Goal: Task Accomplishment & Management: Use online tool/utility

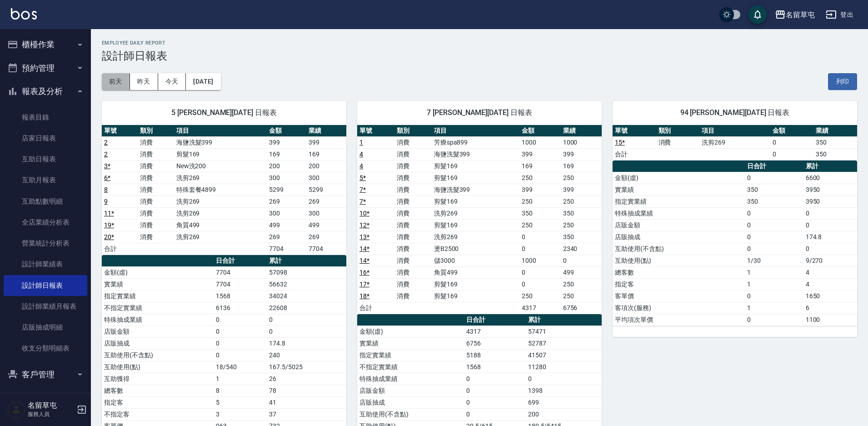
click at [124, 87] on button "前天" at bounding box center [116, 81] width 28 height 17
click at [139, 82] on button "昨天" at bounding box center [144, 81] width 28 height 17
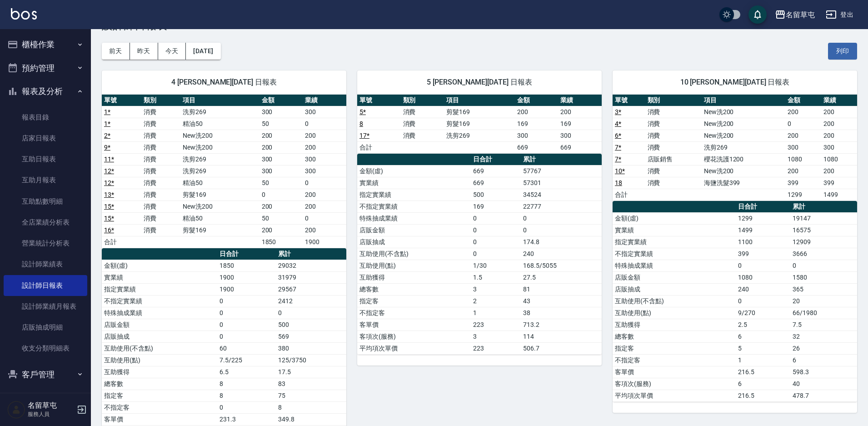
scroll to position [45, 0]
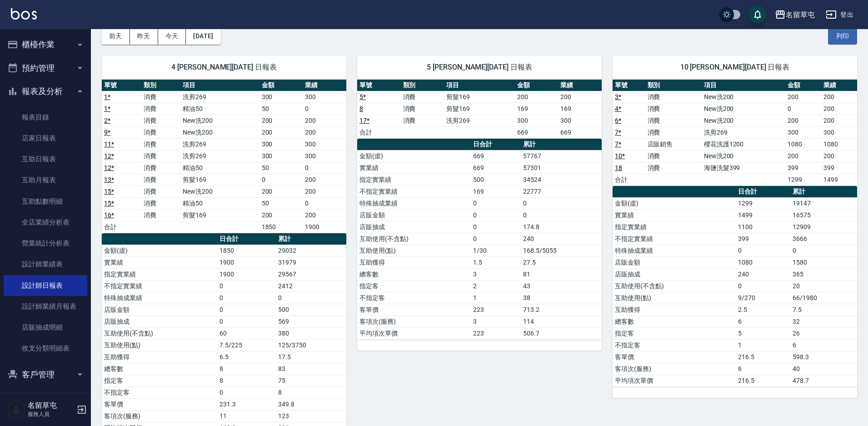
click at [52, 46] on button "櫃檯作業" at bounding box center [46, 45] width 84 height 24
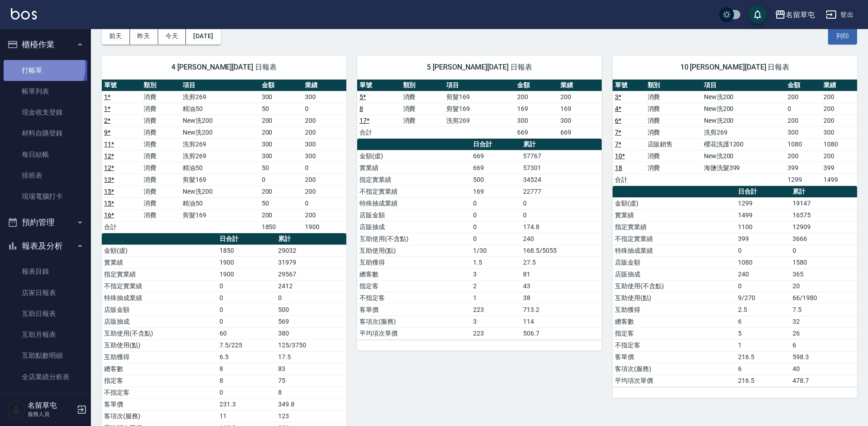
click at [42, 66] on link "打帳單" at bounding box center [46, 70] width 84 height 21
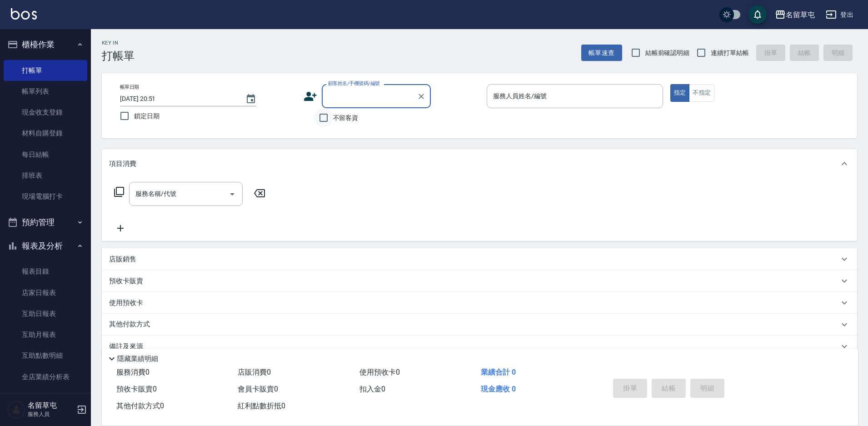
click at [326, 123] on input "不留客資" at bounding box center [323, 117] width 19 height 19
checkbox input "true"
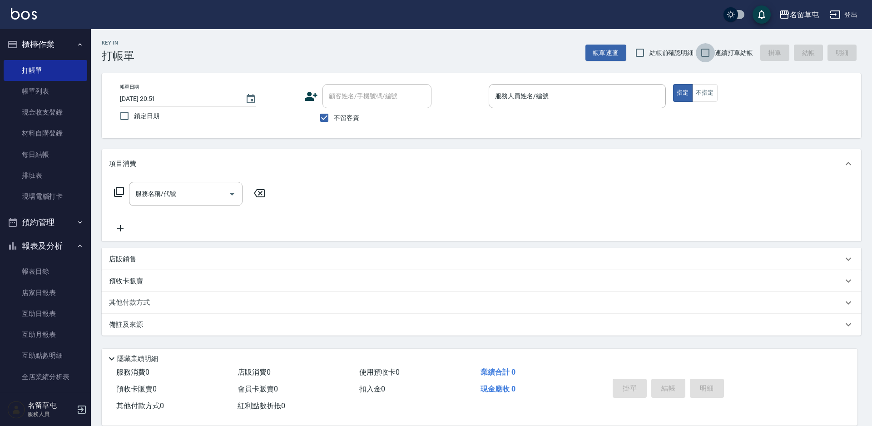
click at [715, 50] on input "連續打單結帳" at bounding box center [705, 52] width 19 height 19
checkbox input "true"
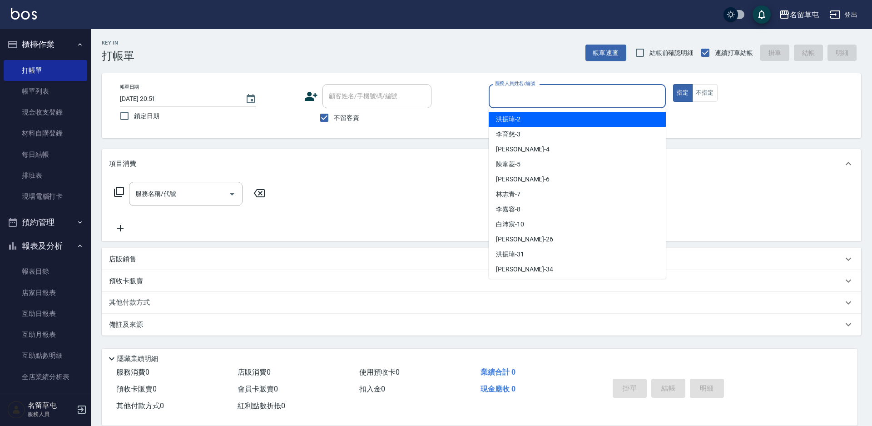
drag, startPoint x: 523, startPoint y: 91, endPoint x: 351, endPoint y: 184, distance: 195.6
click at [523, 91] on input "服務人員姓名/編號" at bounding box center [577, 96] width 169 height 16
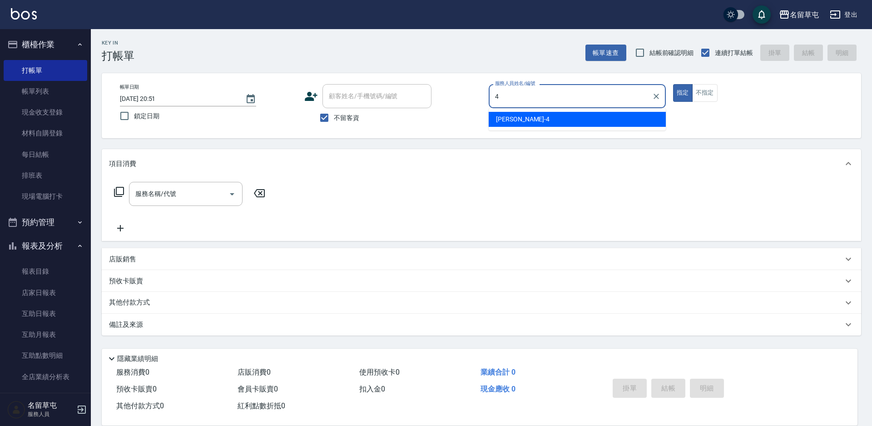
type input "[PERSON_NAME]-4"
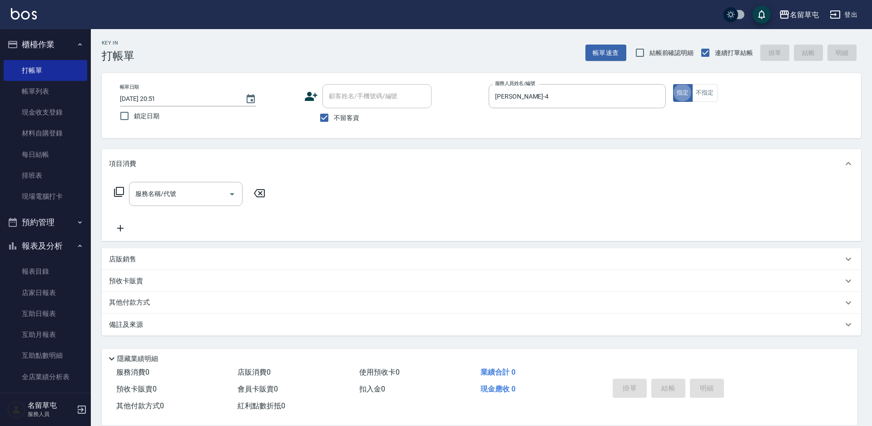
type button "true"
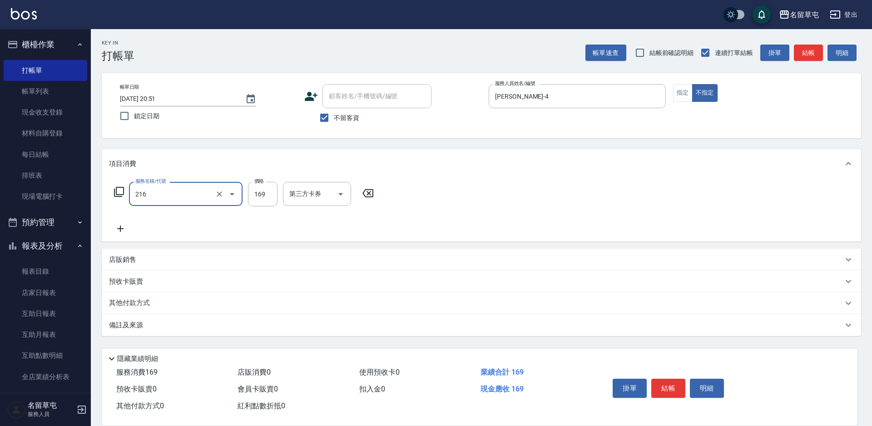
type input "剪髮169(216)"
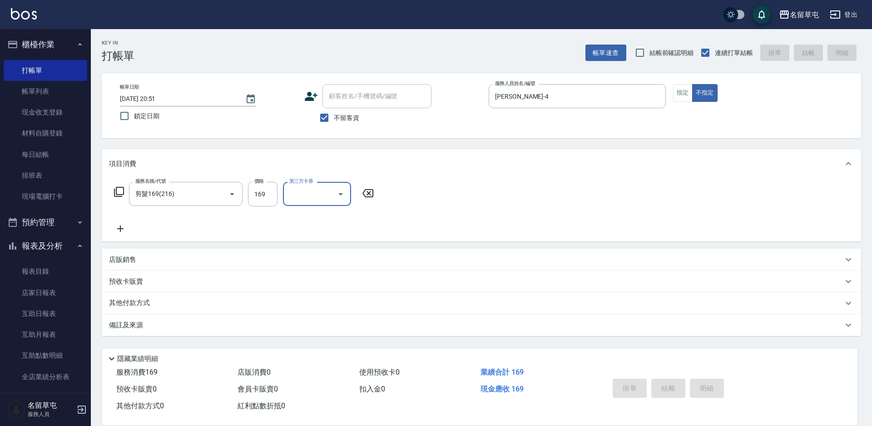
type input "[DATE] 20:53"
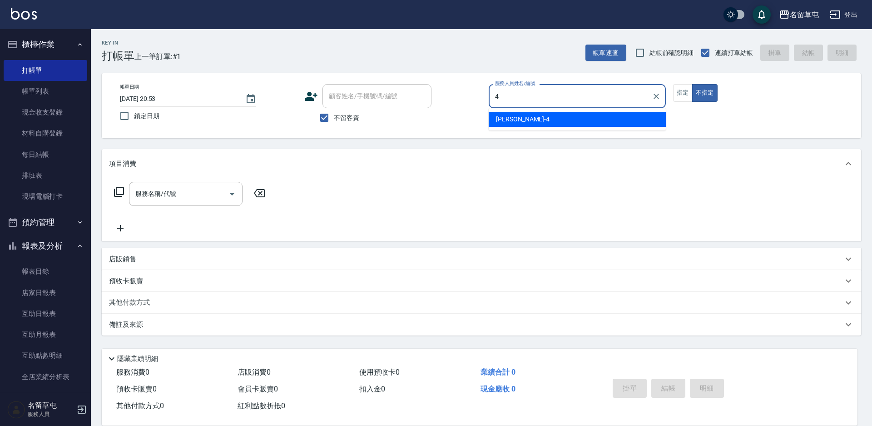
type input "[PERSON_NAME]-4"
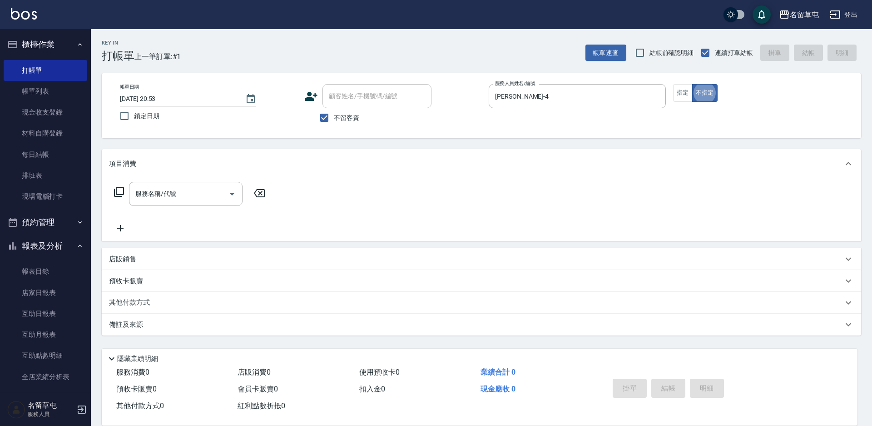
type button "false"
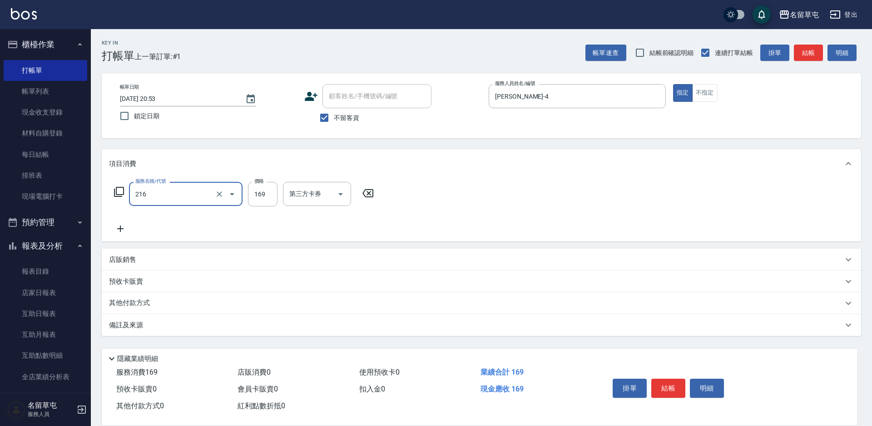
type input "剪髮169(216)"
type input "50"
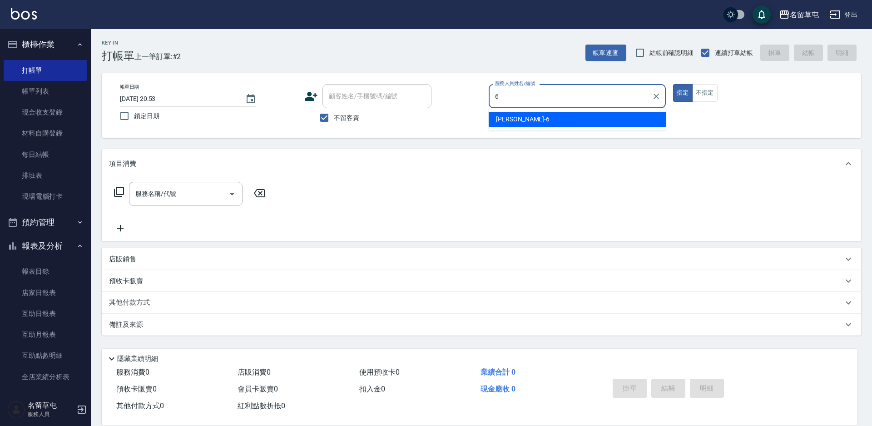
type input "[PERSON_NAME]-6"
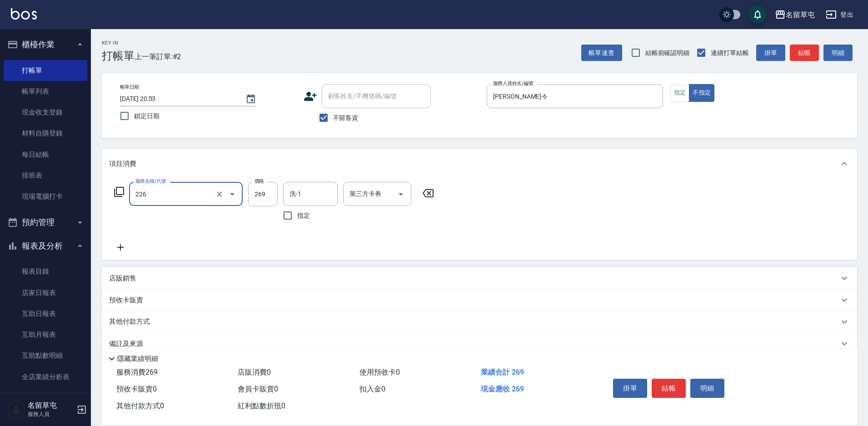
type input "洗剪269(226)"
type input "[PERSON_NAME]-36"
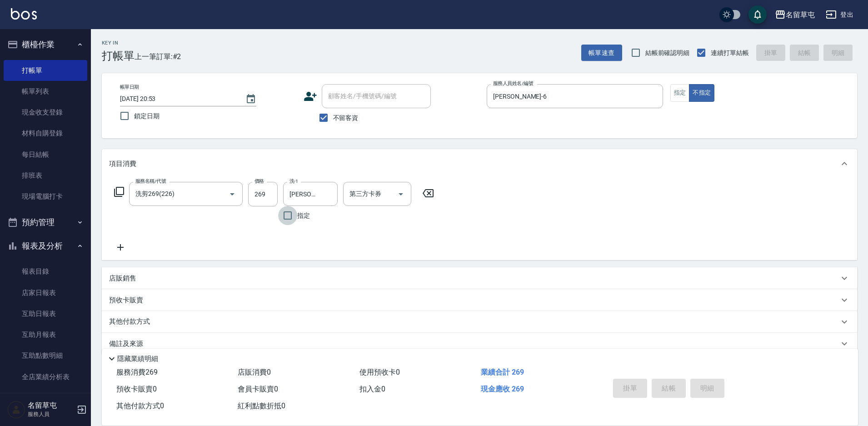
type input "[DATE] 20:54"
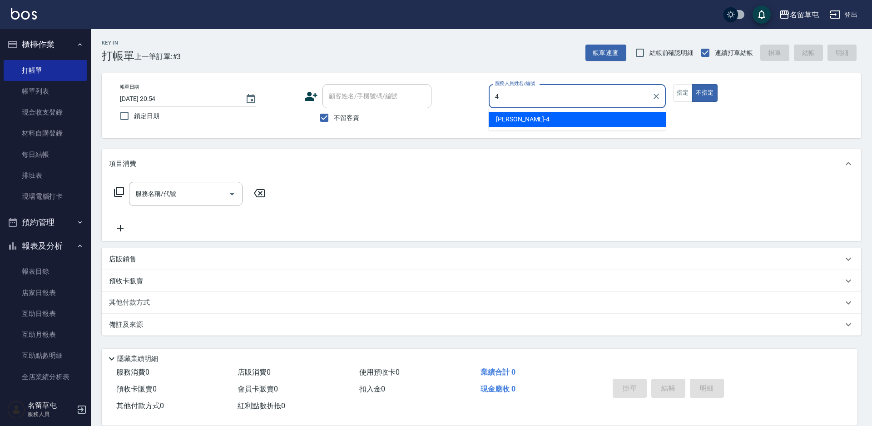
type input "[PERSON_NAME]-4"
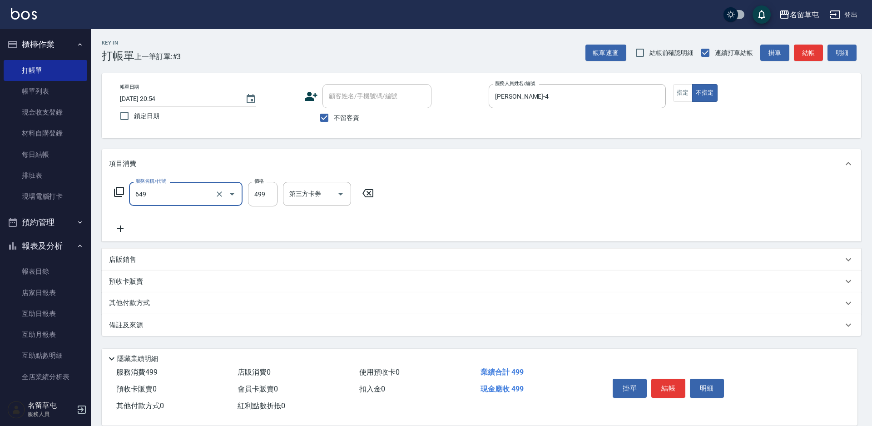
type input "角質499(649)"
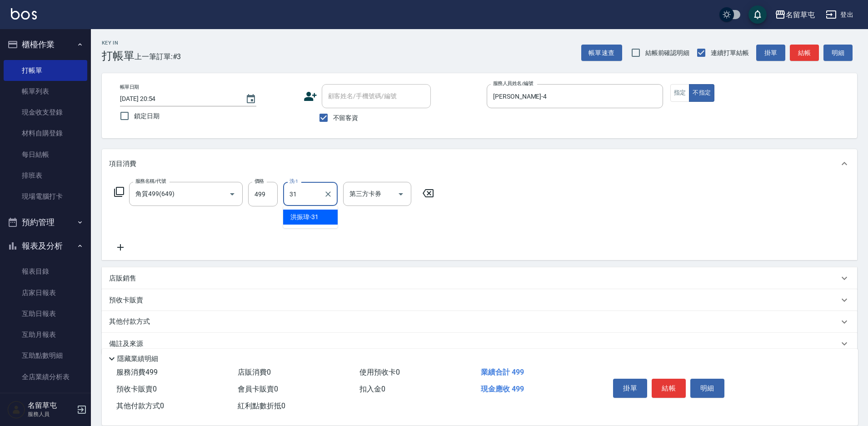
type input "[PERSON_NAME]-31"
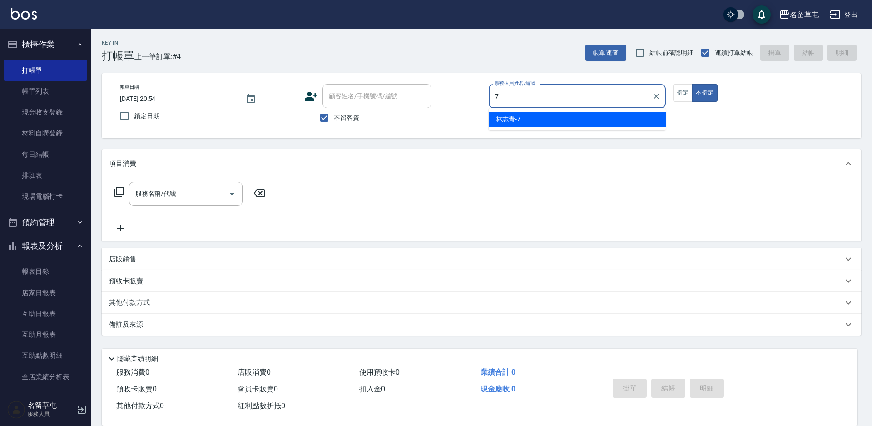
type input "[PERSON_NAME]-7"
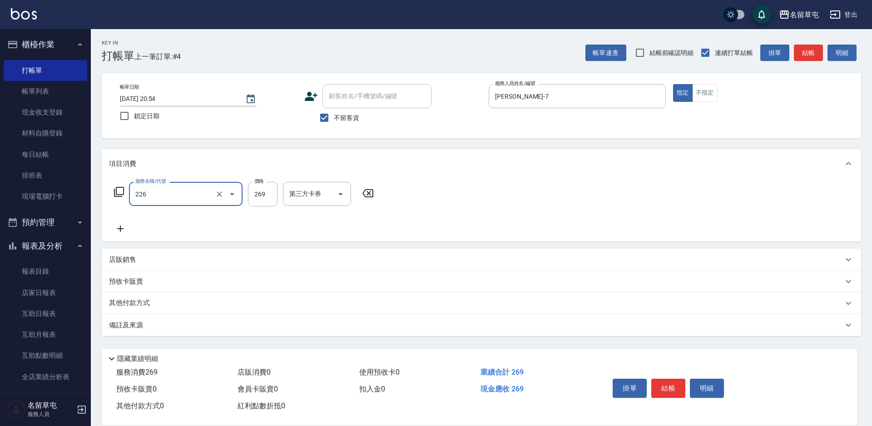
type input "洗剪269(226)"
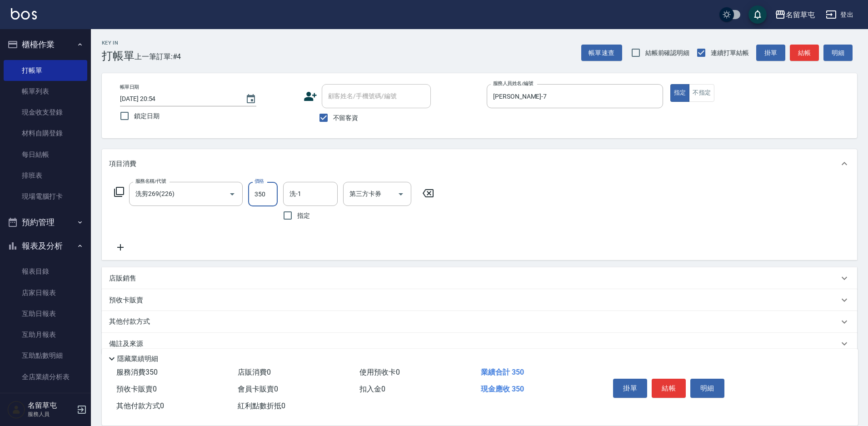
type input "350"
type input "[PERSON_NAME]-36"
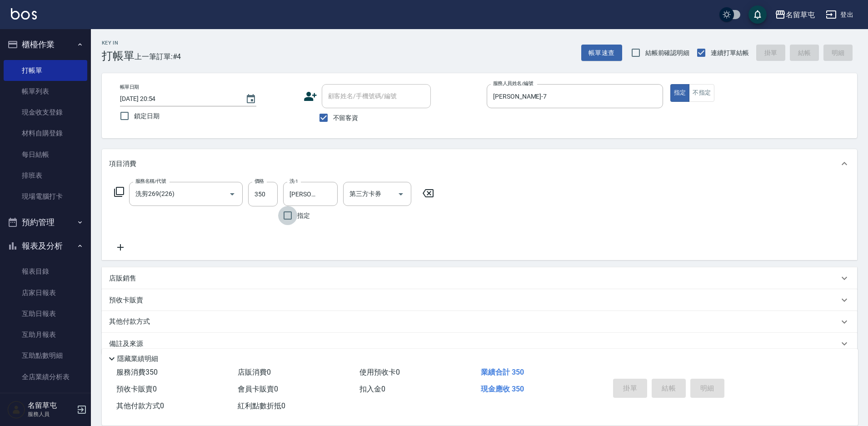
type input "[DATE] 20:55"
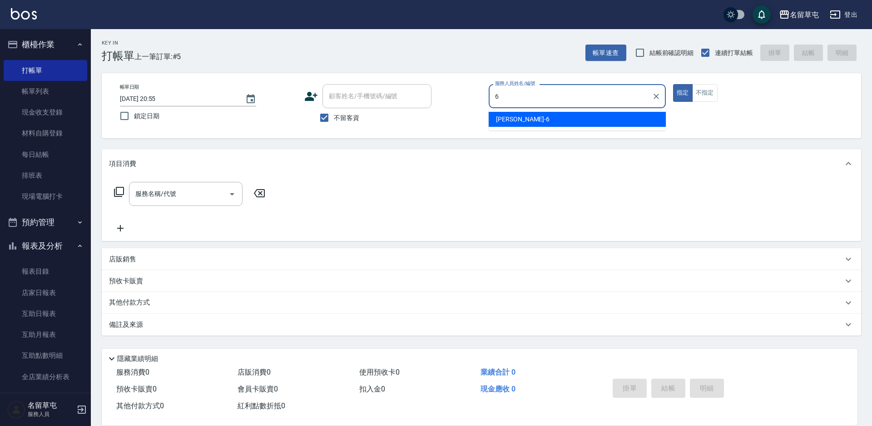
type input "[PERSON_NAME]-6"
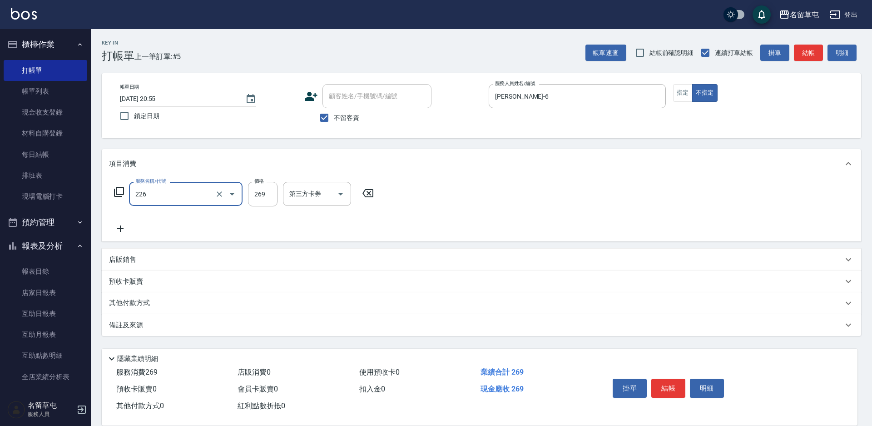
type input "洗剪269(226)"
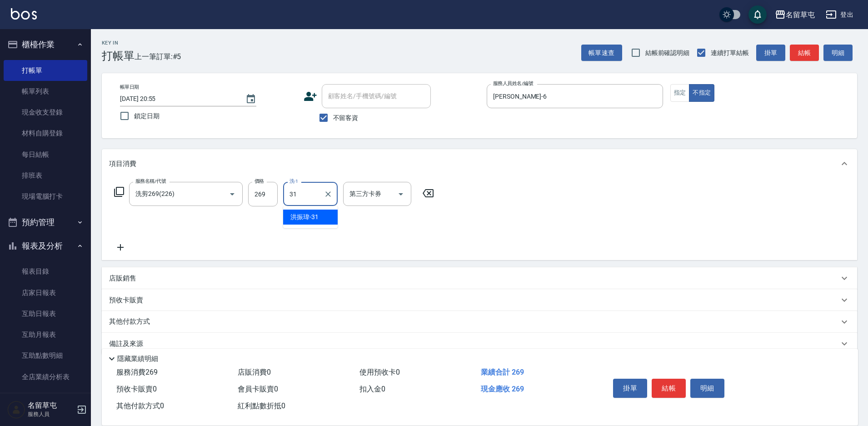
type input "[PERSON_NAME]-31"
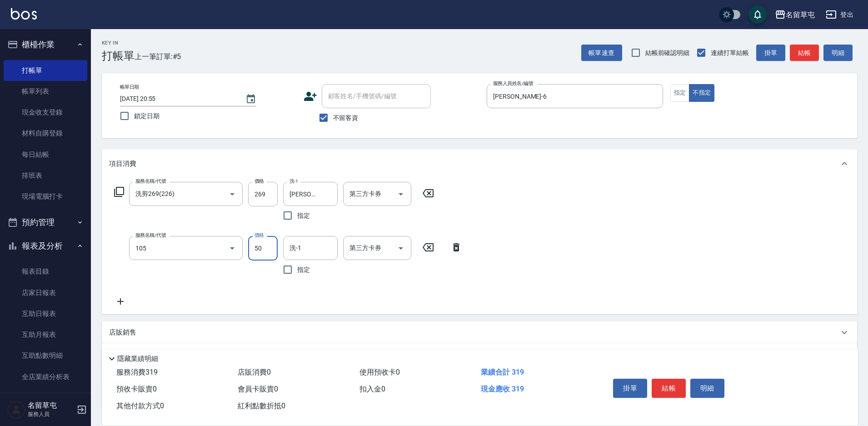
type input "精油50(105)"
type input "[PERSON_NAME]-31"
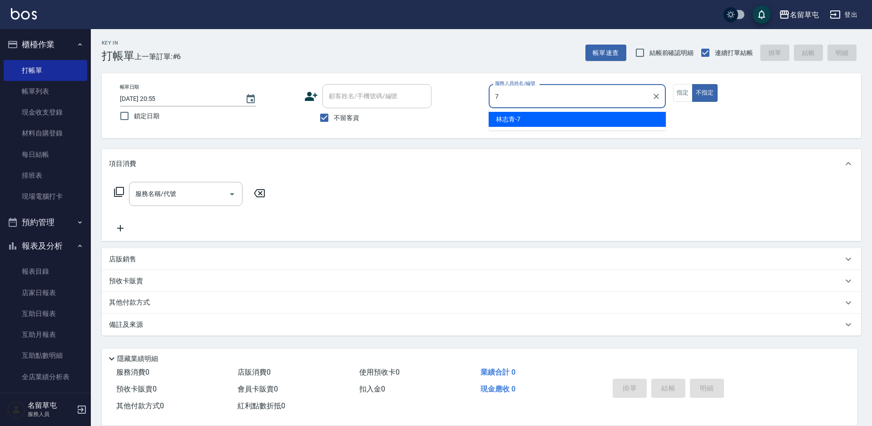
type input "[PERSON_NAME]-7"
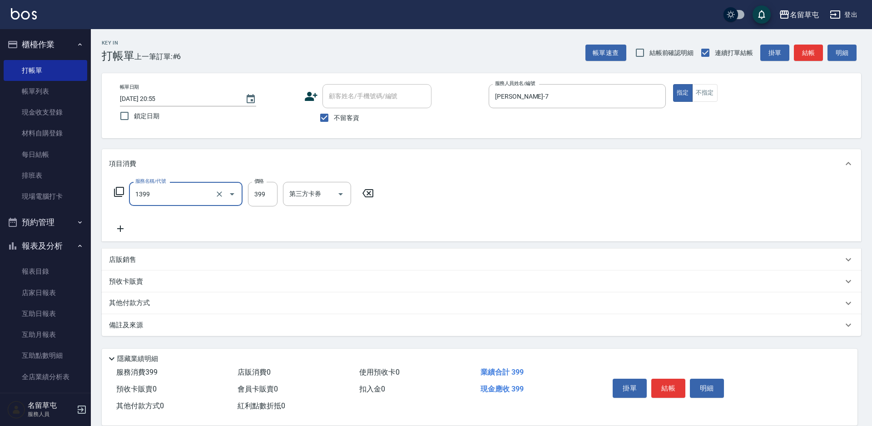
type input "海鹽洗髮399(1399)"
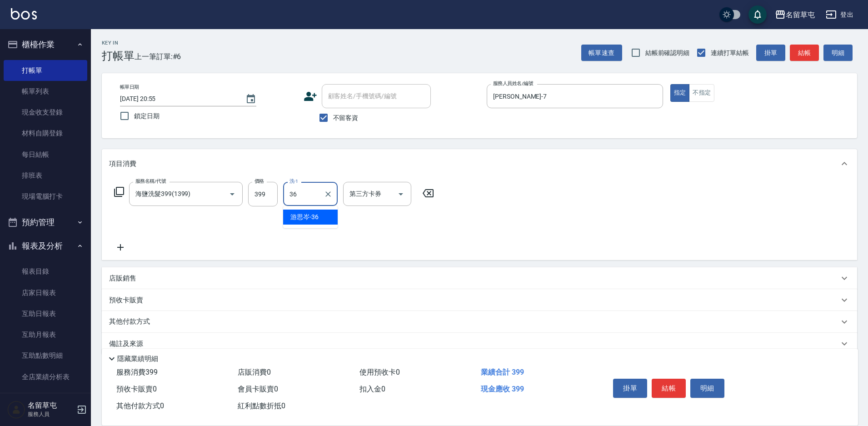
type input "[PERSON_NAME]-36"
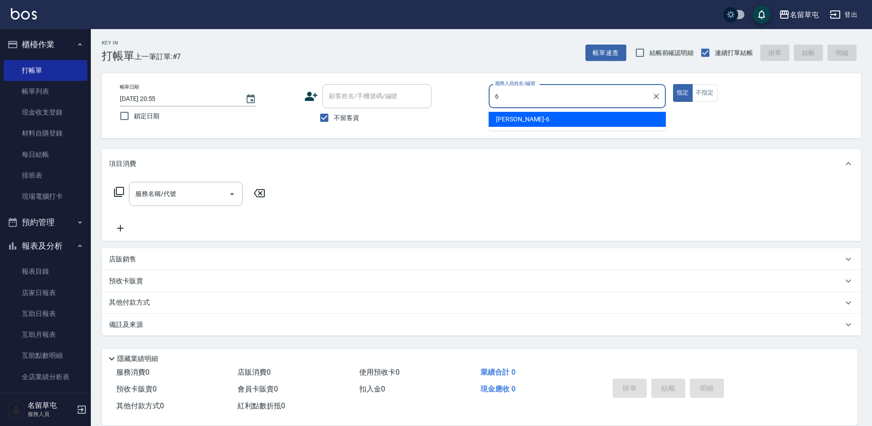
type input "[PERSON_NAME]-6"
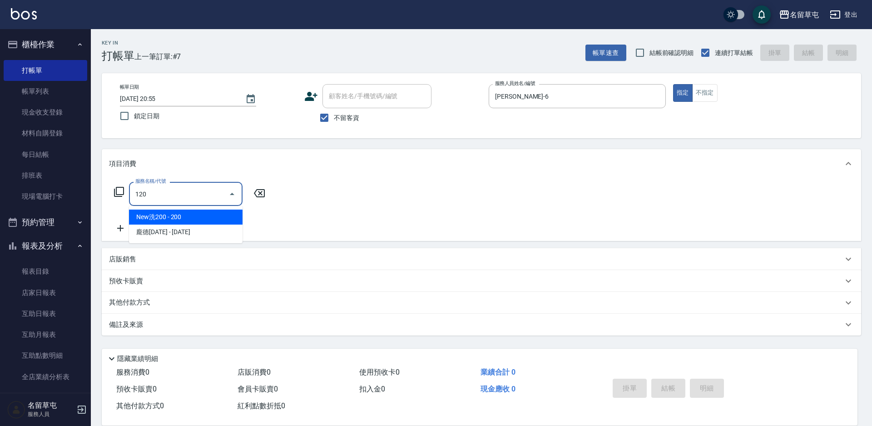
type input "New洗200(120)"
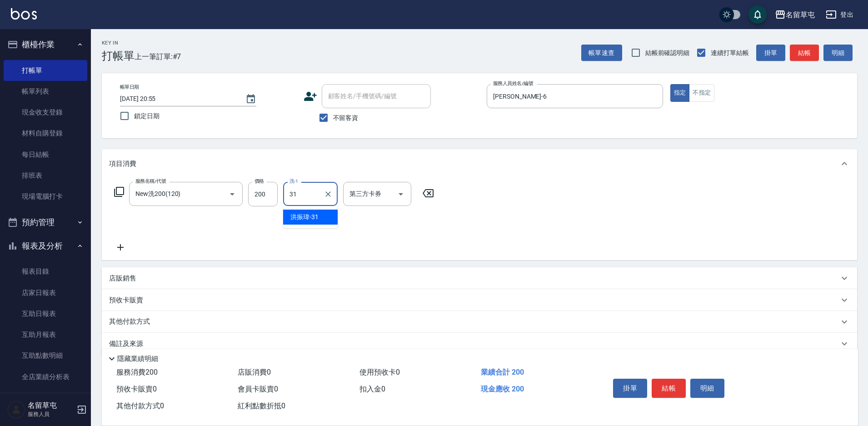
type input "[PERSON_NAME]-31"
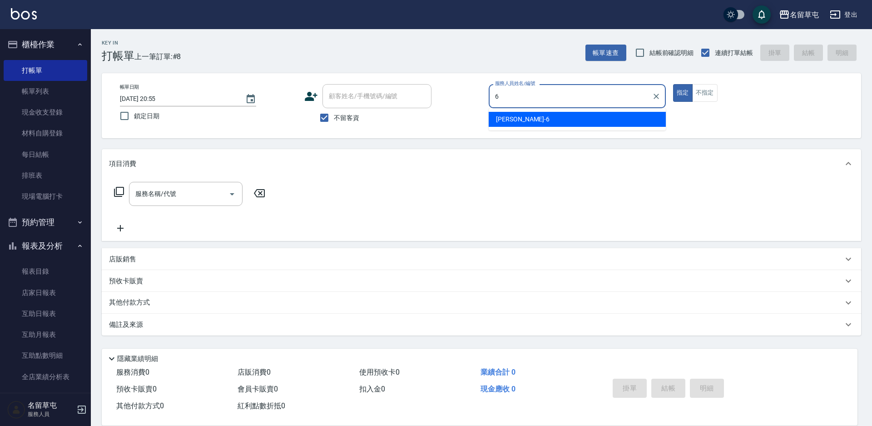
type input "[PERSON_NAME]-6"
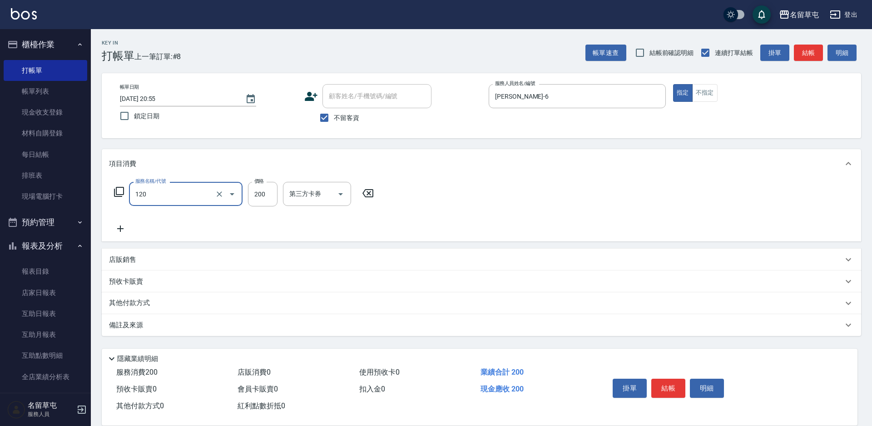
type input "New洗200(120)"
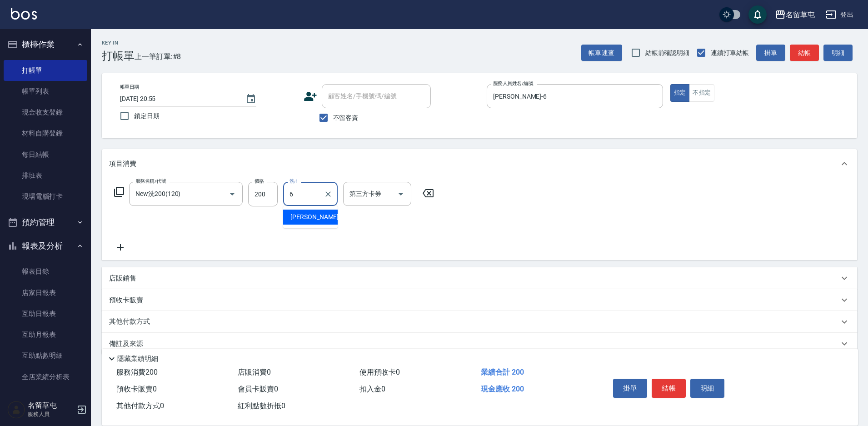
type input "[PERSON_NAME]-6"
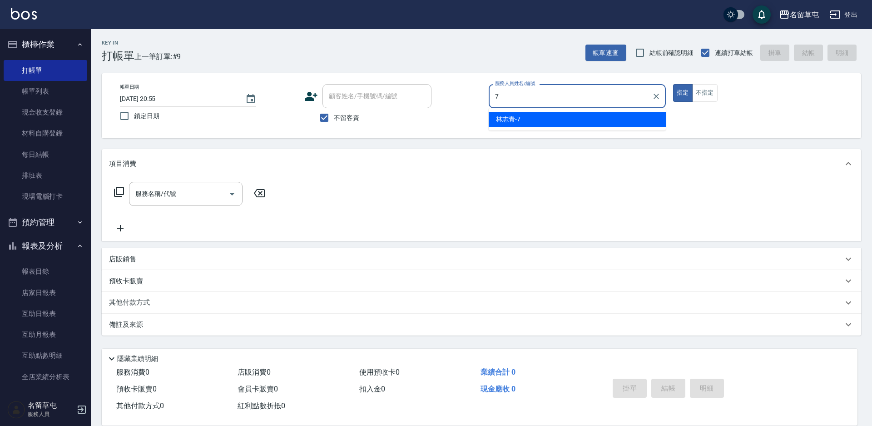
type input "[PERSON_NAME]-7"
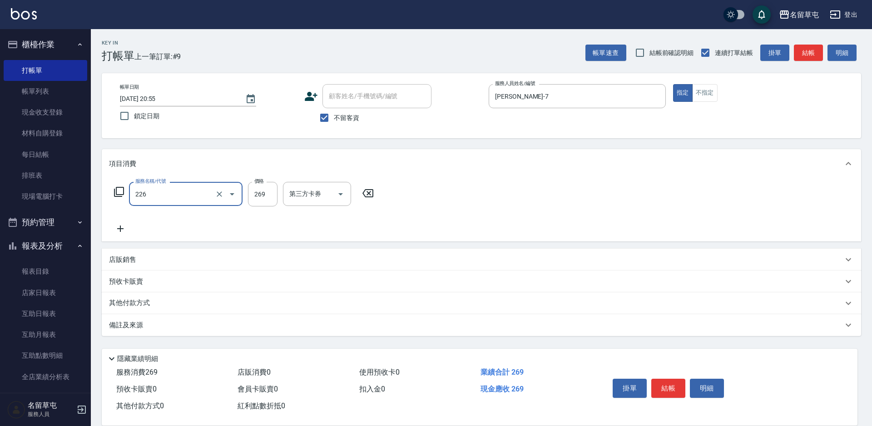
type input "洗剪269(226)"
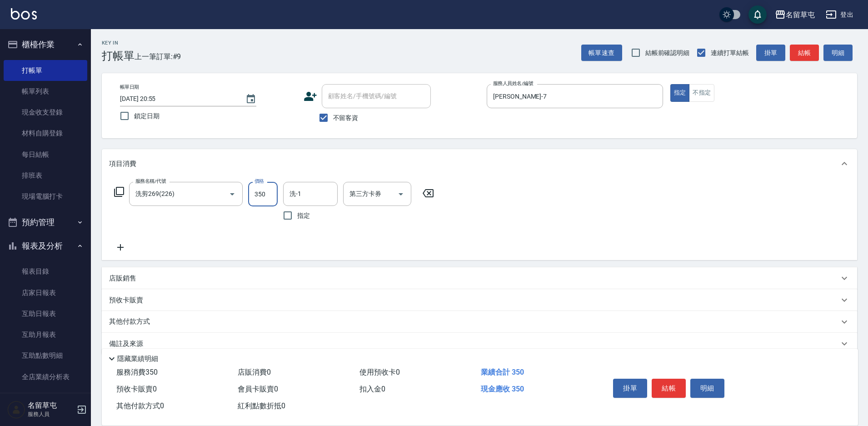
type input "350"
type input "[PERSON_NAME]-31"
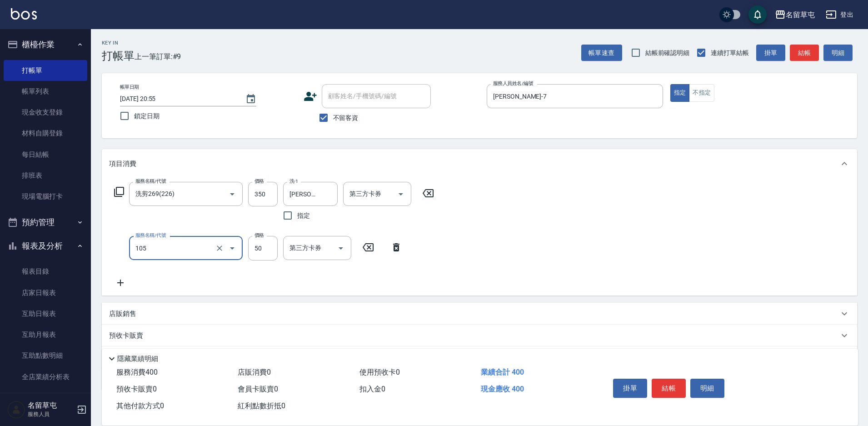
type input "精油50(105)"
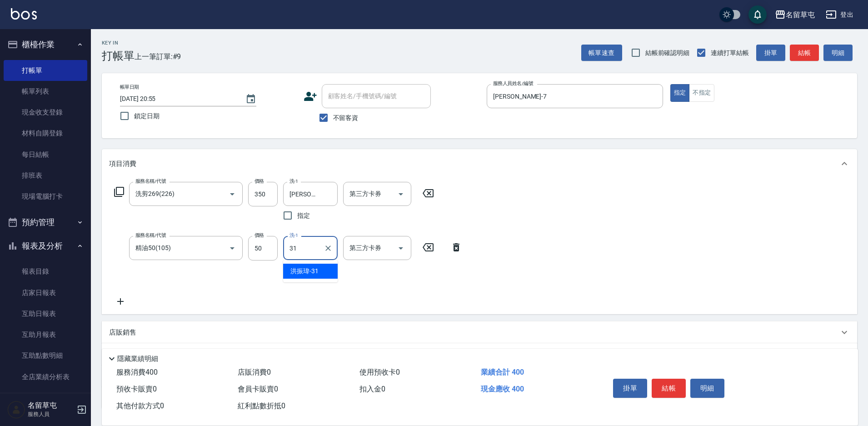
type input "[PERSON_NAME]-31"
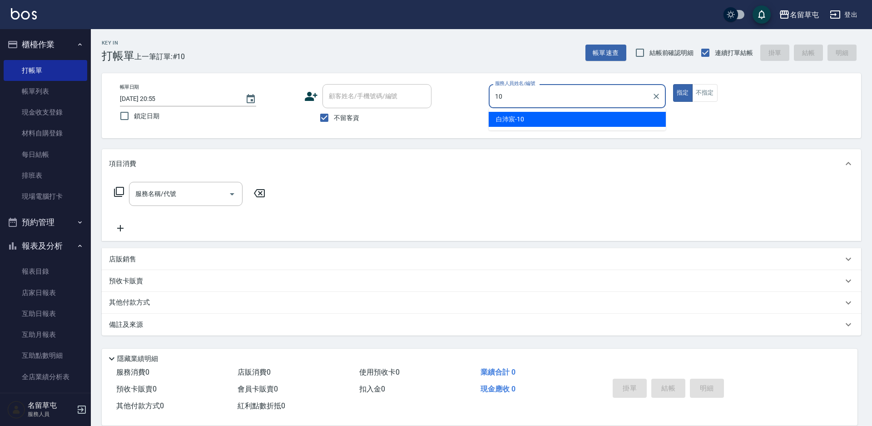
type input "[PERSON_NAME]-10"
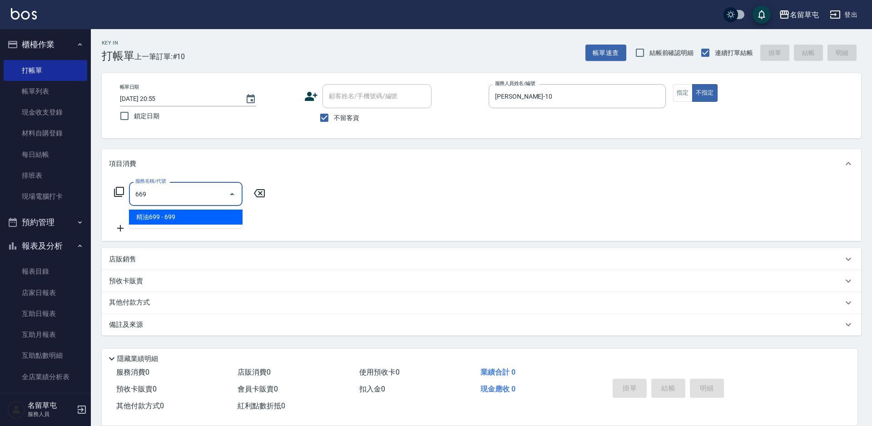
type input "精油699(669)"
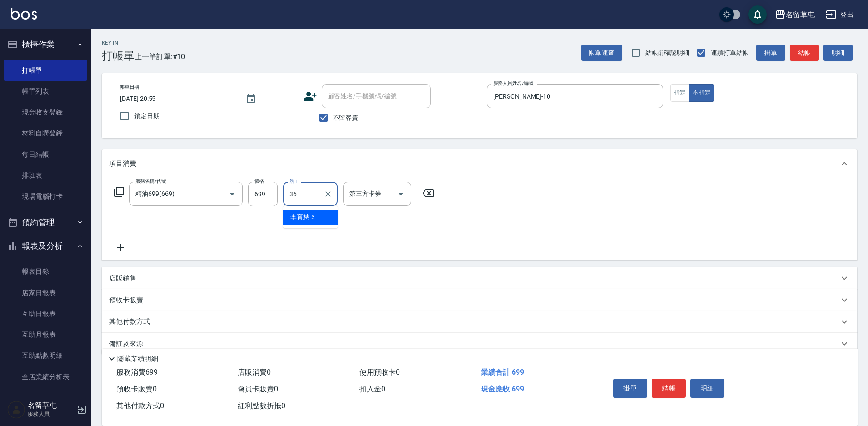
type input "[PERSON_NAME]-36"
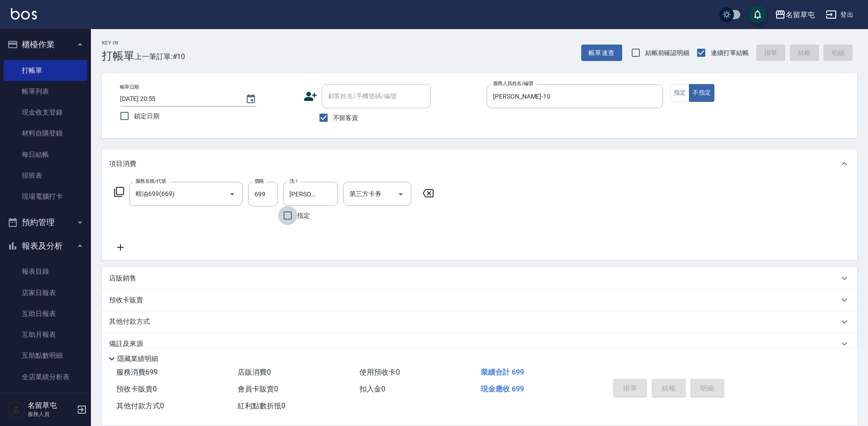
type input "[DATE] 20:56"
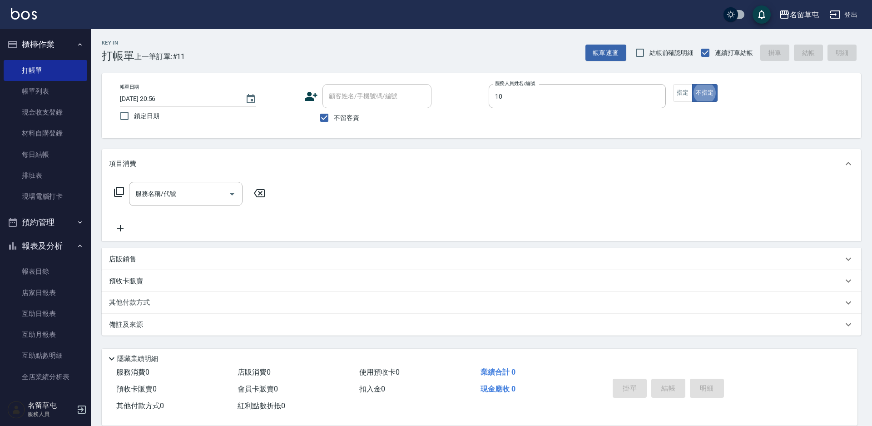
type input "[PERSON_NAME]-10"
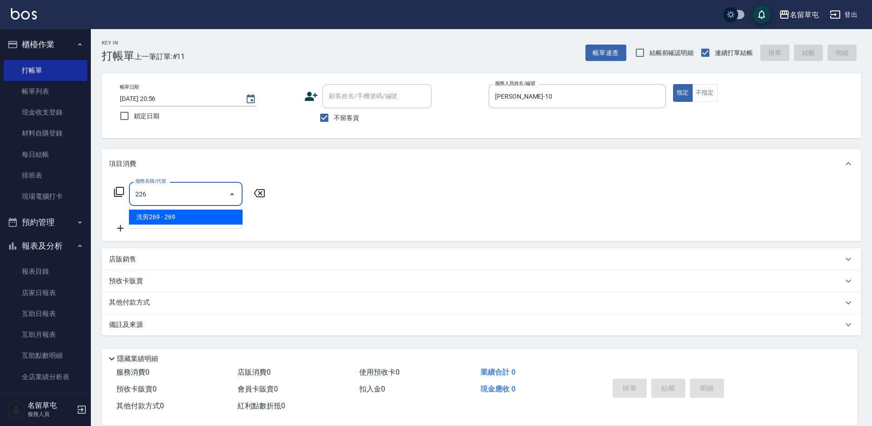
type input "洗剪269(226)"
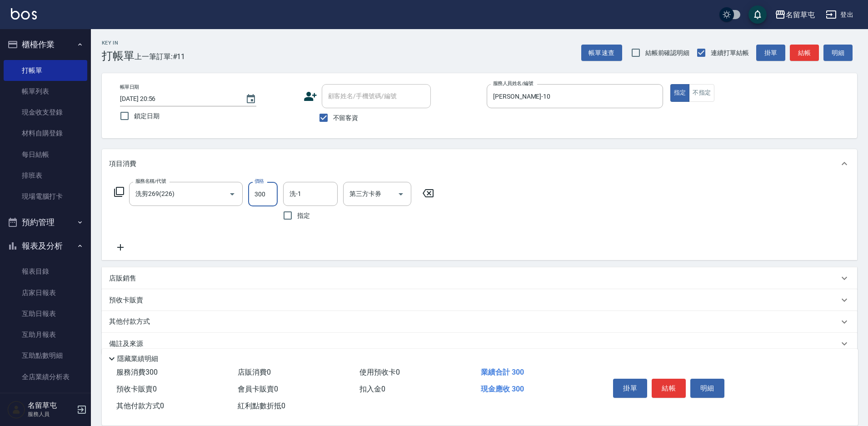
type input "300"
type input "[PERSON_NAME]-31"
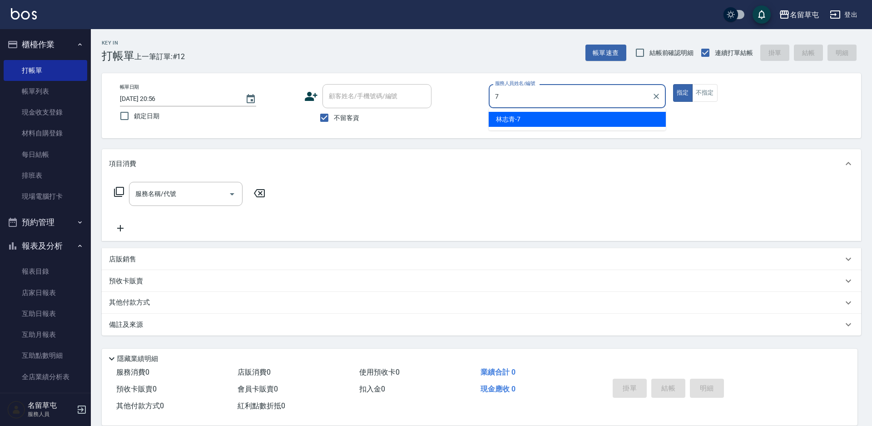
type input "[PERSON_NAME]-7"
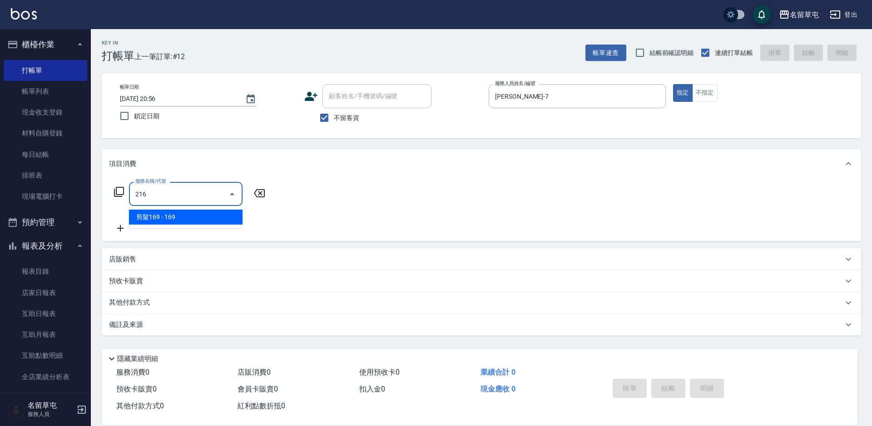
type input "剪髮169(216)"
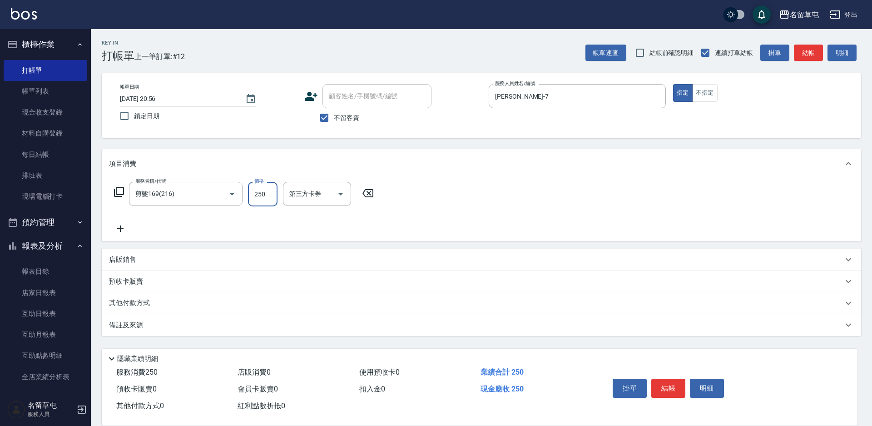
type input "250"
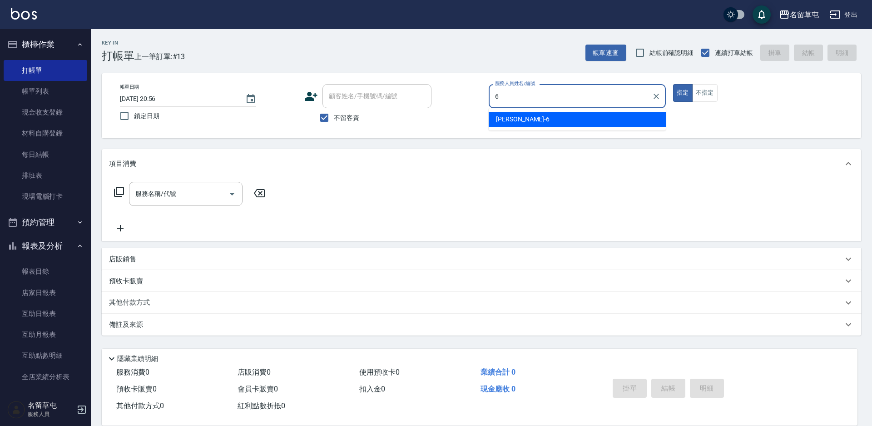
type input "[PERSON_NAME]-6"
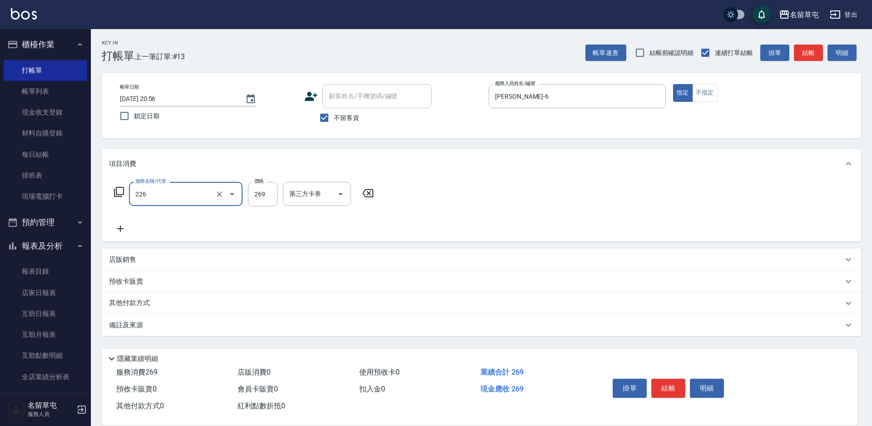
type input "洗剪269(226)"
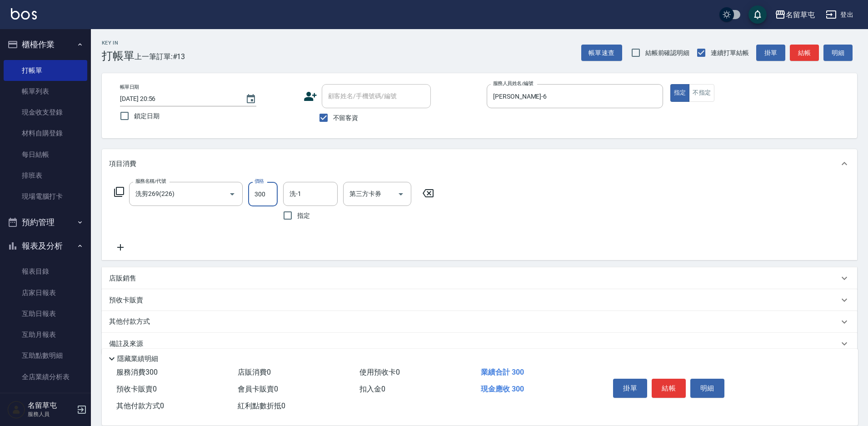
type input "300"
type input "[PERSON_NAME]-34"
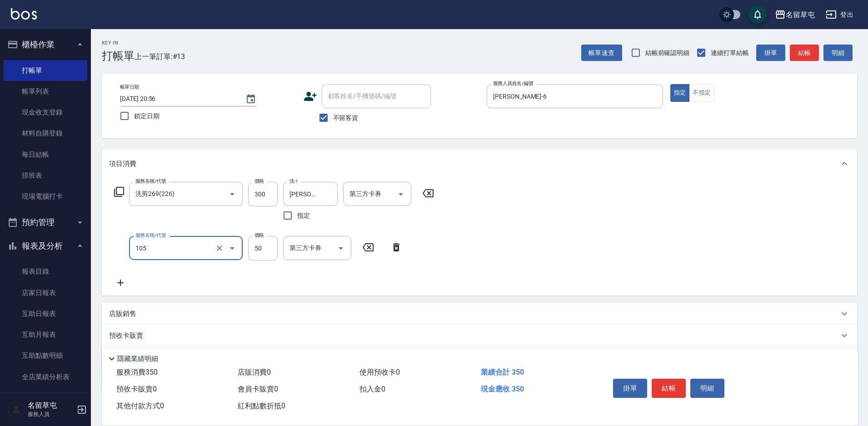
type input "精油50(105)"
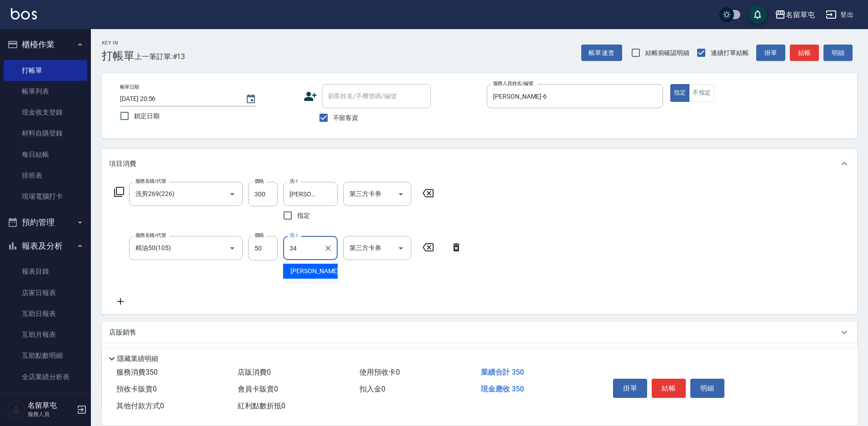
type input "[PERSON_NAME]-34"
click at [679, 389] on button "結帳" at bounding box center [669, 387] width 34 height 19
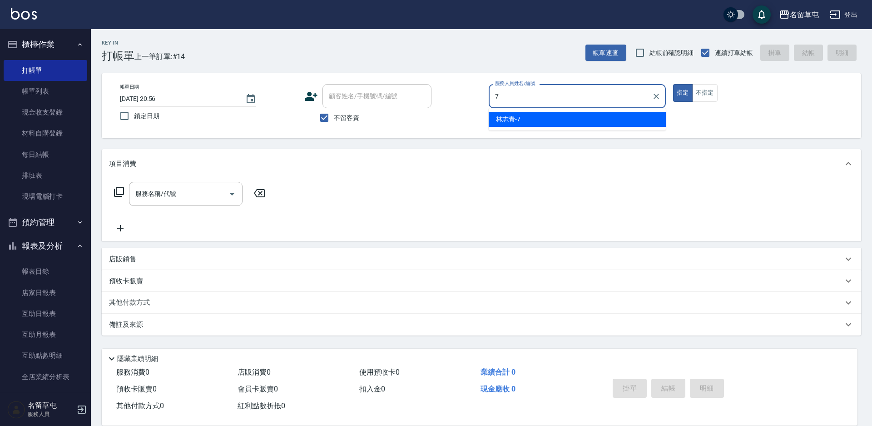
type input "[PERSON_NAME]-7"
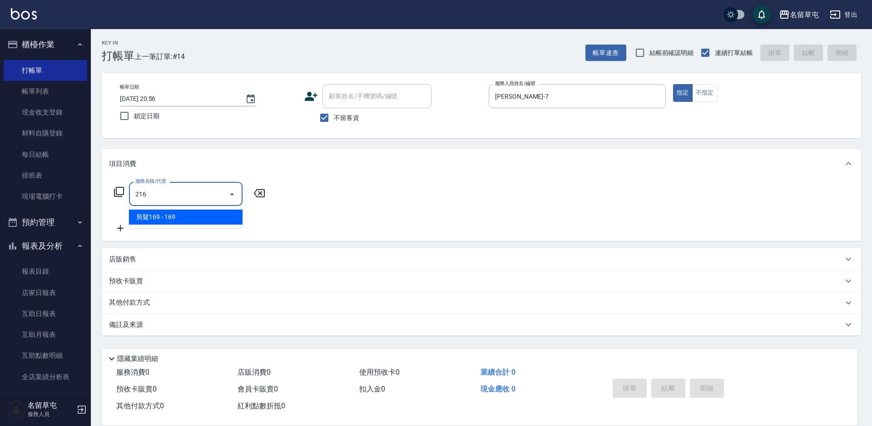
type input "剪髮169(216)"
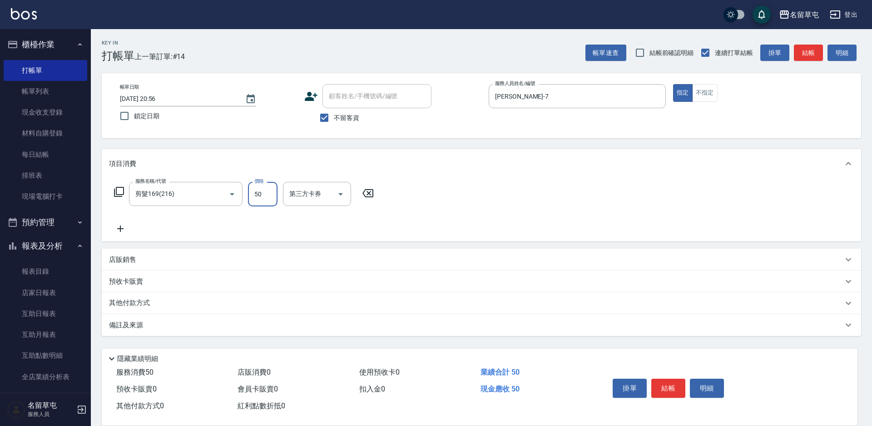
type input "50"
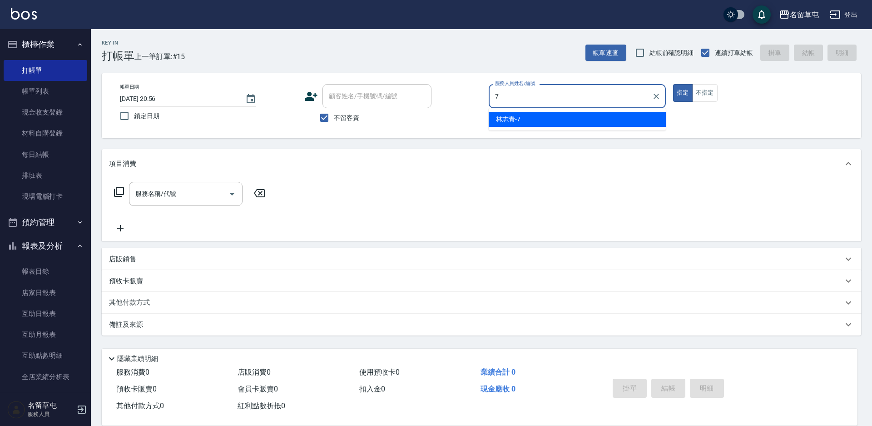
type input "[PERSON_NAME]-7"
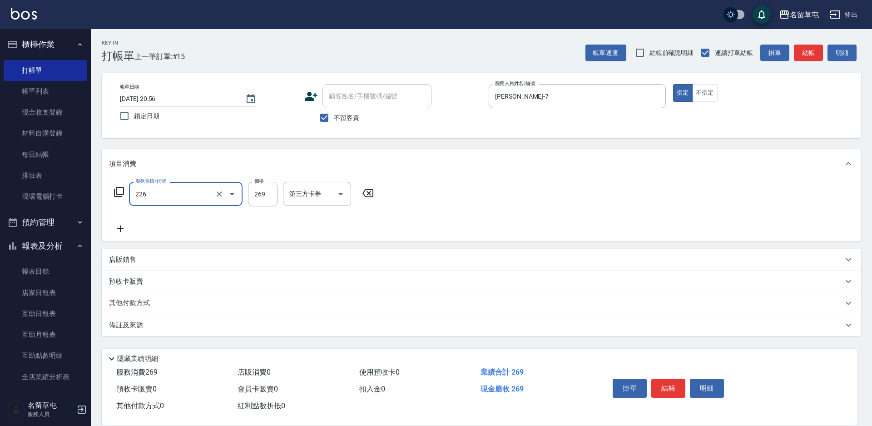
type input "洗剪269(226)"
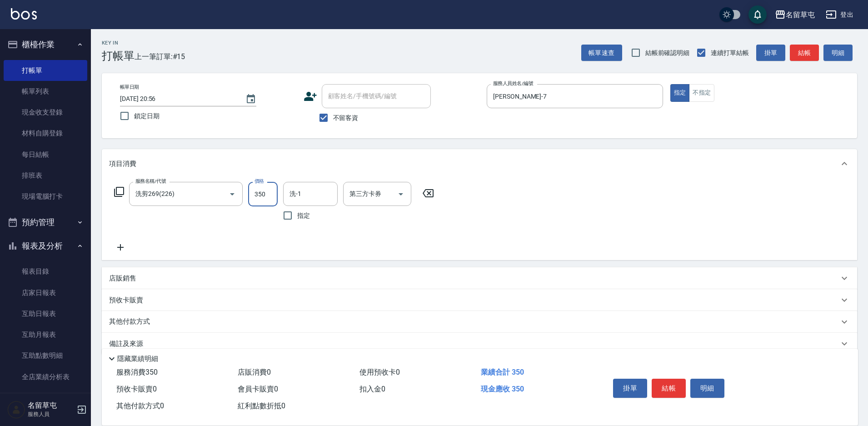
type input "350"
type input "[PERSON_NAME]-34"
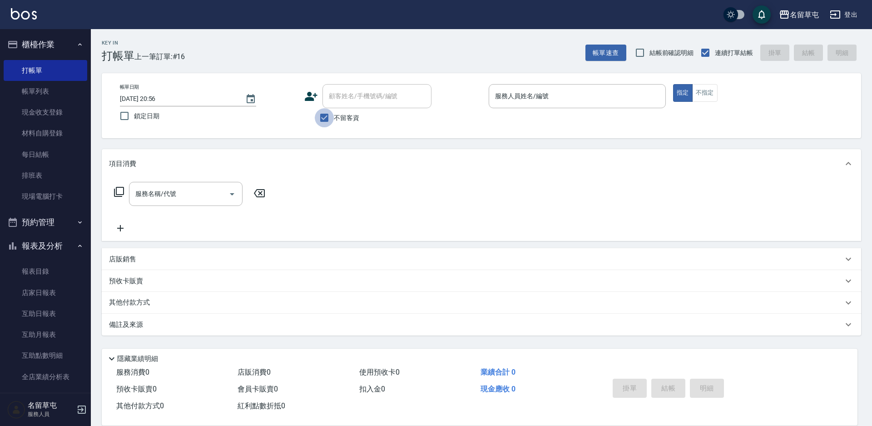
click at [322, 122] on input "不留客資" at bounding box center [324, 117] width 19 height 19
checkbox input "false"
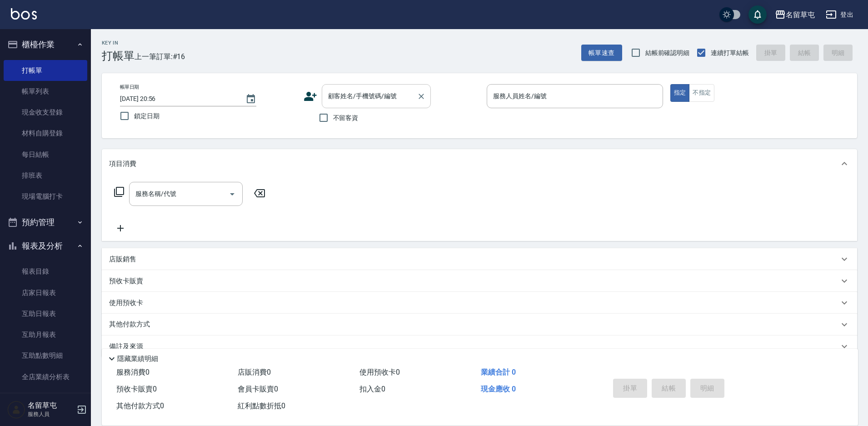
click at [330, 106] on div "顧客姓名/手機號碼/編號" at bounding box center [376, 96] width 109 height 24
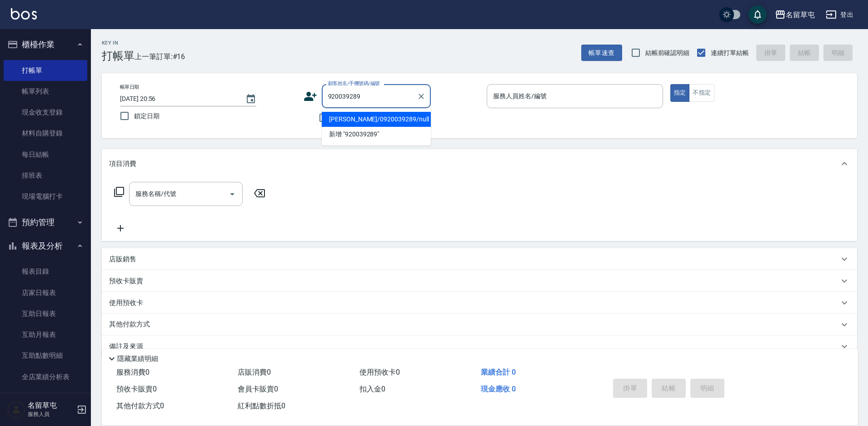
type input "[PERSON_NAME]/0920039289/null"
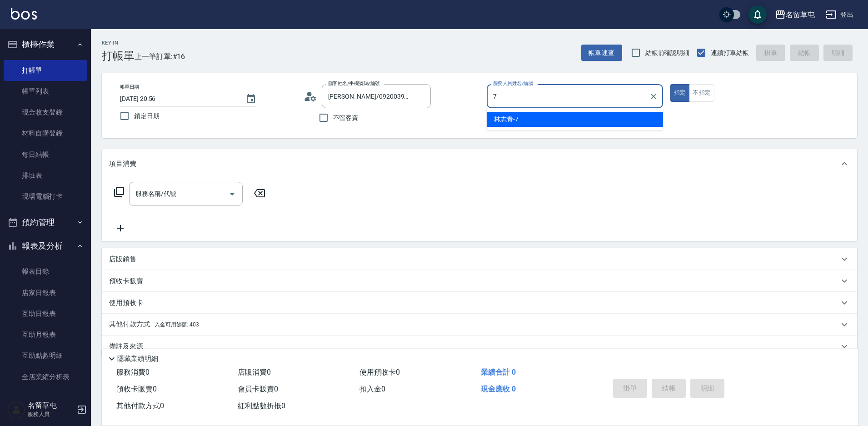
type input "[PERSON_NAME]-7"
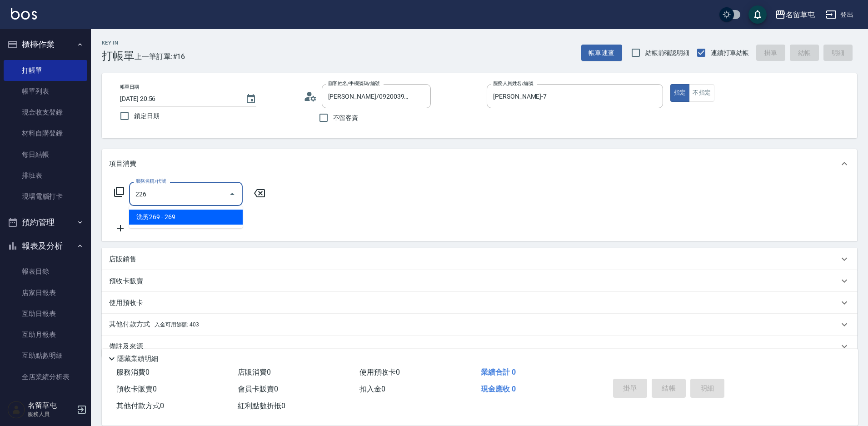
type input "洗剪269(226)"
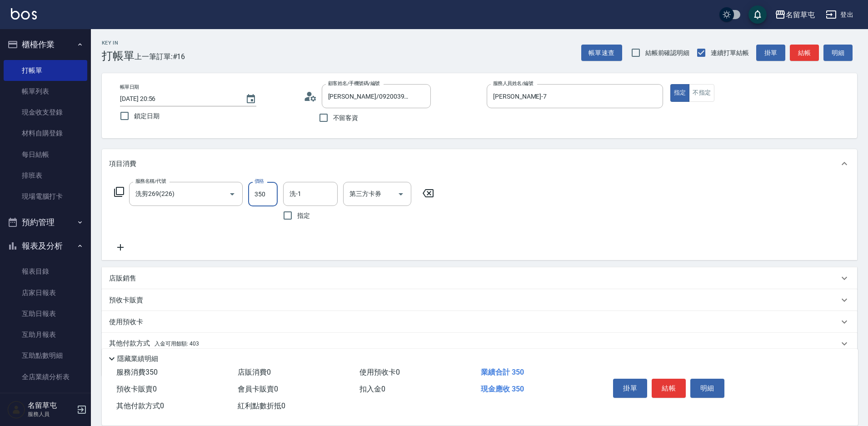
type input "350"
type input "[PERSON_NAME]-31"
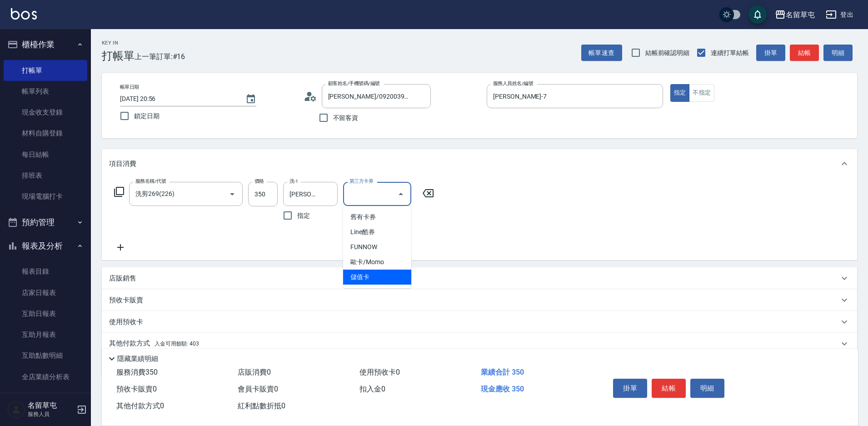
type input "儲值卡"
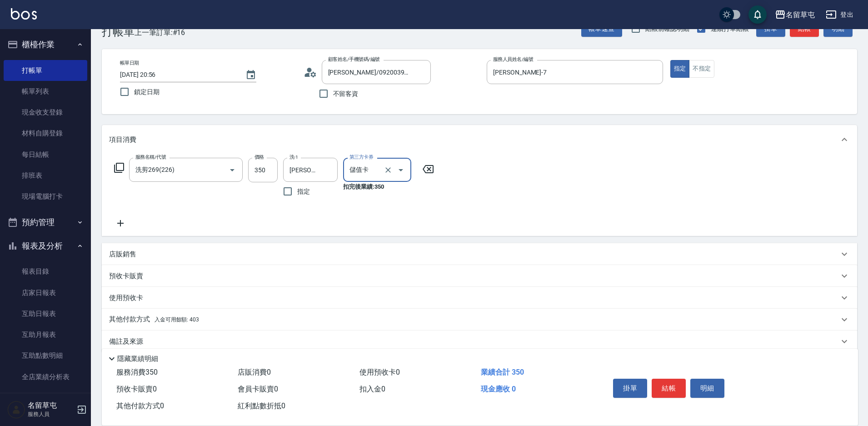
scroll to position [38, 0]
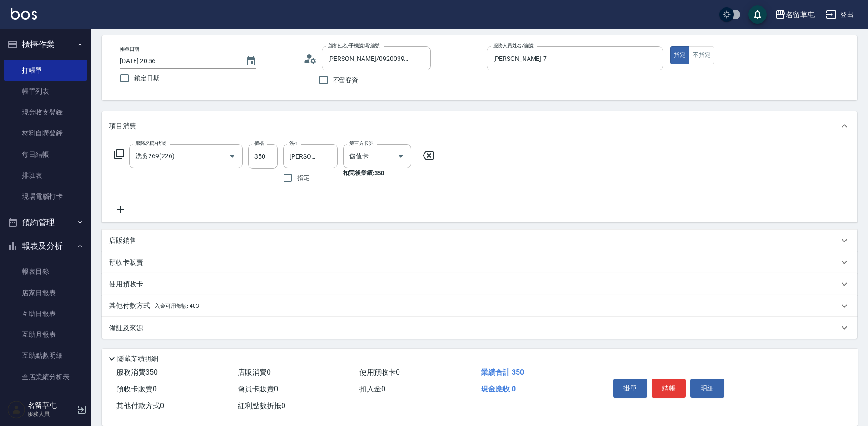
click at [147, 302] on p "其他付款方式 入金可用餘額: 403" at bounding box center [154, 306] width 90 height 10
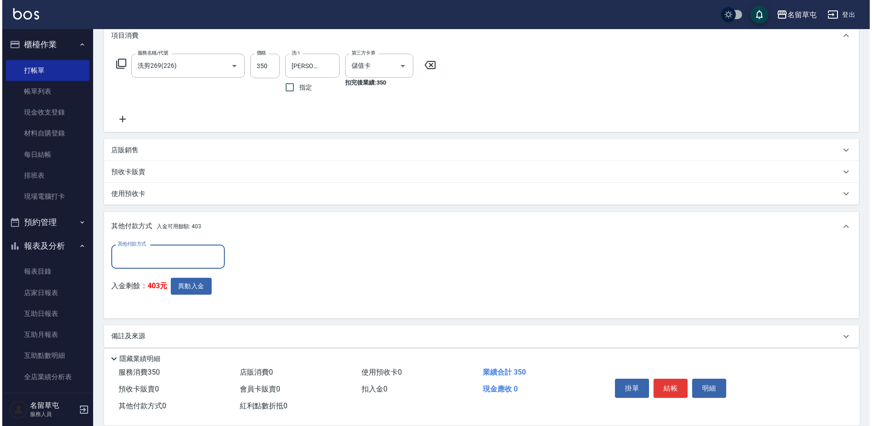
scroll to position [129, 0]
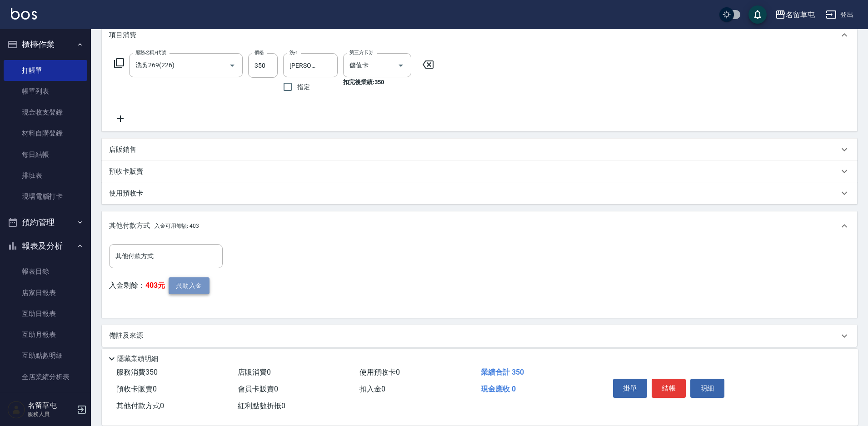
click at [184, 286] on button "異動入金" at bounding box center [189, 285] width 41 height 17
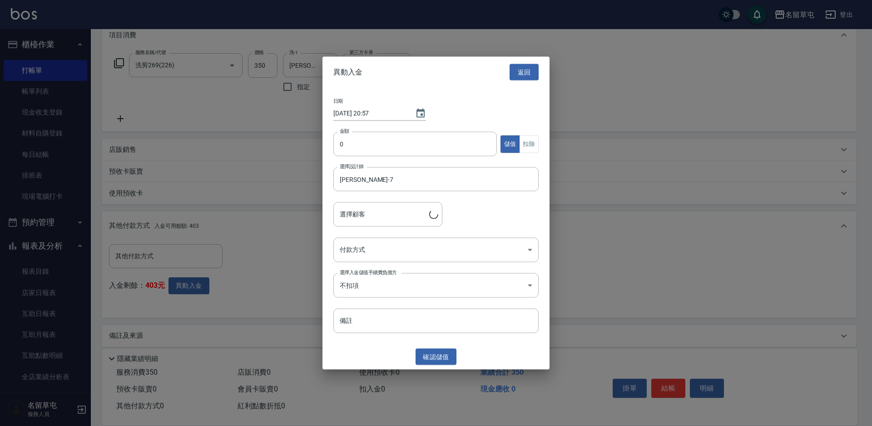
type input "[PERSON_NAME]/0920039289"
click at [364, 136] on input "0" at bounding box center [416, 144] width 164 height 25
type input "350"
click at [522, 147] on button "扣除" at bounding box center [529, 144] width 20 height 18
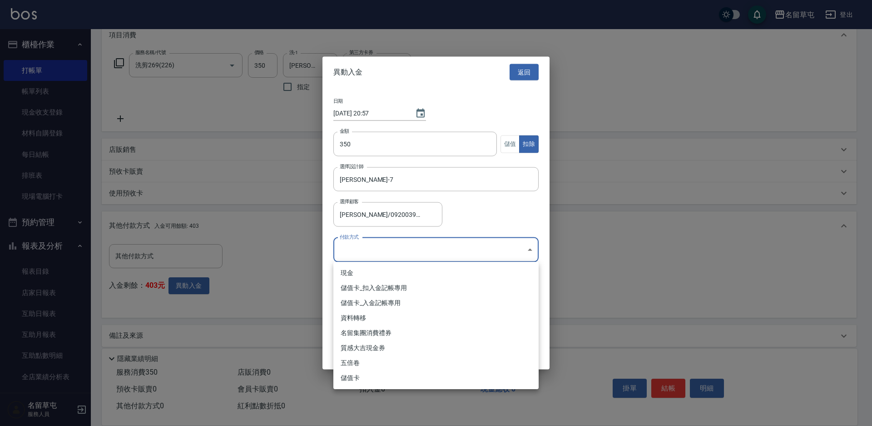
drag, startPoint x: 415, startPoint y: 242, endPoint x: 396, endPoint y: 266, distance: 30.4
click at [414, 242] on body "名留草屯 登出 櫃檯作業 打帳單 帳單列表 現金收支登錄 材料自購登錄 每日結帳 排班表 現場電腦打卡 預約管理 預約管理 單日預約紀錄 單週預約紀錄 報表及…" at bounding box center [436, 152] width 872 height 563
click at [369, 285] on li "儲值卡_扣入金記帳專用" at bounding box center [436, 287] width 205 height 15
type input "儲值卡_扣入金記帳專用"
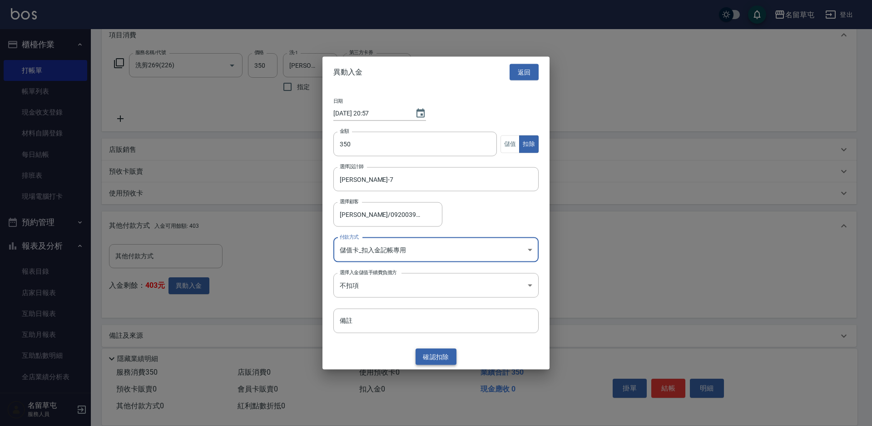
click at [429, 352] on button "確認 扣除" at bounding box center [436, 356] width 41 height 17
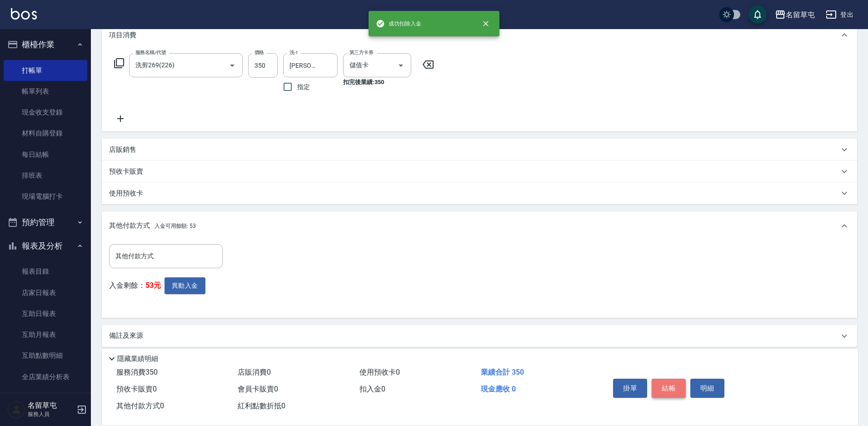
click at [669, 385] on button "結帳" at bounding box center [669, 387] width 34 height 19
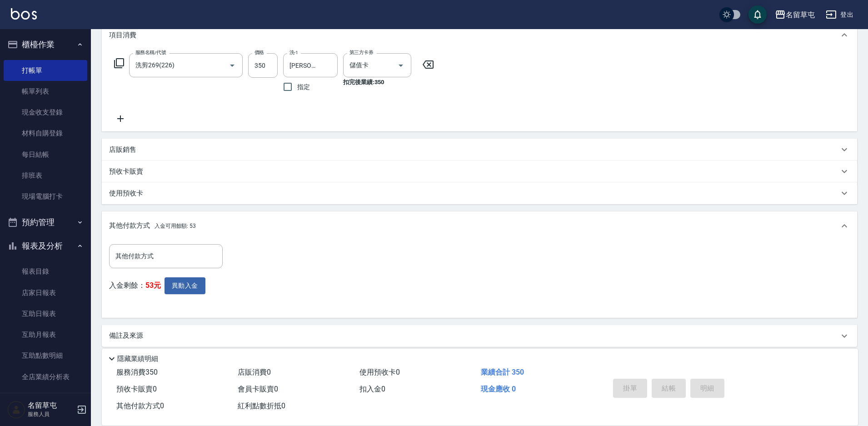
type input "[DATE] 20:57"
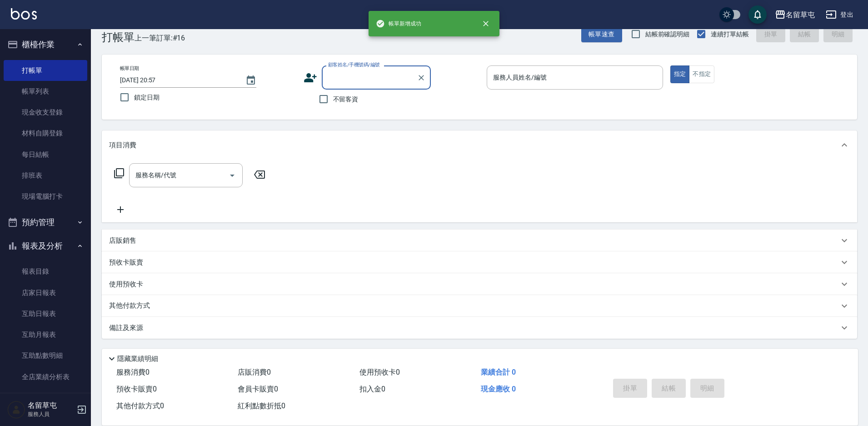
scroll to position [0, 0]
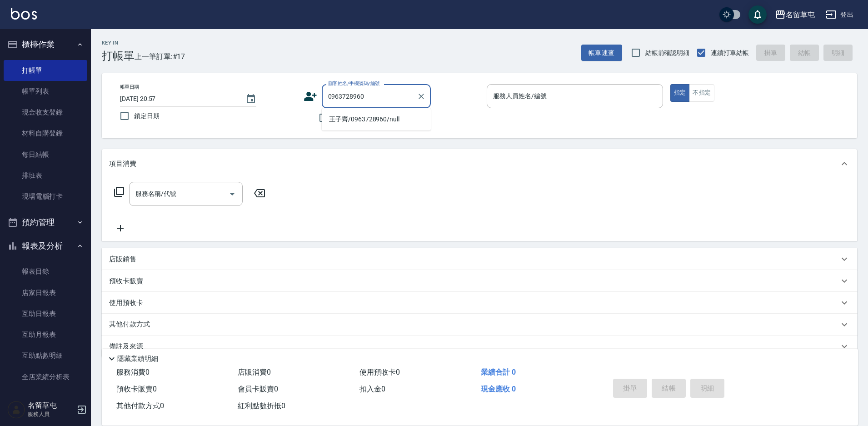
type input "王子齊/0963728960/null"
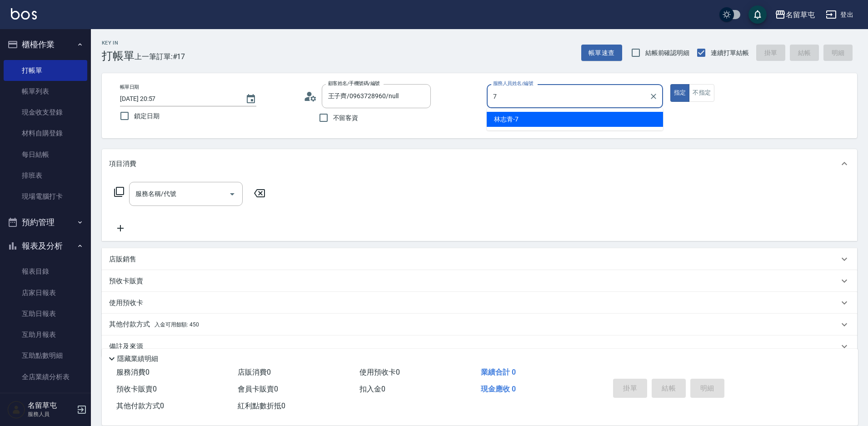
type input "[PERSON_NAME]-7"
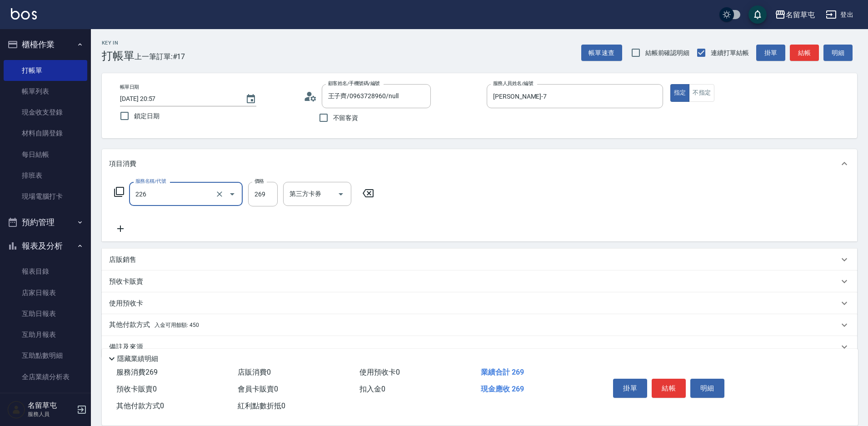
type input "洗剪269(226)"
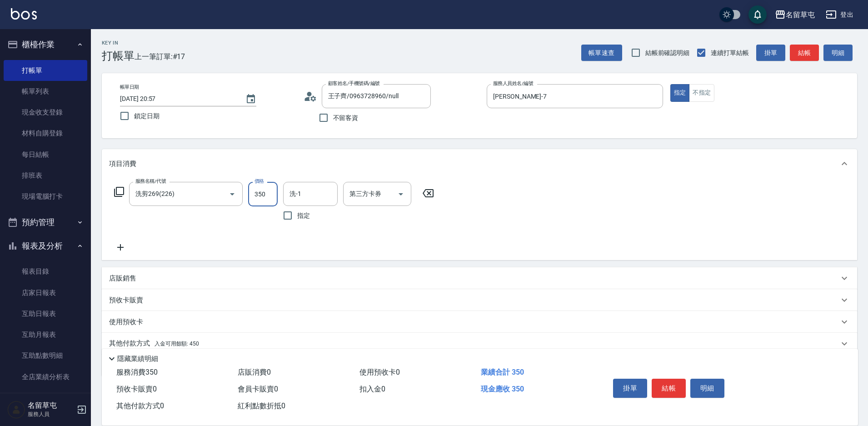
type input "350"
type input "[PERSON_NAME]-36"
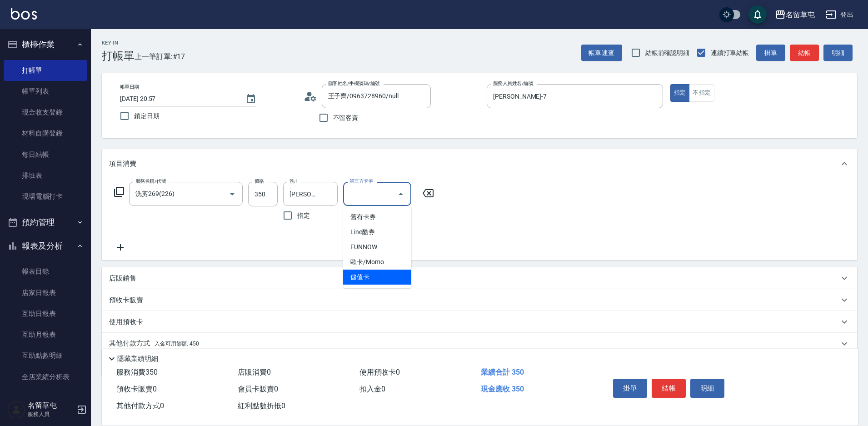
type input "儲值卡"
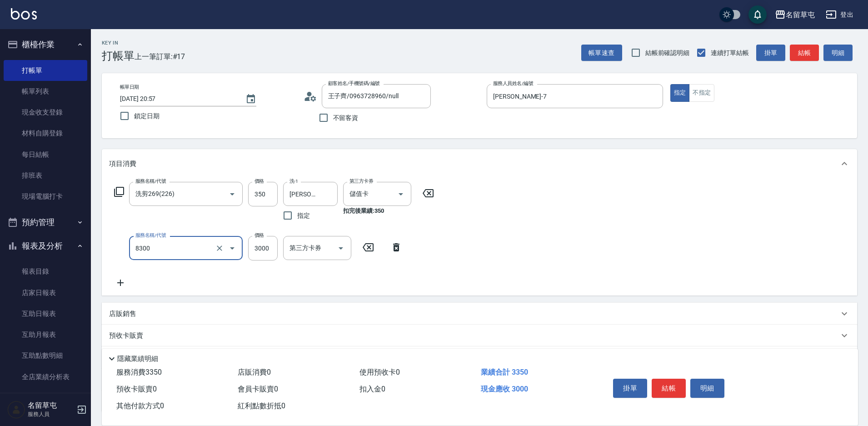
type input "儲3000(8300)"
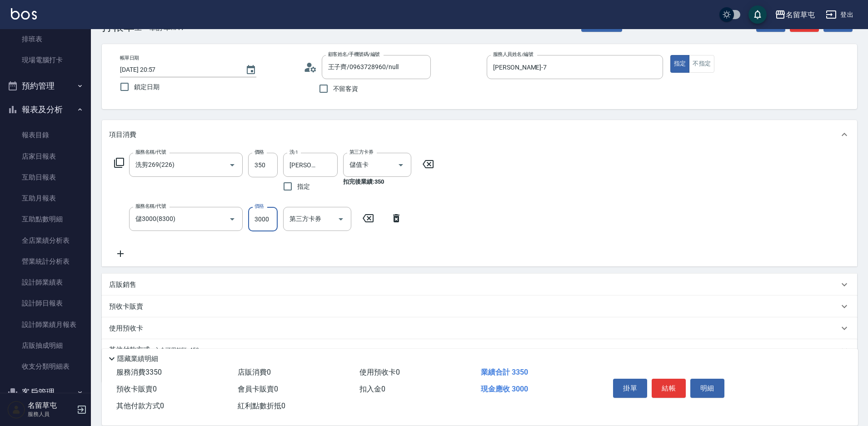
scroll to position [45, 0]
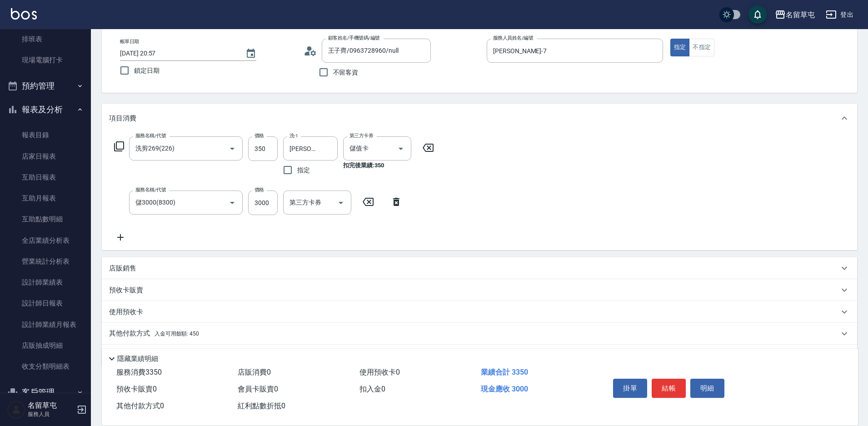
click at [125, 328] on div "其他付款方式 入金可用餘額: 450" at bounding box center [479, 334] width 755 height 22
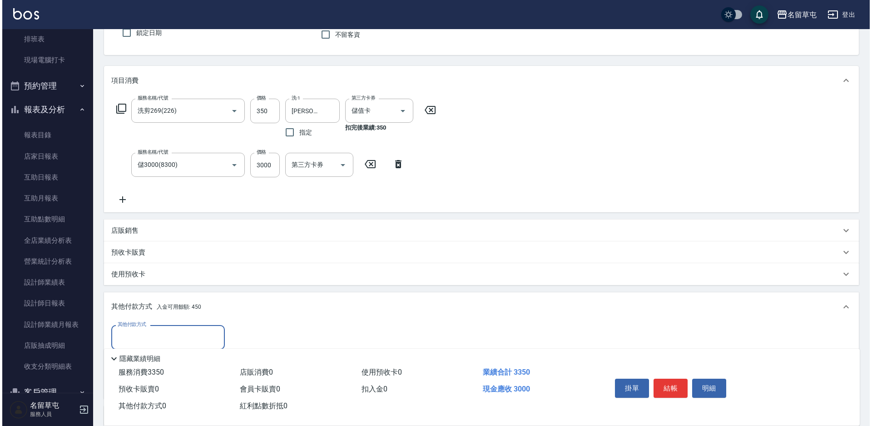
scroll to position [136, 0]
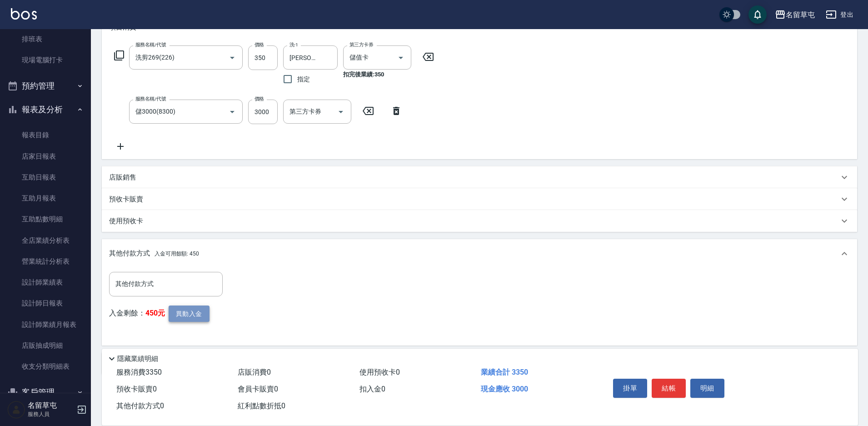
click at [178, 308] on button "異動入金" at bounding box center [189, 313] width 41 height 17
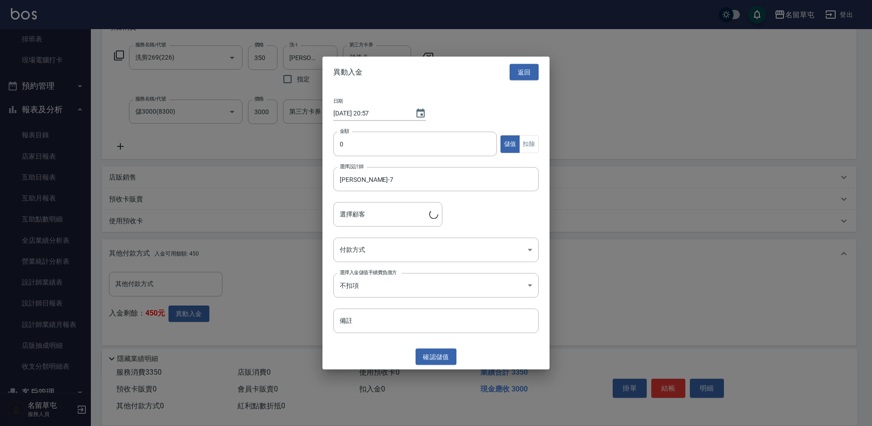
type input "王子[PERSON_NAME]/0963728960"
click at [340, 141] on input "0" at bounding box center [416, 144] width 164 height 25
type input "3000"
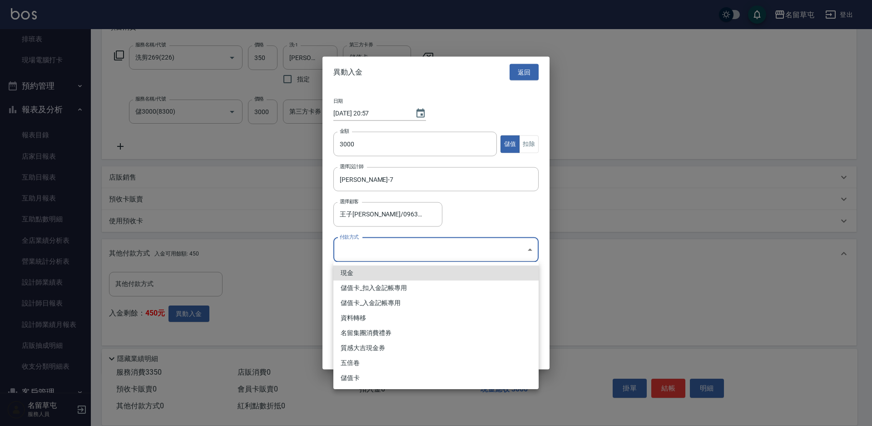
drag, startPoint x: 400, startPoint y: 254, endPoint x: 389, endPoint y: 292, distance: 39.7
click at [400, 254] on body "名留草屯 登出 櫃檯作業 打帳單 帳單列表 現金收支登錄 材料自購登錄 每日結帳 排班表 現場電腦打卡 預約管理 預約管理 單日預約紀錄 單週預約紀錄 報表及…" at bounding box center [436, 163] width 872 height 598
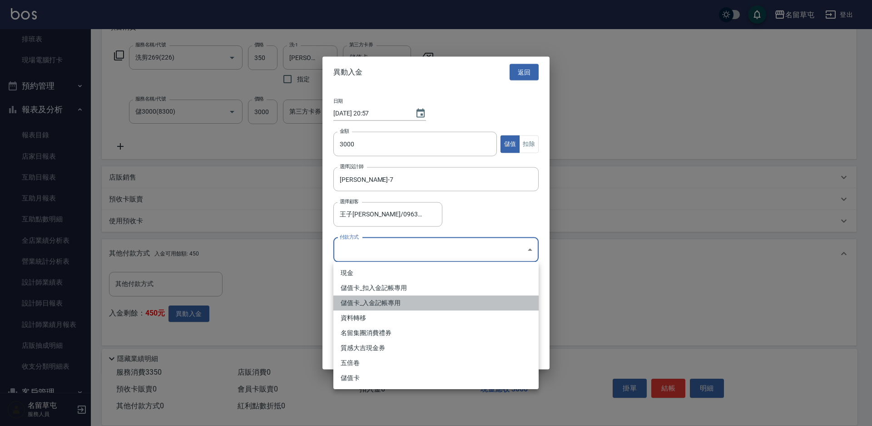
click at [386, 301] on li "儲值卡_入金記帳專用" at bounding box center [436, 302] width 205 height 15
type input "儲值卡_入金記帳專用"
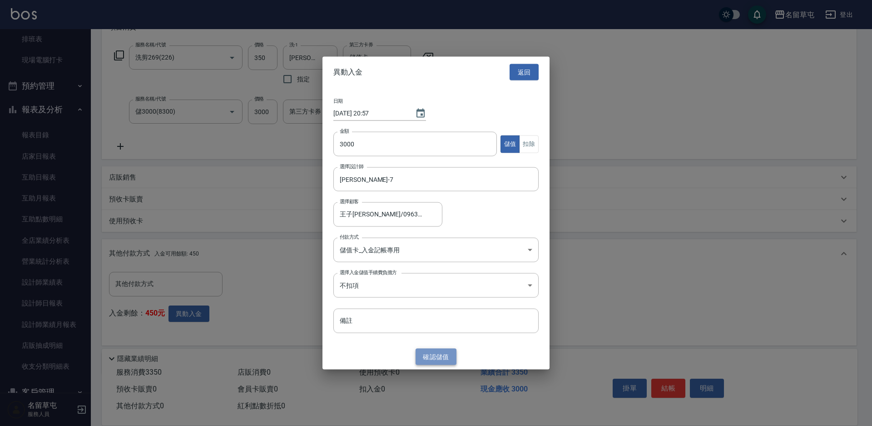
click at [430, 352] on button "確認 儲值" at bounding box center [436, 356] width 41 height 17
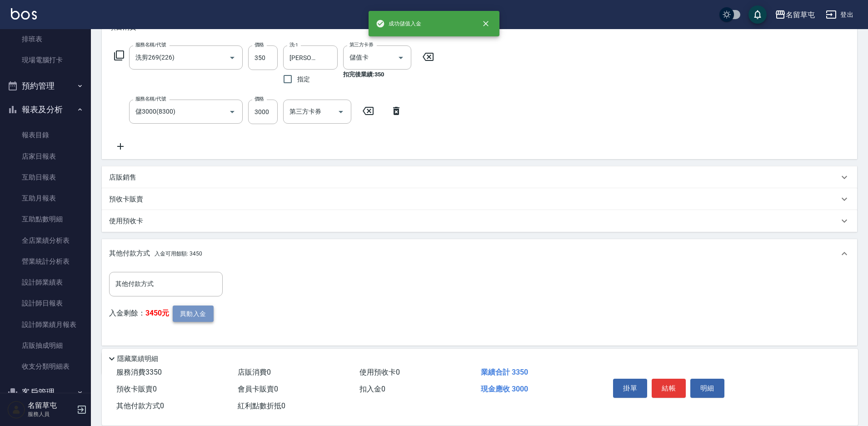
click at [179, 308] on button "異動入金" at bounding box center [193, 313] width 41 height 17
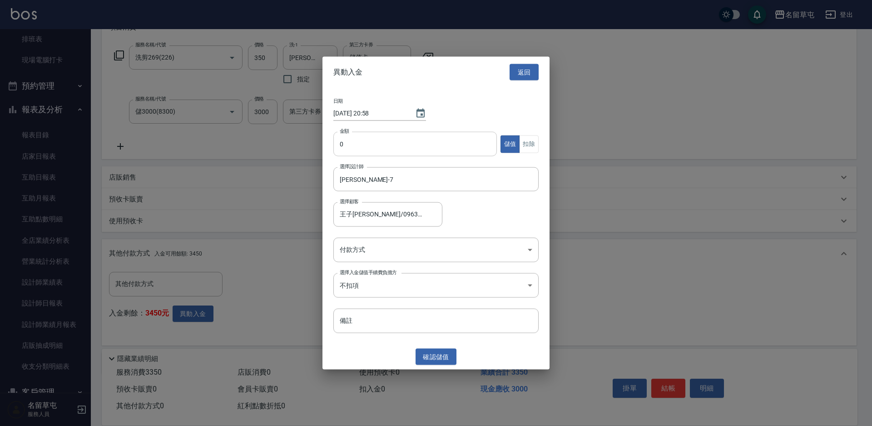
click at [351, 141] on input "0" at bounding box center [416, 144] width 164 height 25
type input "350"
click at [529, 144] on button "扣除" at bounding box center [529, 144] width 20 height 18
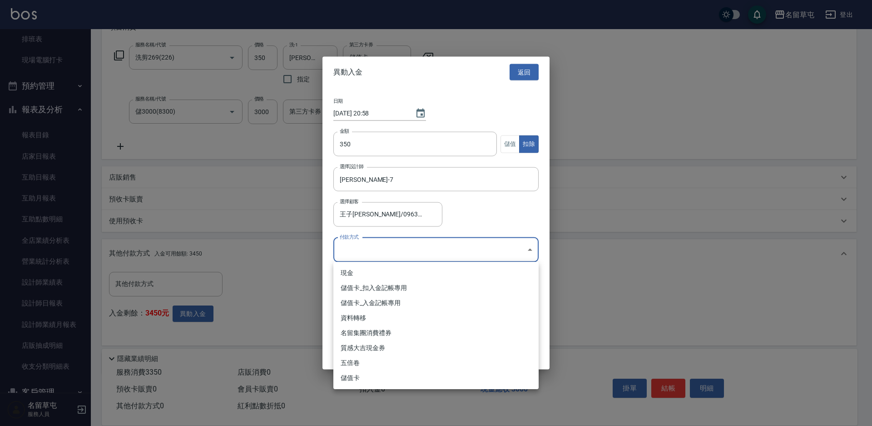
click at [415, 252] on body "名留草屯 登出 櫃檯作業 打帳單 帳單列表 現金收支登錄 材料自購登錄 每日結帳 排班表 現場電腦打卡 預約管理 預約管理 單日預約紀錄 單週預約紀錄 報表及…" at bounding box center [436, 163] width 872 height 598
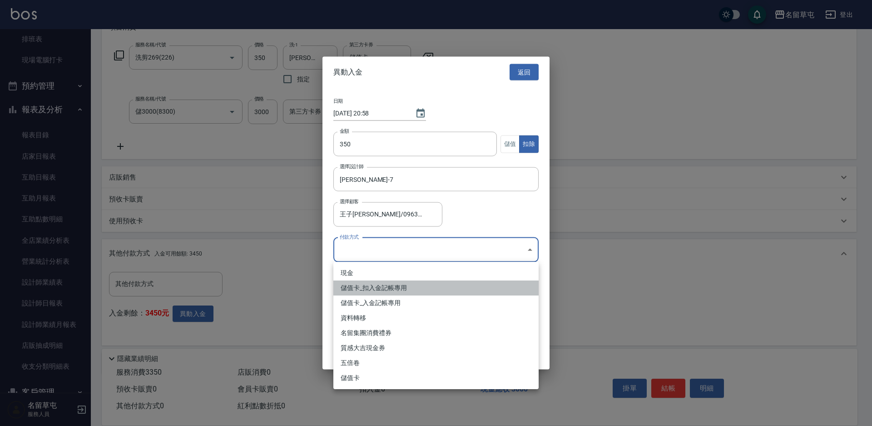
click at [381, 286] on li "儲值卡_扣入金記帳專用" at bounding box center [436, 287] width 205 height 15
type input "儲值卡_扣入金記帳專用"
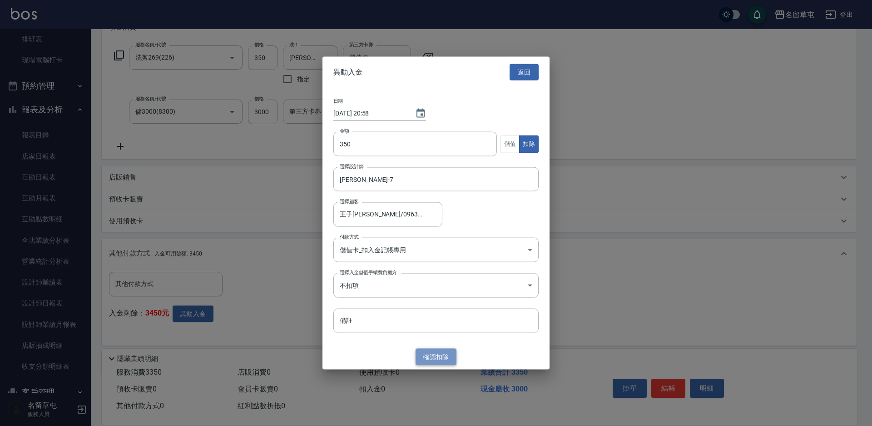
click at [440, 354] on button "確認 扣除" at bounding box center [436, 356] width 41 height 17
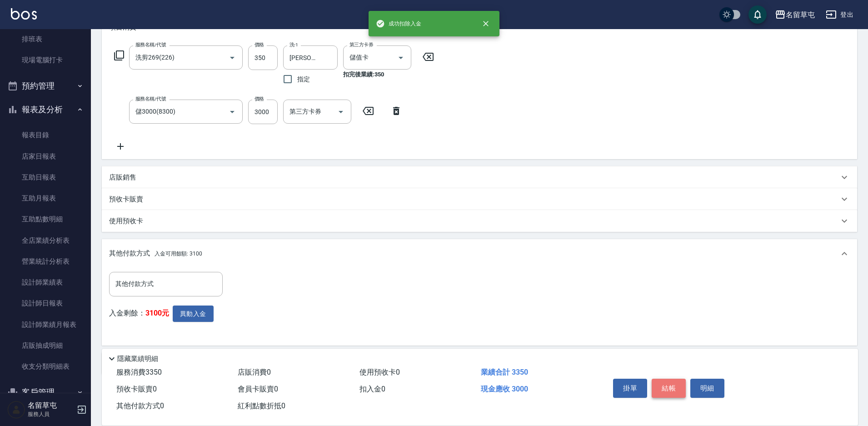
click at [662, 380] on button "結帳" at bounding box center [669, 387] width 34 height 19
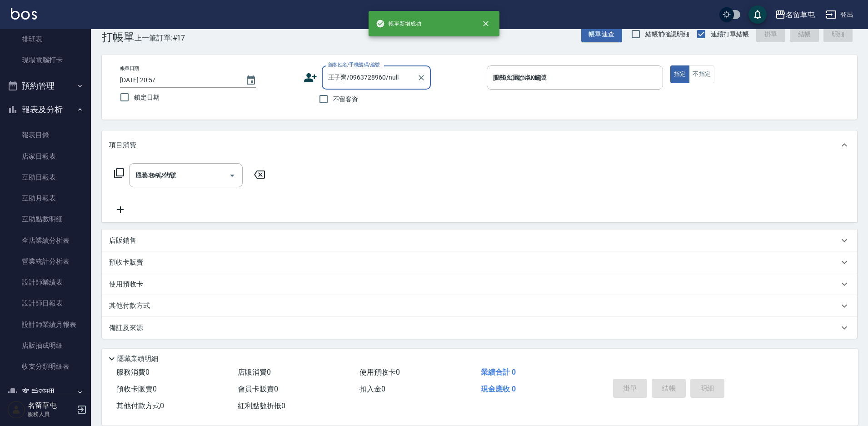
type input "[DATE] 20:58"
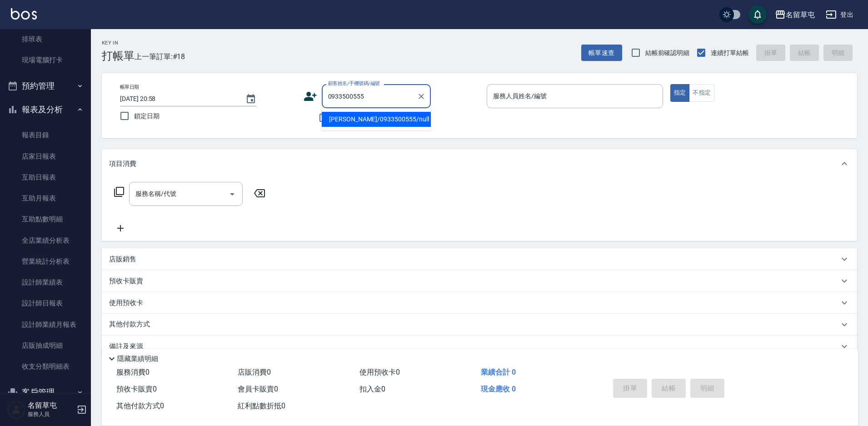
type input "[PERSON_NAME]/0933500555/null"
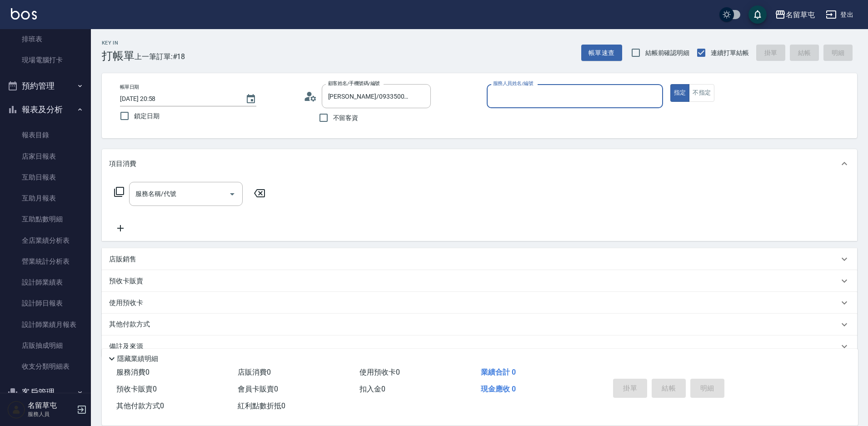
click at [670, 84] on button "指定" at bounding box center [680, 93] width 20 height 18
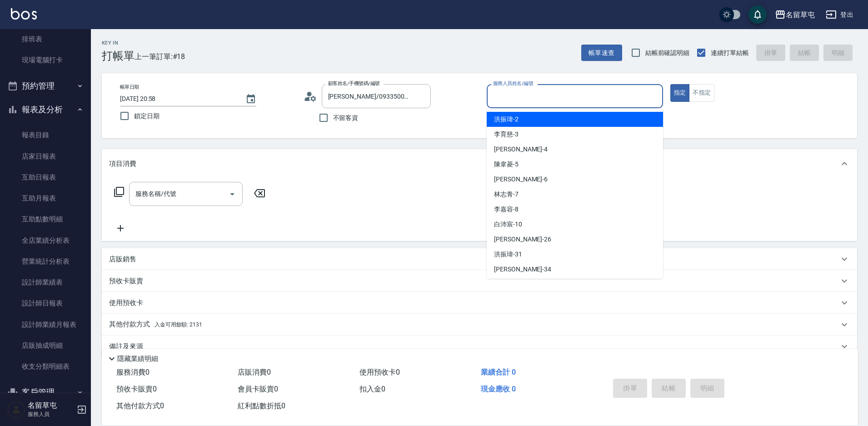
click at [521, 90] on input "服務人員姓名/編號" at bounding box center [575, 96] width 168 height 16
type input "[PERSON_NAME]-4"
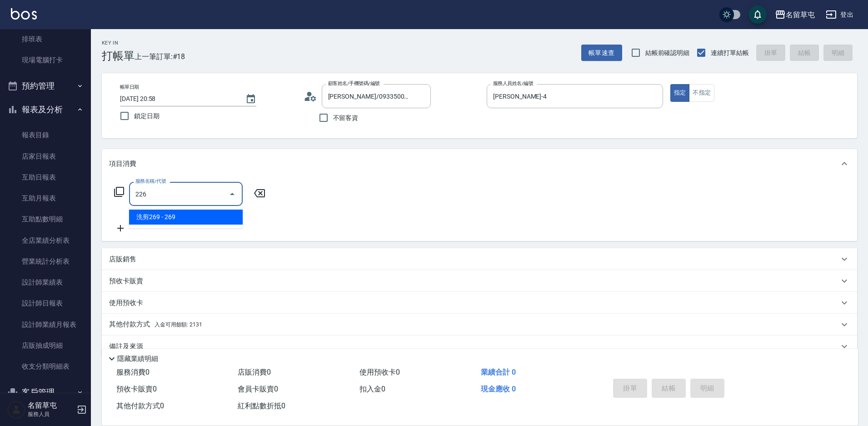
type input "洗剪269(226)"
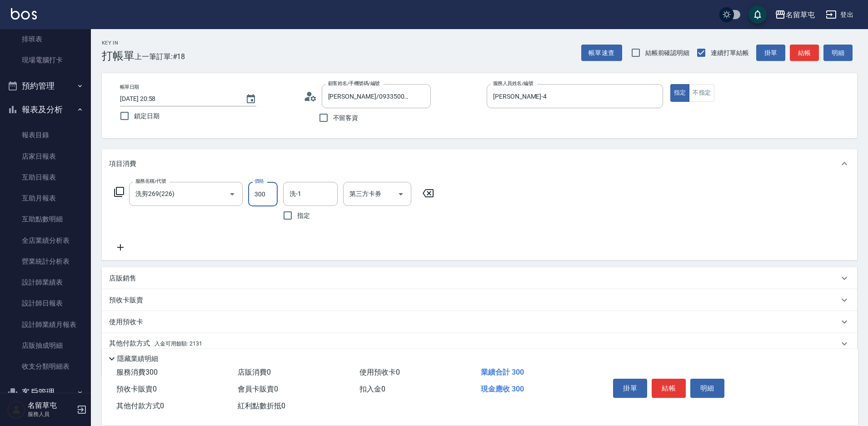
type input "300"
type input "[PERSON_NAME]-36"
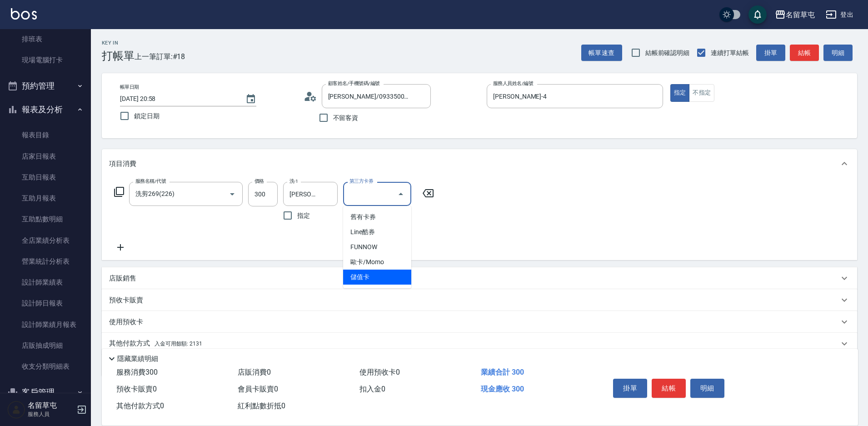
type input "儲值卡"
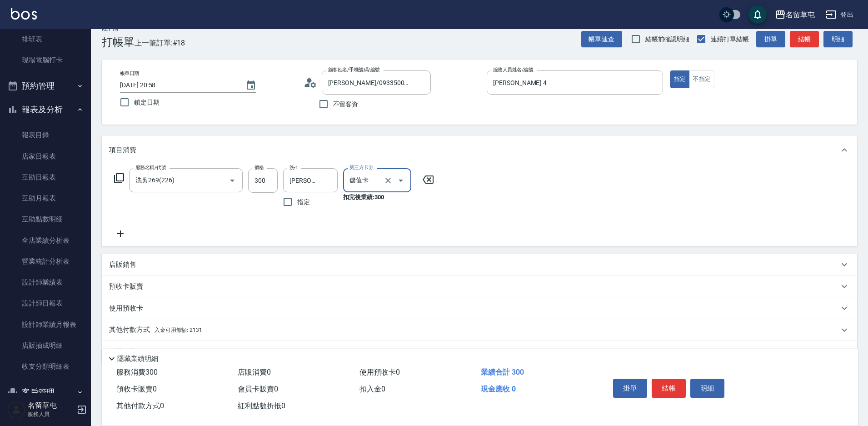
scroll to position [38, 0]
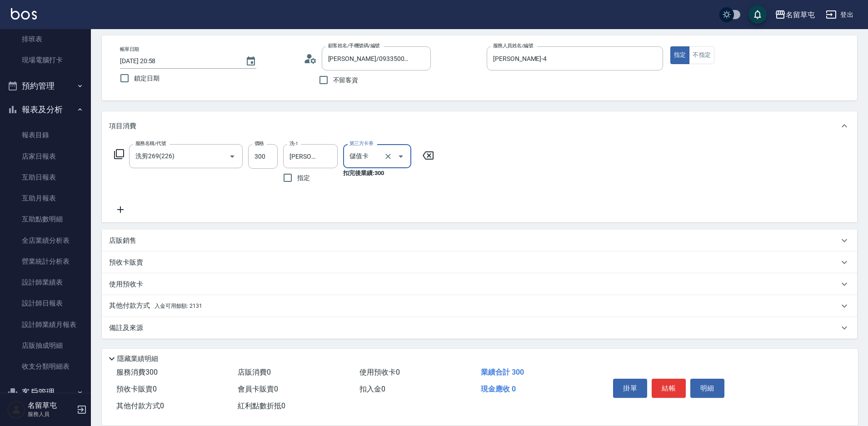
click at [120, 305] on p "其他付款方式 入金可用餘額: 2131" at bounding box center [155, 306] width 93 height 10
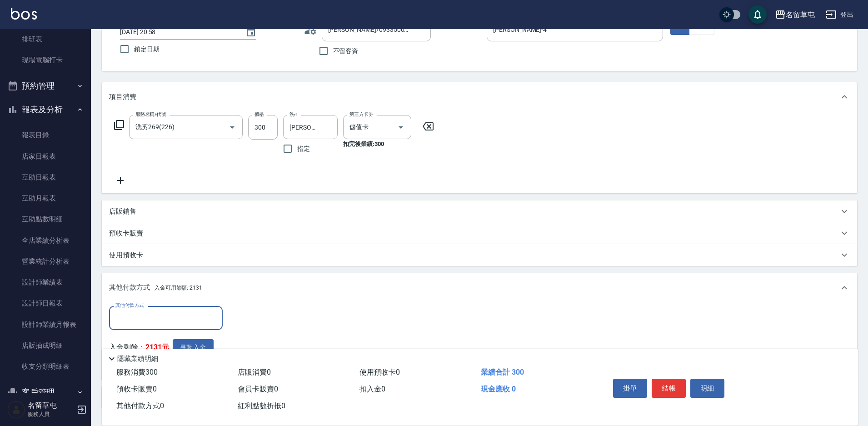
scroll to position [83, 0]
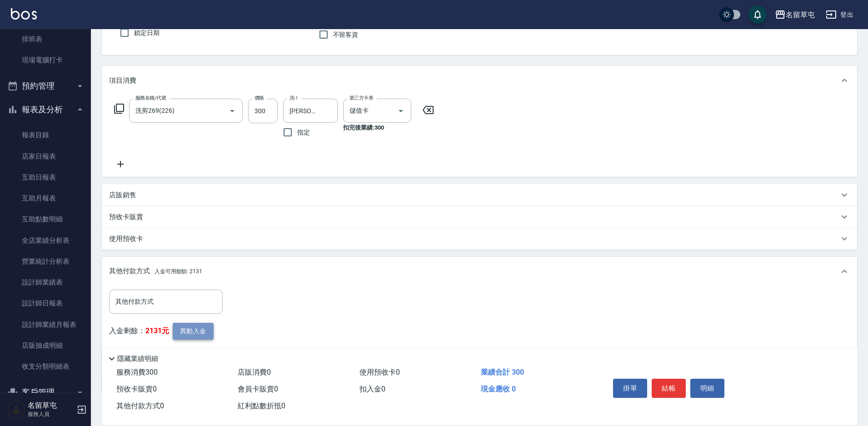
click at [183, 331] on button "異動入金" at bounding box center [193, 331] width 41 height 17
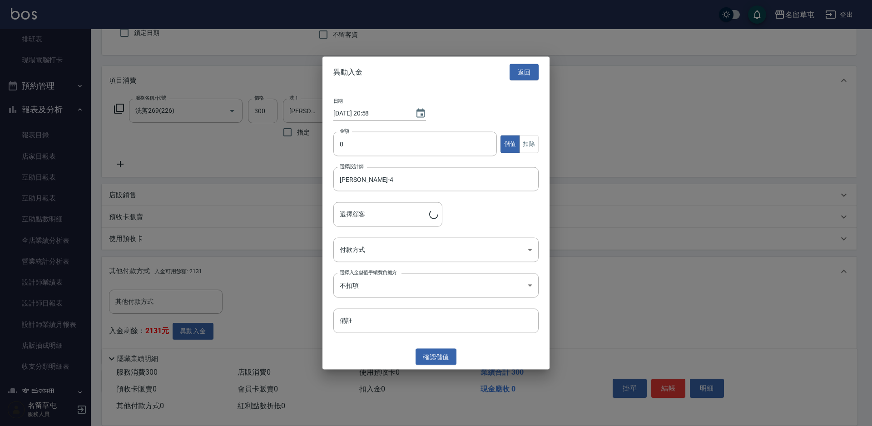
type input "[PERSON_NAME]/0933500555"
type input "300"
click at [528, 142] on button "扣除" at bounding box center [529, 144] width 20 height 18
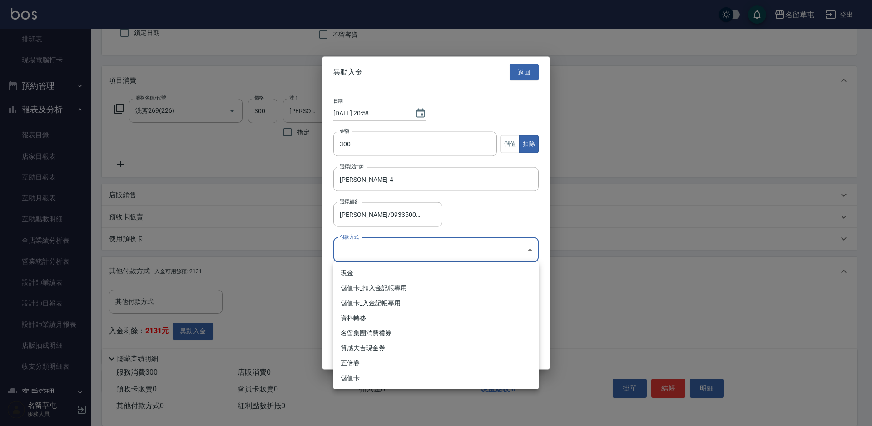
click at [367, 249] on body "名留草屯 登出 櫃檯作業 打帳單 帳單列表 現金收支登錄 材料自購登錄 每日結帳 排班表 現場電腦打卡 預約管理 預約管理 單日預約紀錄 單週預約紀錄 報表及…" at bounding box center [436, 198] width 872 height 563
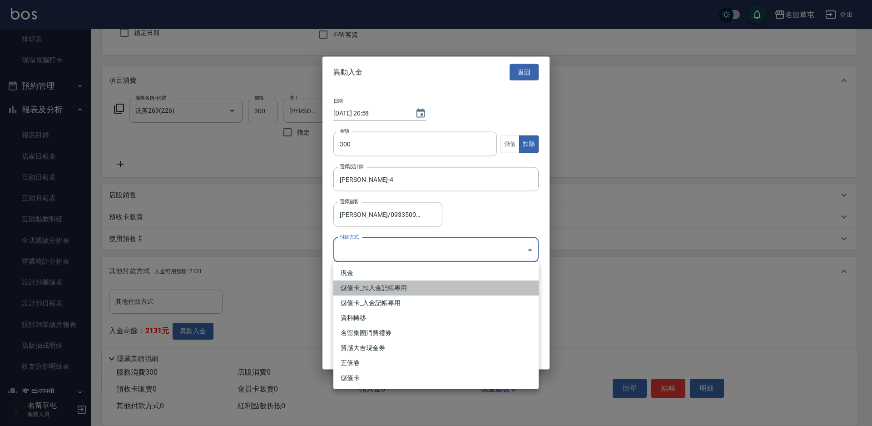
click at [358, 291] on li "儲值卡_扣入金記帳專用" at bounding box center [436, 287] width 205 height 15
type input "儲值卡_扣入金記帳專用"
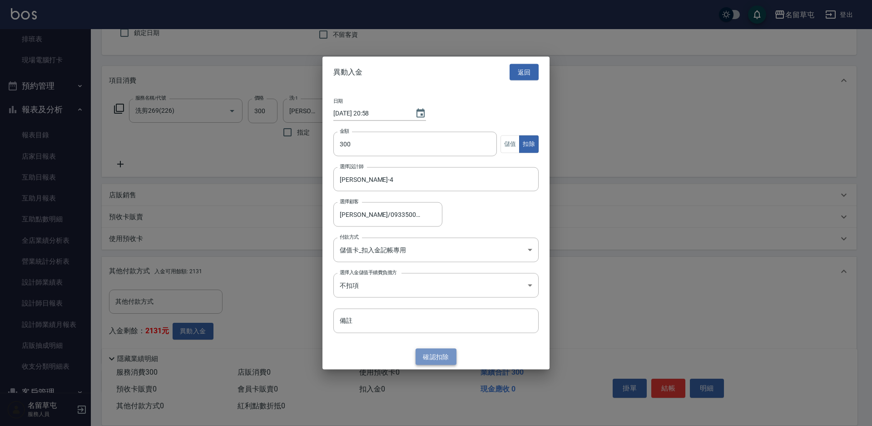
click at [435, 358] on button "確認 扣除" at bounding box center [436, 356] width 41 height 17
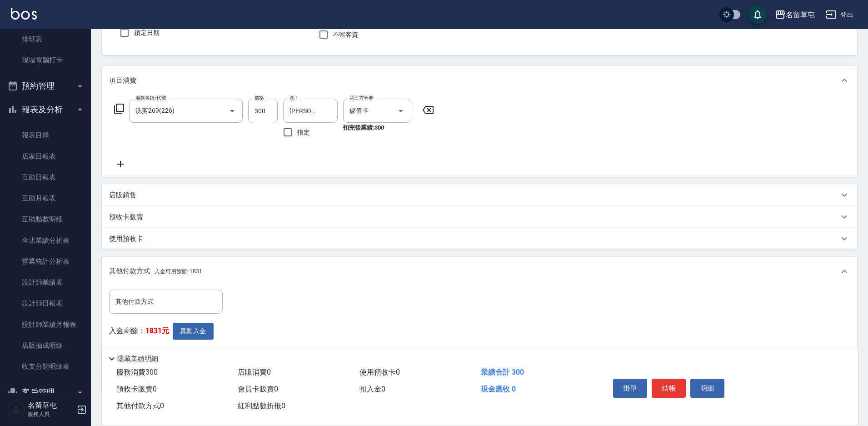
drag, startPoint x: 667, startPoint y: 386, endPoint x: 652, endPoint y: 388, distance: 15.2
click at [667, 385] on button "結帳" at bounding box center [669, 387] width 34 height 19
type input "[DATE] 20:59"
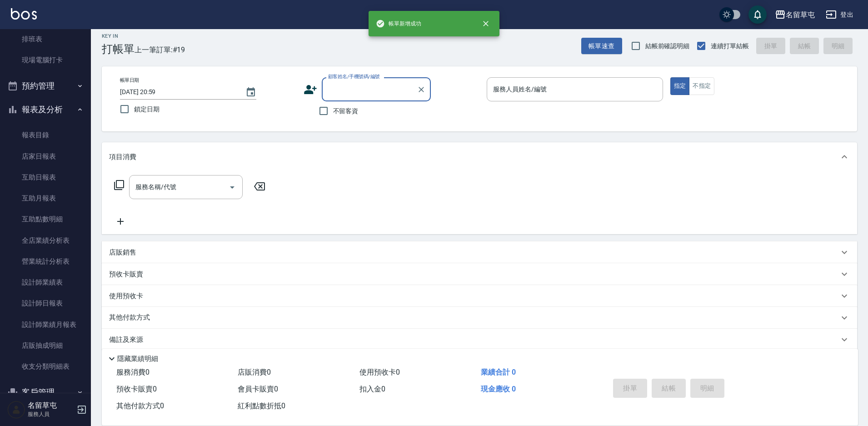
scroll to position [0, 0]
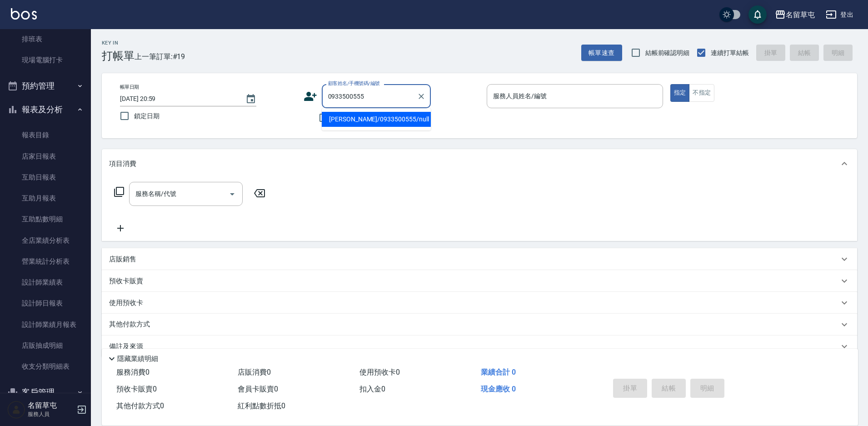
click at [401, 119] on li "[PERSON_NAME]/0933500555/null" at bounding box center [376, 119] width 109 height 15
type input "[PERSON_NAME]/0933500555/null"
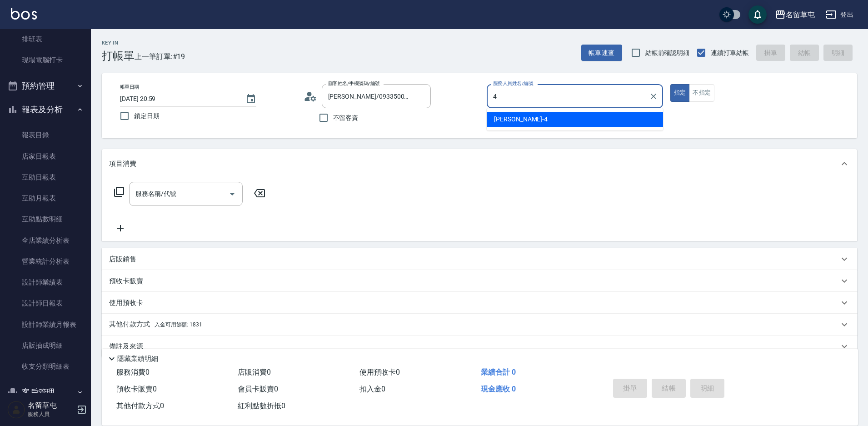
type input "[PERSON_NAME]-4"
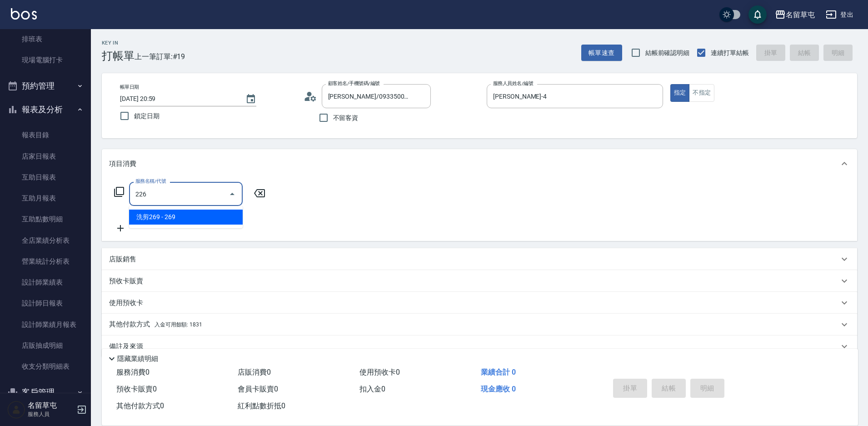
type input "洗剪269(226)"
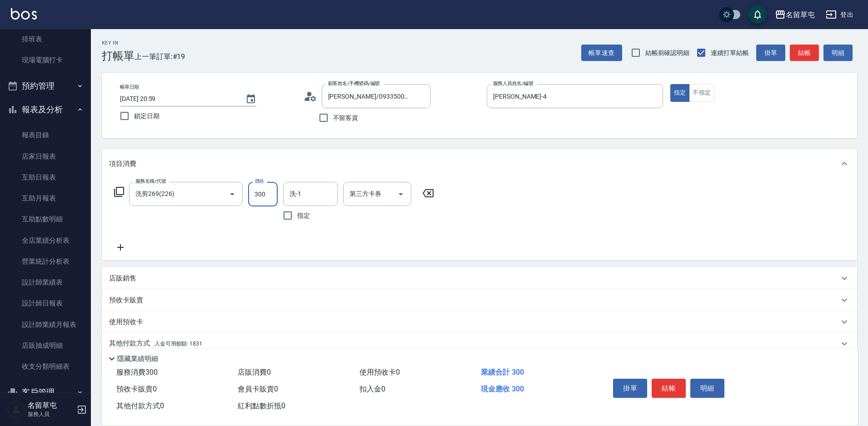
type input "300"
type input "[PERSON_NAME]-31"
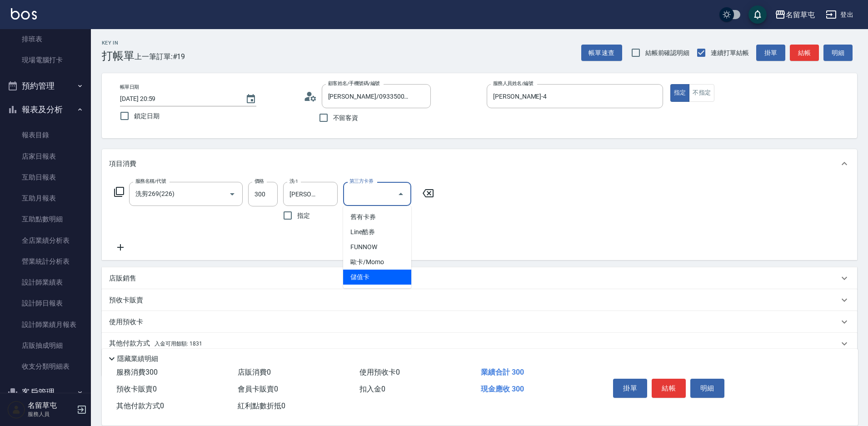
type input "儲值卡"
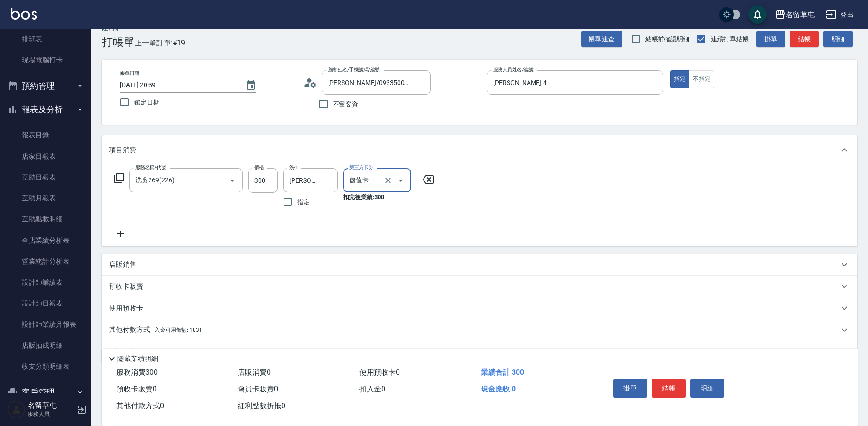
scroll to position [38, 0]
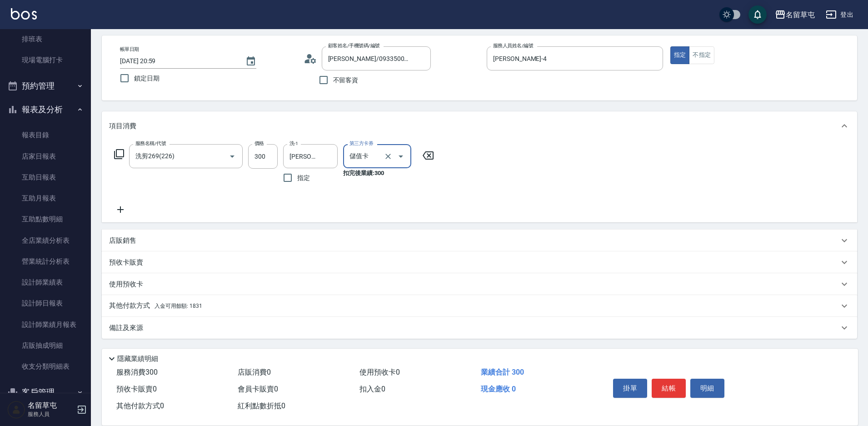
click at [136, 310] on p "其他付款方式 入金可用餘額: 1831" at bounding box center [155, 306] width 93 height 10
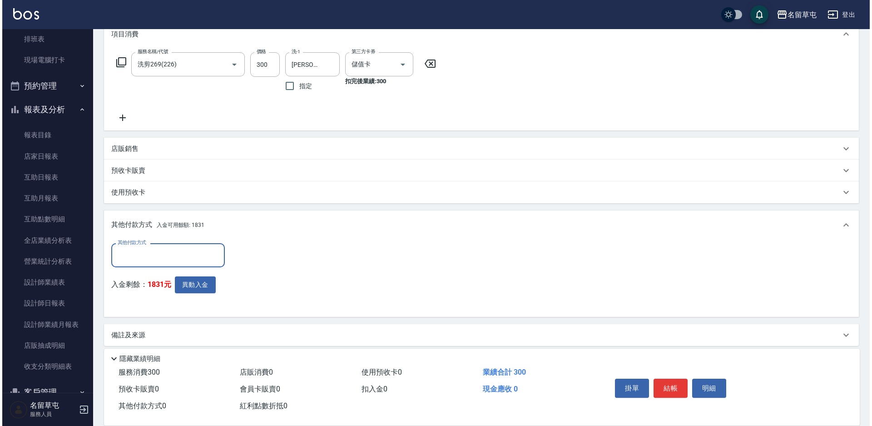
scroll to position [135, 0]
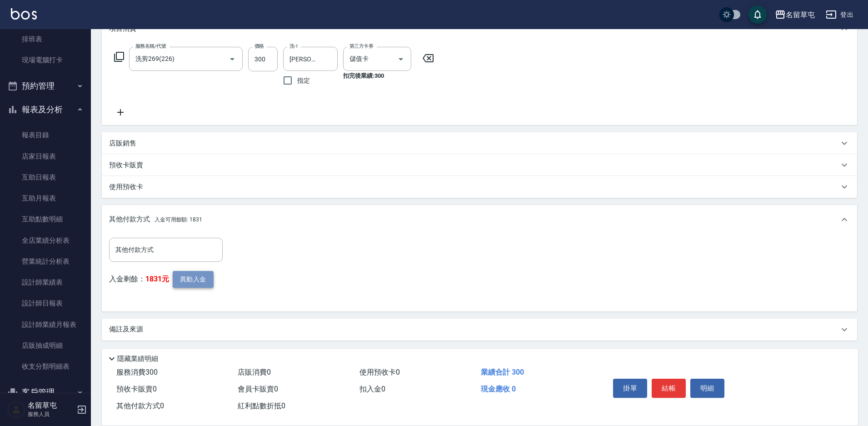
click at [202, 285] on button "異動入金" at bounding box center [193, 279] width 41 height 17
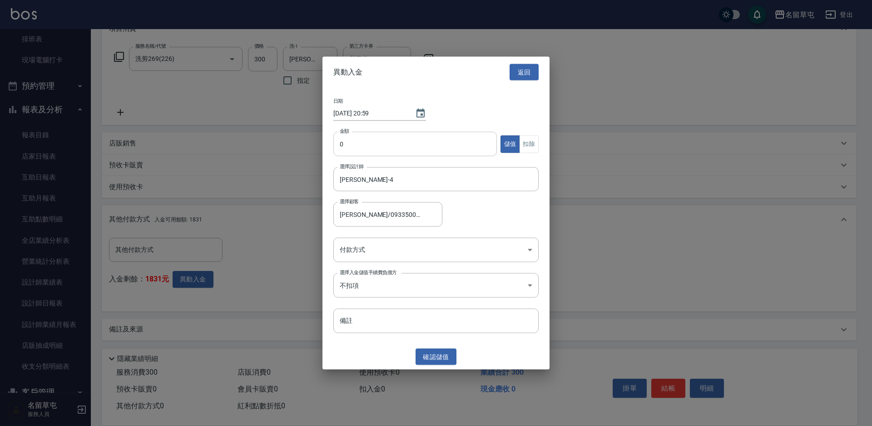
click at [366, 154] on input "0" at bounding box center [416, 144] width 164 height 25
type input "300"
click at [535, 147] on button "扣除" at bounding box center [529, 144] width 20 height 18
click at [400, 251] on body "名留草屯 登出 櫃檯作業 打帳單 帳單列表 現金收支登錄 材料自購登錄 每日結帳 排班表 現場電腦打卡 預約管理 預約管理 單日預約紀錄 單週預約紀錄 報表及…" at bounding box center [436, 146] width 872 height 563
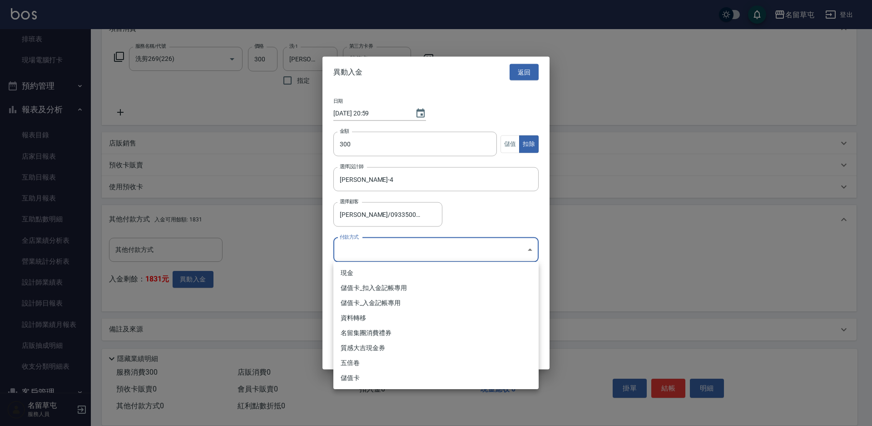
click at [363, 286] on li "儲值卡_扣入金記帳專用" at bounding box center [436, 287] width 205 height 15
type input "儲值卡_扣入金記帳專用"
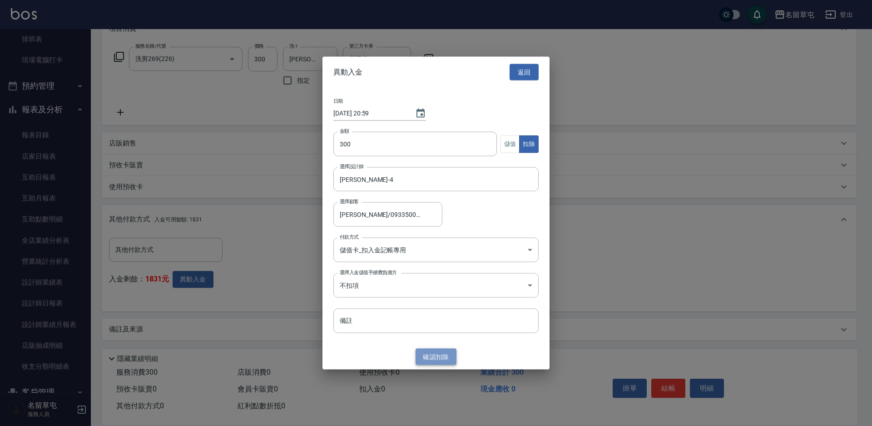
click at [443, 356] on button "確認 扣除" at bounding box center [436, 356] width 41 height 17
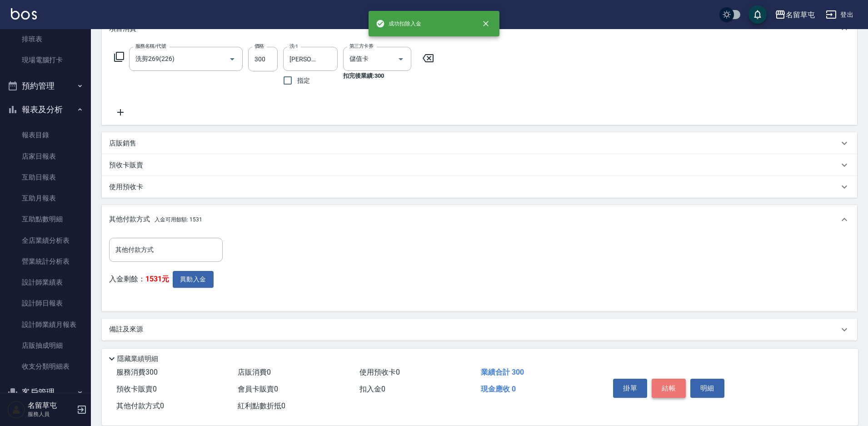
click at [676, 384] on button "結帳" at bounding box center [669, 387] width 34 height 19
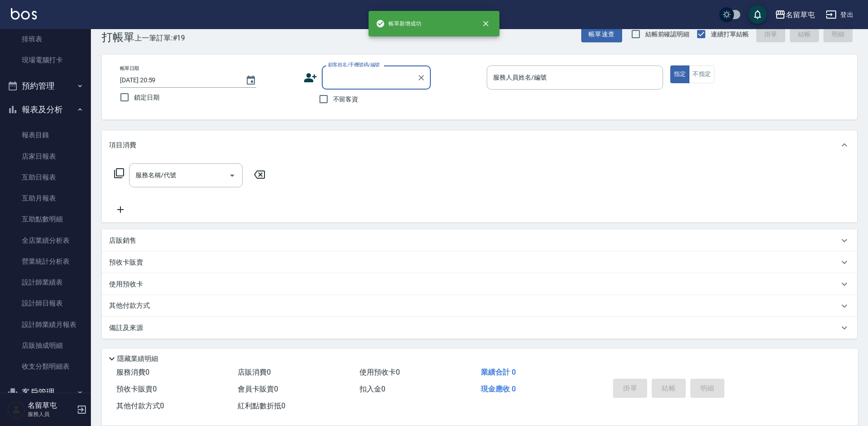
scroll to position [0, 0]
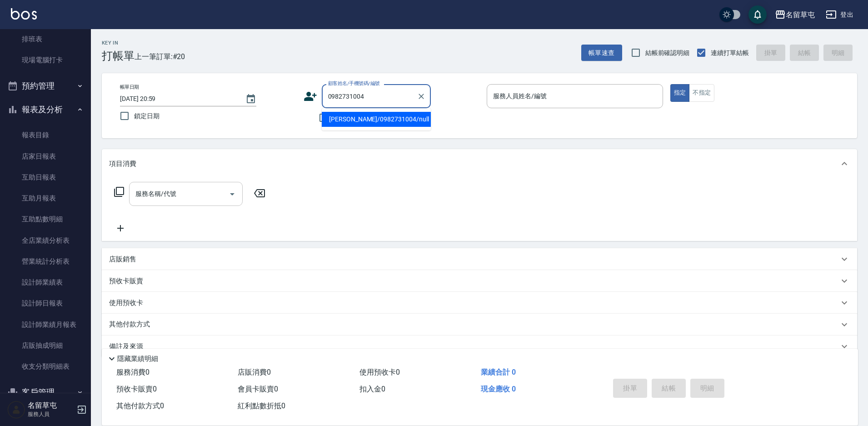
type input "[PERSON_NAME]/0982731004/null"
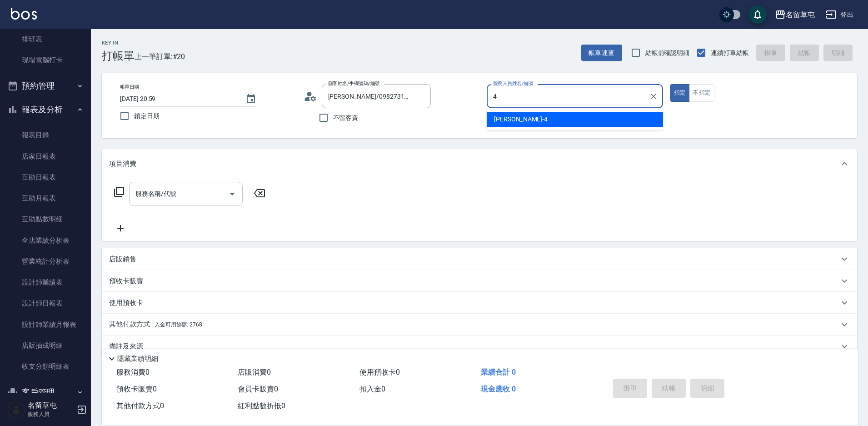
type input "[PERSON_NAME]-4"
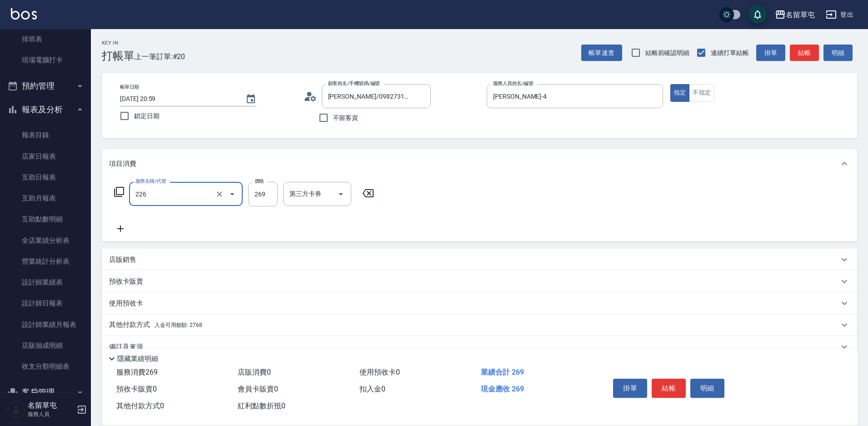
type input "洗剪269(226)"
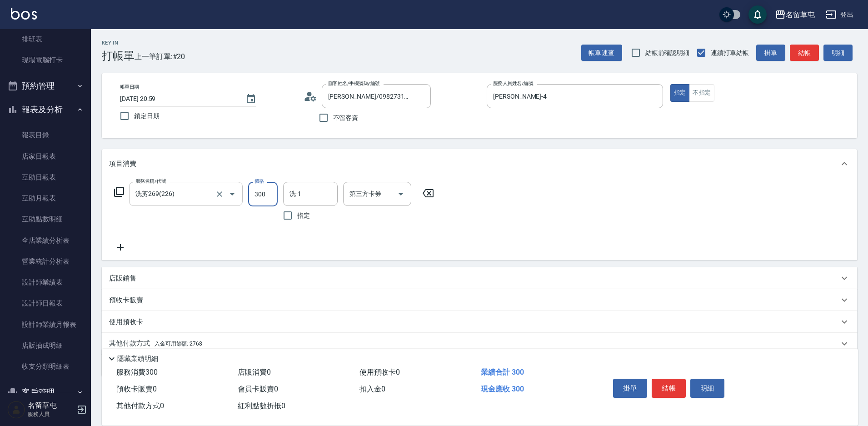
type input "300"
type input "[PERSON_NAME]-31"
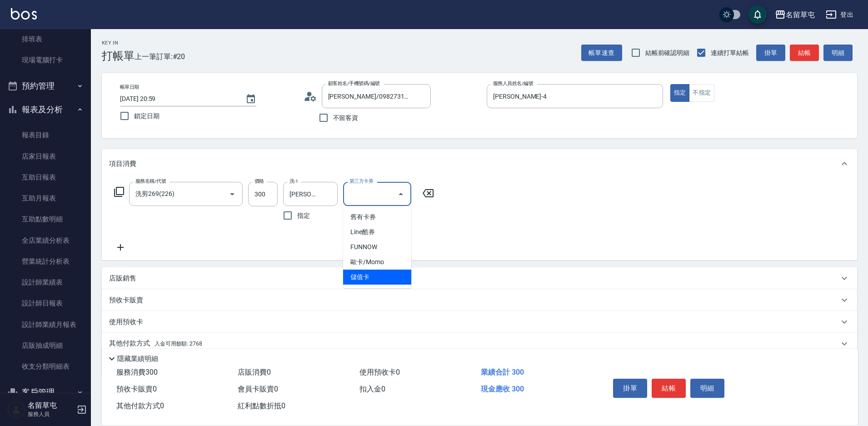
type input "儲值卡"
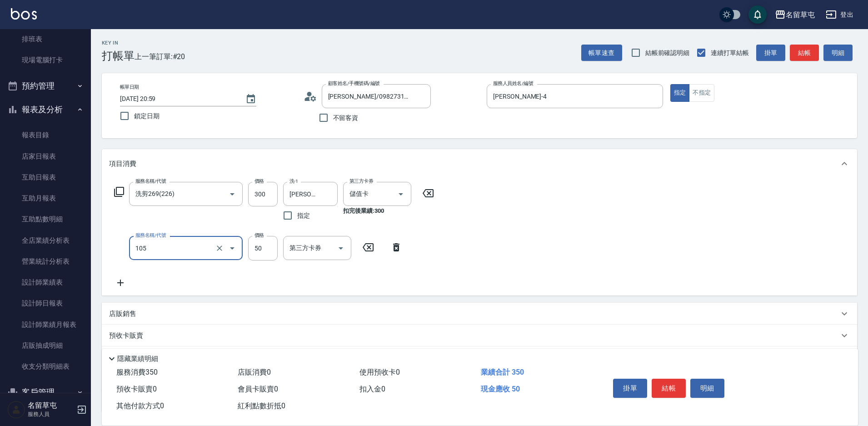
type input "精油50(105)"
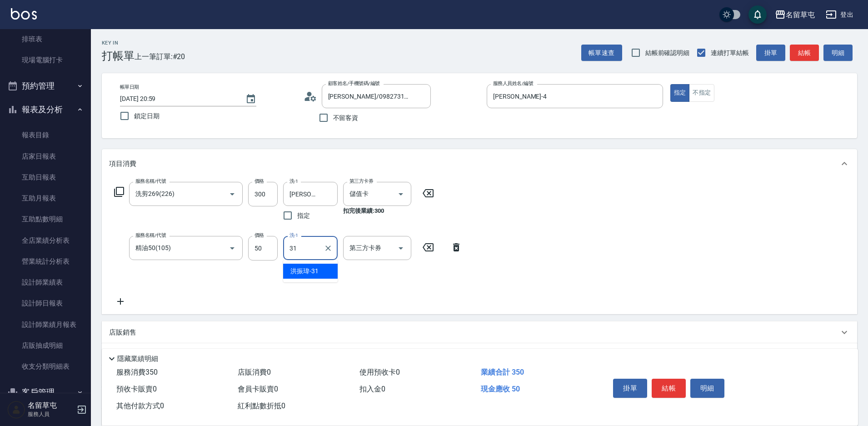
type input "[PERSON_NAME]-31"
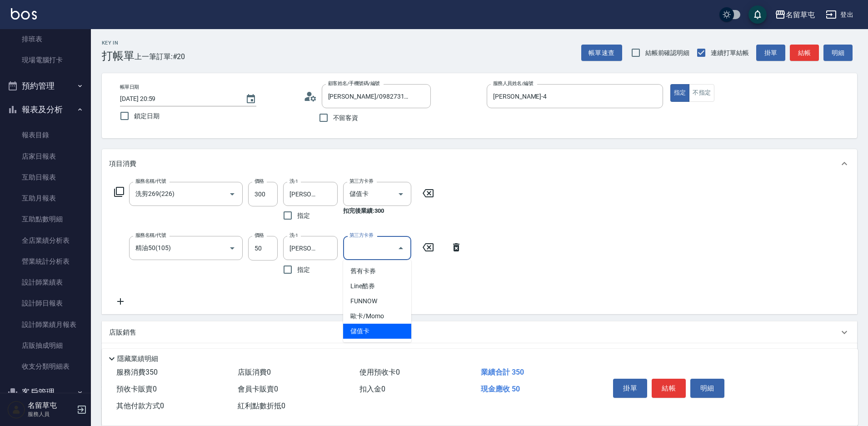
type input "儲值卡"
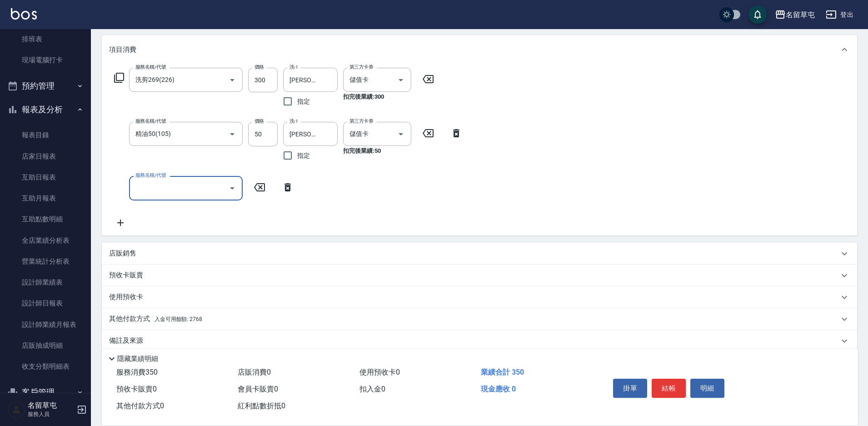
scroll to position [127, 0]
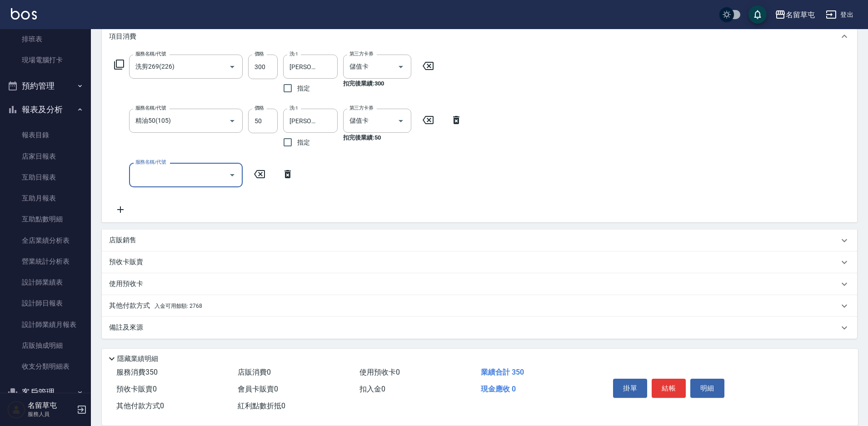
click at [142, 309] on p "其他付款方式 入金可用餘額: 2768" at bounding box center [155, 306] width 93 height 10
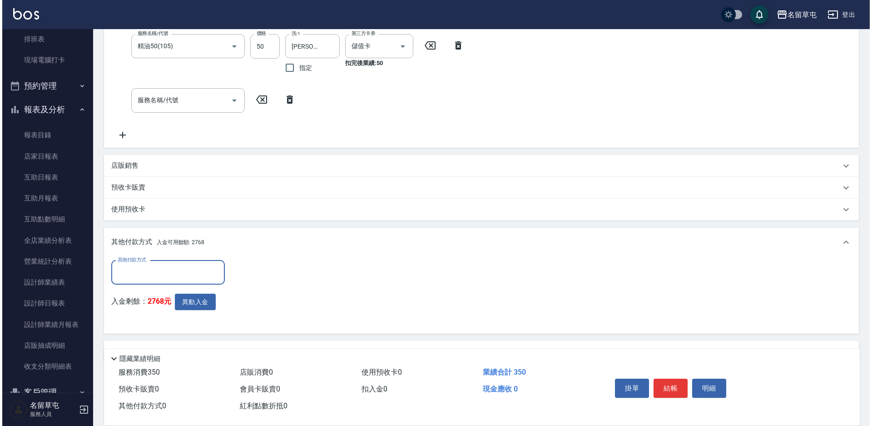
scroll to position [218, 0]
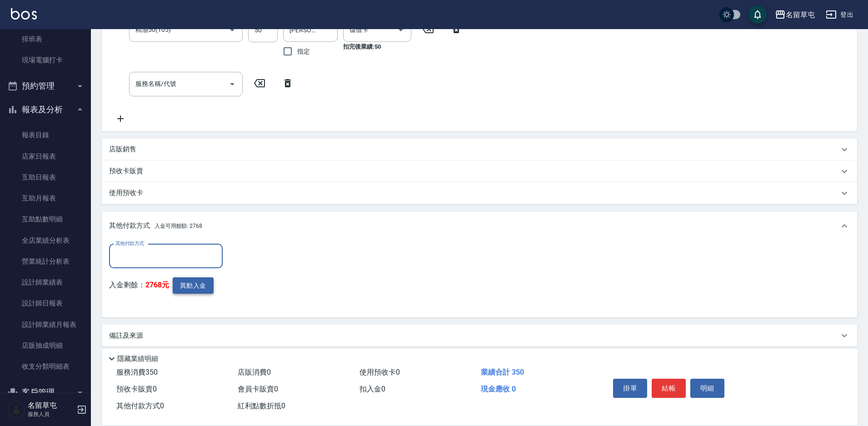
click at [199, 288] on button "異動入金" at bounding box center [193, 285] width 41 height 17
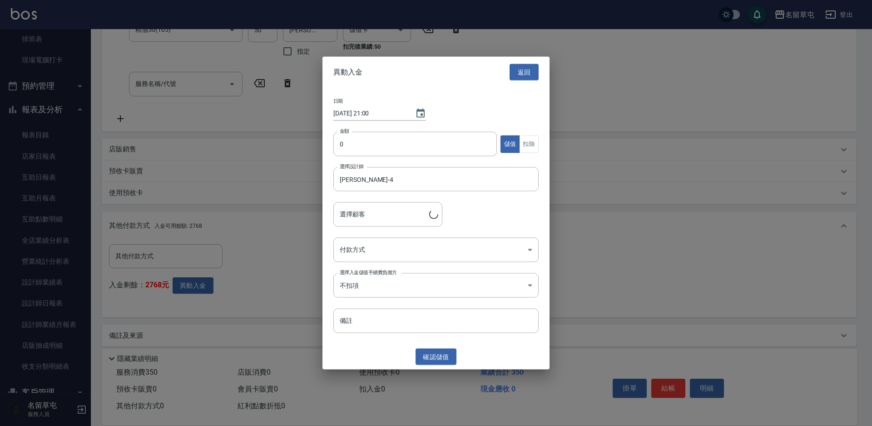
type input "[PERSON_NAME]/0982731004"
click at [386, 142] on input "0" at bounding box center [416, 144] width 164 height 25
type input "350"
click at [536, 144] on button "扣除" at bounding box center [529, 144] width 20 height 18
click at [440, 358] on button "確認 扣除" at bounding box center [436, 356] width 41 height 17
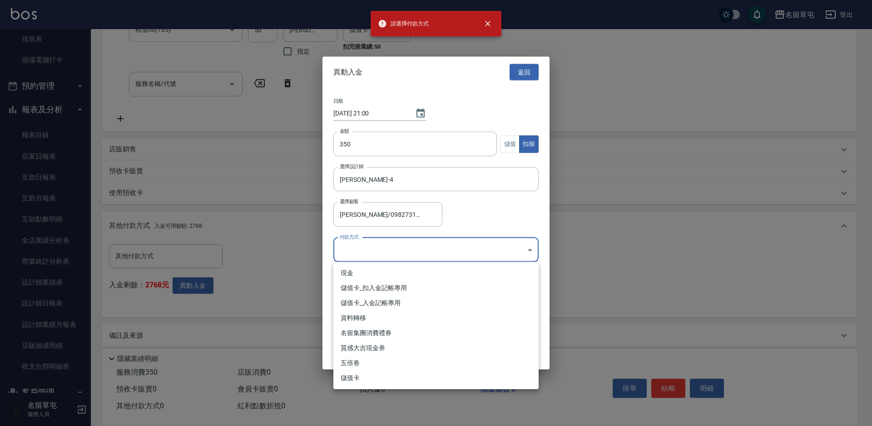
click at [403, 252] on body "請選擇付款方式 名留草屯 登出 櫃檯作業 打帳單 帳單列表 現金收支登錄 材料自購登錄 每日結帳 排班表 現場電腦打卡 預約管理 預約管理 單日預約紀錄 單週…" at bounding box center [436, 108] width 872 height 652
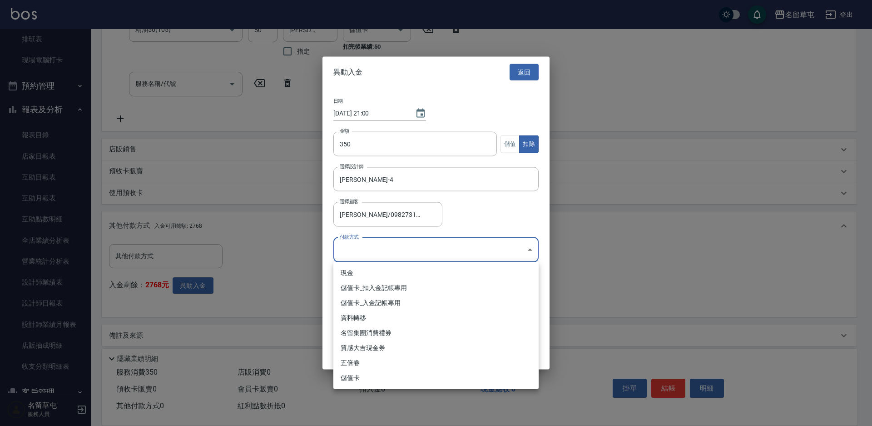
click at [430, 286] on li "儲值卡_扣入金記帳專用" at bounding box center [436, 287] width 205 height 15
type input "儲值卡_扣入金記帳專用"
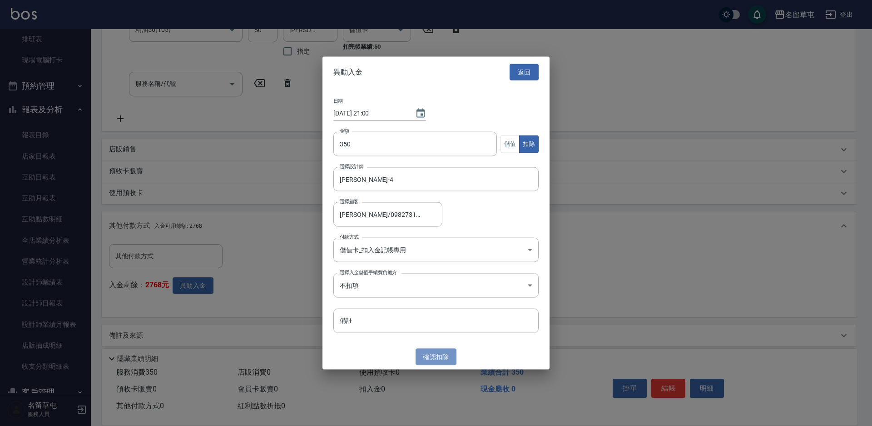
drag, startPoint x: 441, startPoint y: 353, endPoint x: 455, endPoint y: 358, distance: 14.8
click at [441, 354] on button "確認 扣除" at bounding box center [436, 356] width 41 height 17
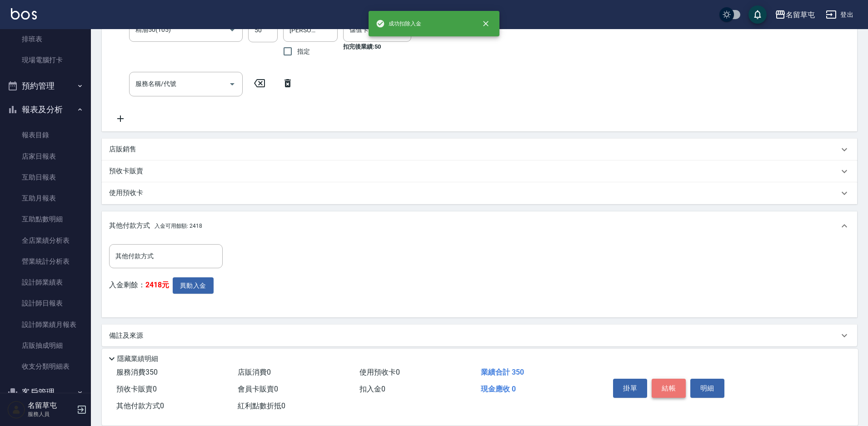
click at [660, 384] on button "結帳" at bounding box center [669, 387] width 34 height 19
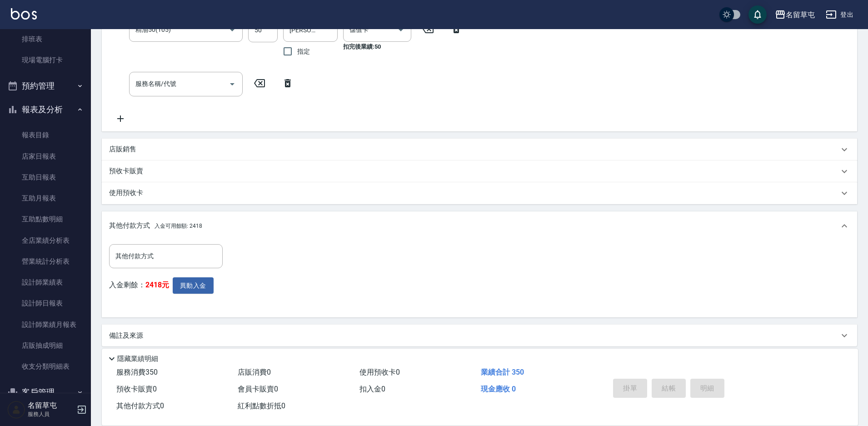
type input "[DATE] 21:00"
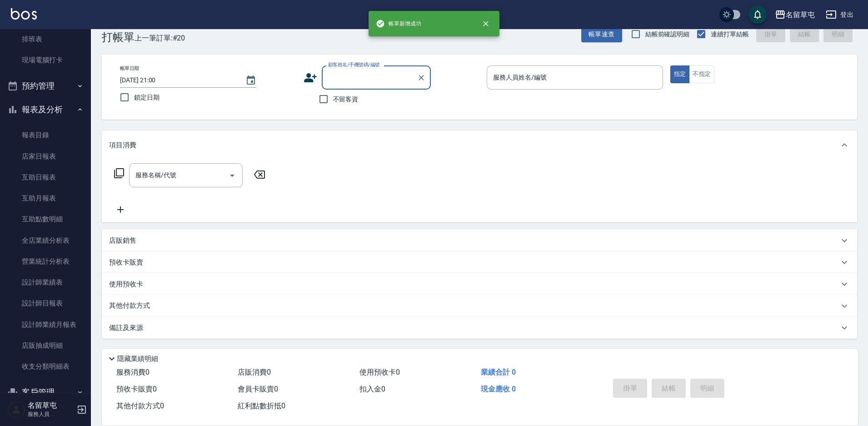
scroll to position [0, 0]
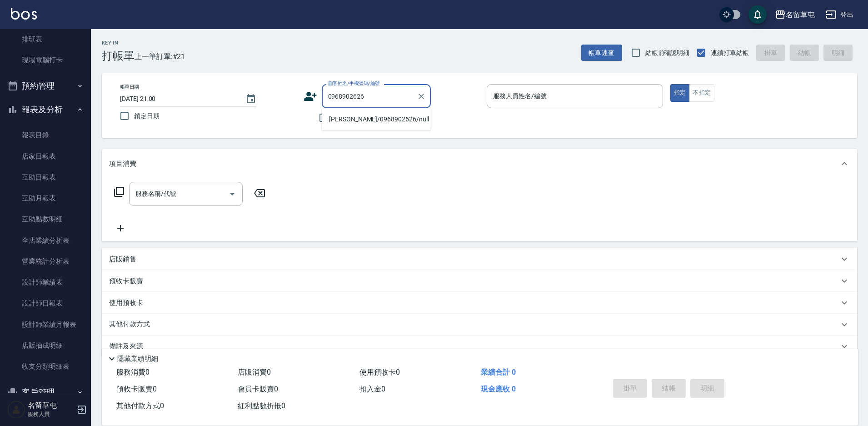
type input "[PERSON_NAME]/0968902626/null"
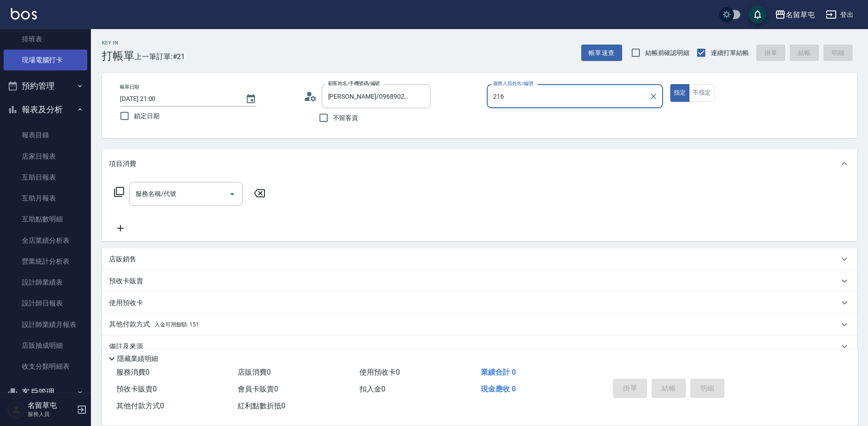
type input "216"
click at [670, 84] on button "指定" at bounding box center [680, 93] width 20 height 18
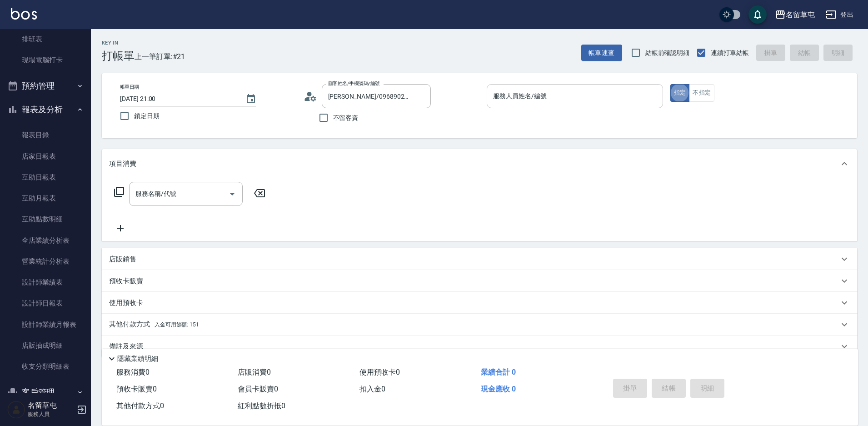
click at [511, 87] on div "服務人員姓名/編號" at bounding box center [575, 96] width 176 height 24
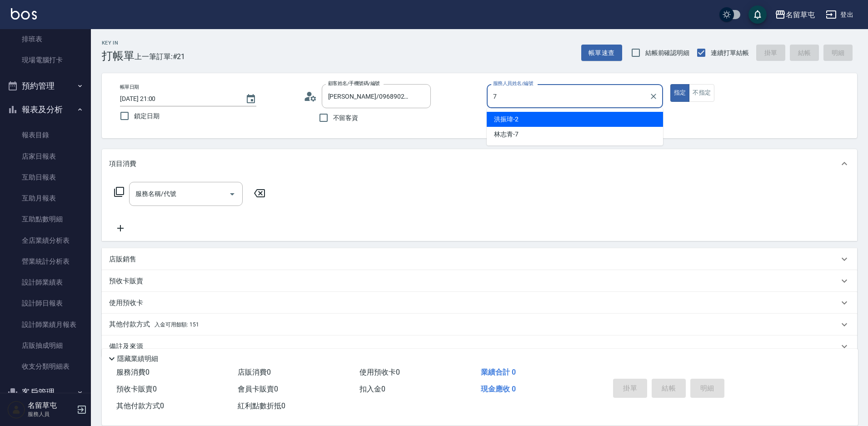
type input "[PERSON_NAME]-7"
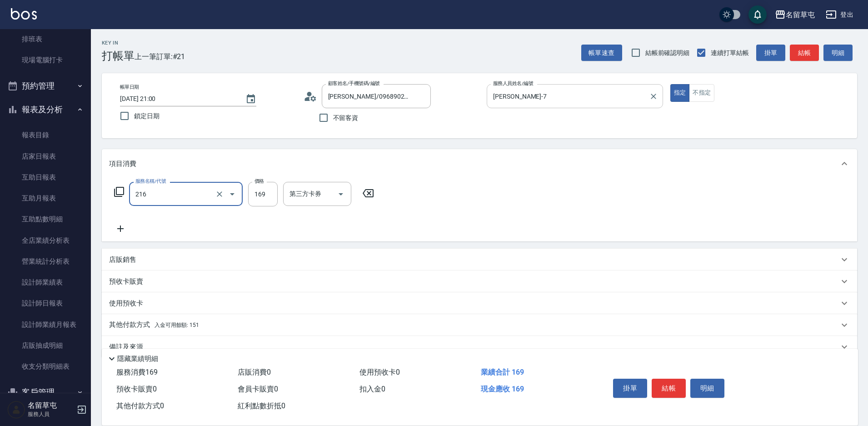
type input "剪髮169(216)"
type input "250"
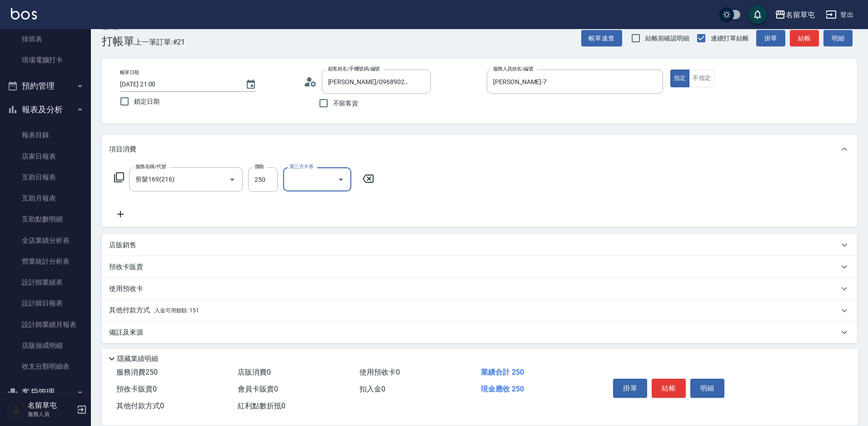
scroll to position [19, 0]
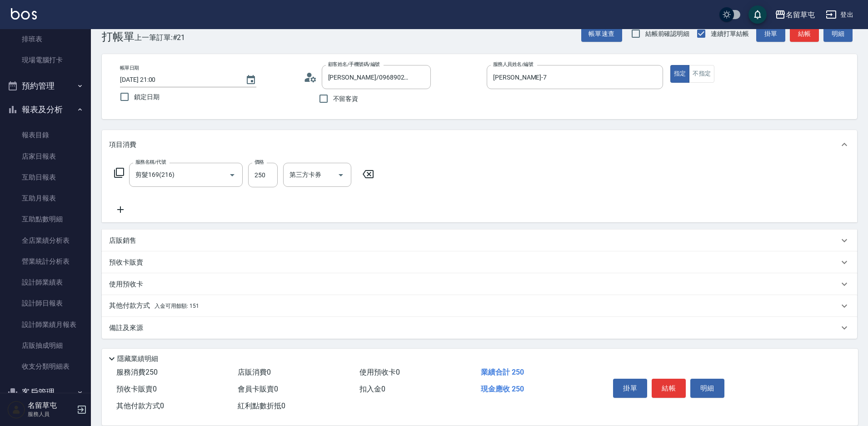
click at [143, 303] on p "其他付款方式 入金可用餘額: 151" at bounding box center [154, 306] width 90 height 10
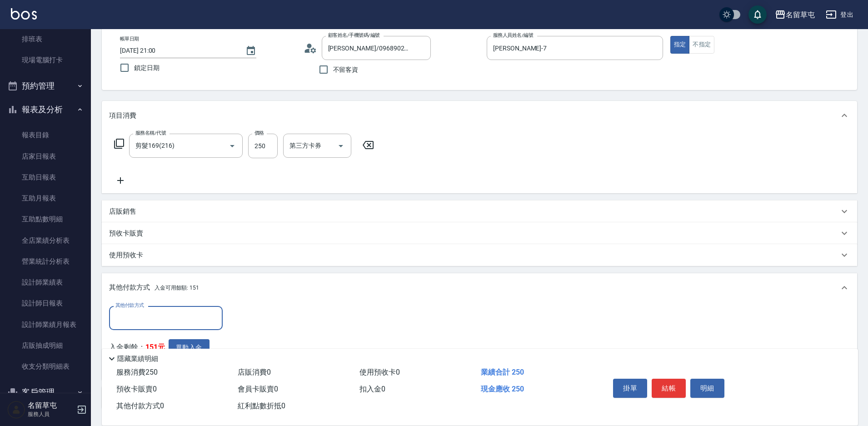
scroll to position [65, 0]
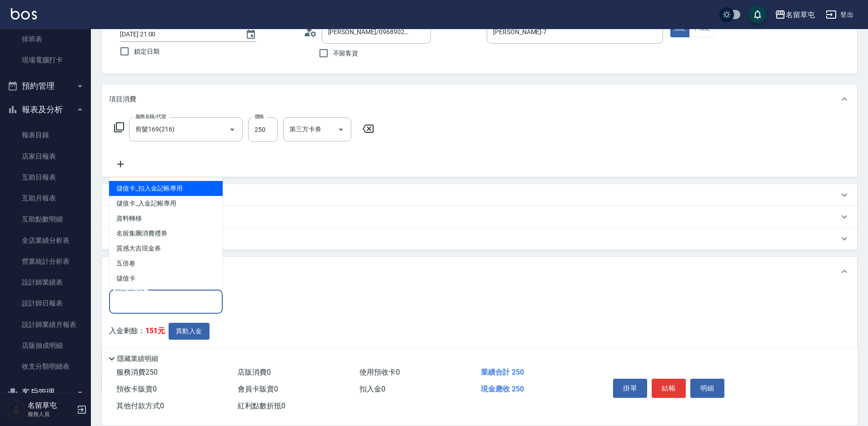
click at [160, 302] on input "其他付款方式" at bounding box center [165, 302] width 105 height 16
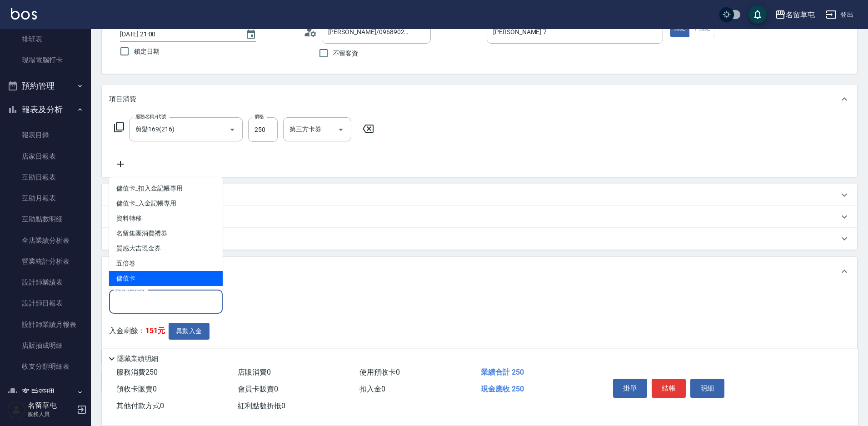
click at [116, 275] on span "儲值卡" at bounding box center [166, 278] width 114 height 15
type input "儲值卡"
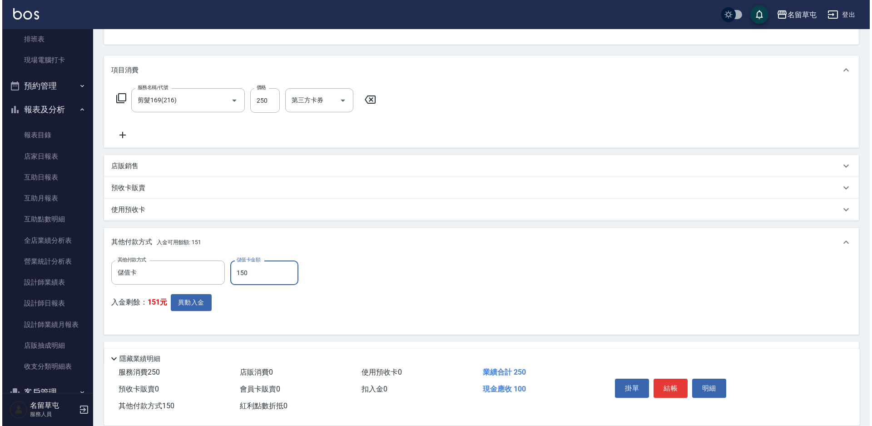
scroll to position [110, 0]
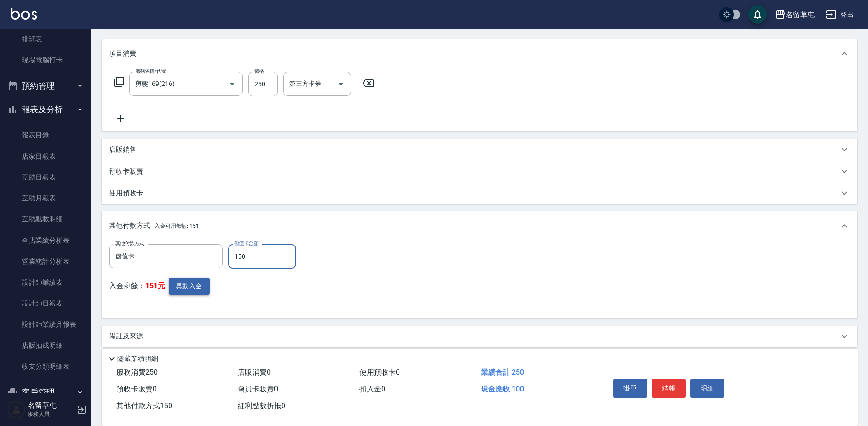
type input "150"
click at [189, 286] on button "異動入金" at bounding box center [189, 286] width 41 height 17
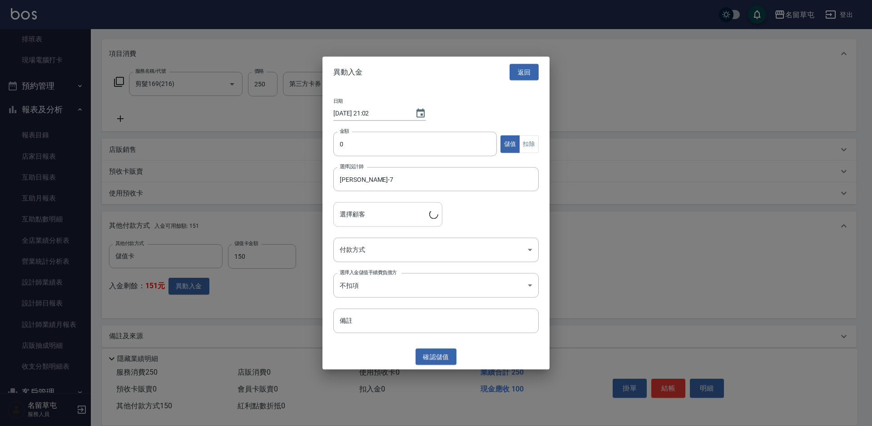
type input "[PERSON_NAME]/0968902626"
click at [358, 154] on input "0" at bounding box center [416, 144] width 164 height 25
type input "150"
click at [523, 146] on button "扣除" at bounding box center [529, 144] width 20 height 18
click at [357, 254] on body "名留草屯 登出 櫃檯作業 打帳單 帳單列表 現金收支登錄 材料自購登錄 每日結帳 排班表 現場電腦打卡 預約管理 預約管理 單日預約紀錄 單週預約紀錄 報表及…" at bounding box center [436, 162] width 872 height 544
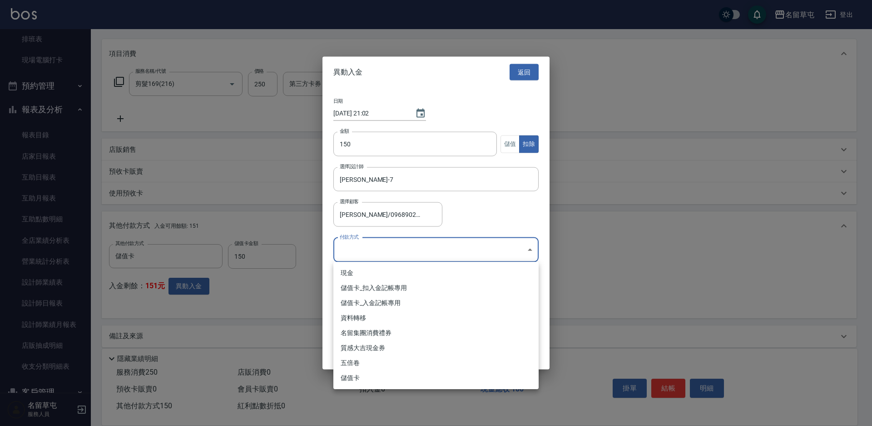
click at [352, 285] on li "儲值卡_扣入金記帳專用" at bounding box center [436, 287] width 205 height 15
type input "儲值卡_扣入金記帳專用"
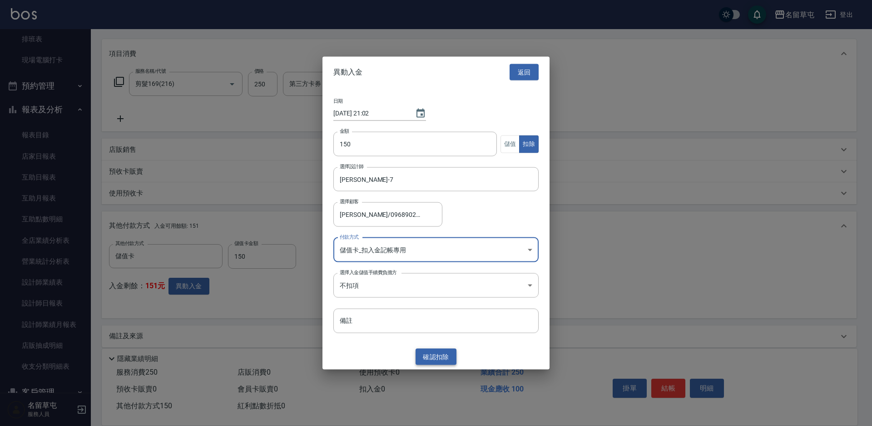
click at [429, 350] on button "確認 扣除" at bounding box center [436, 356] width 41 height 17
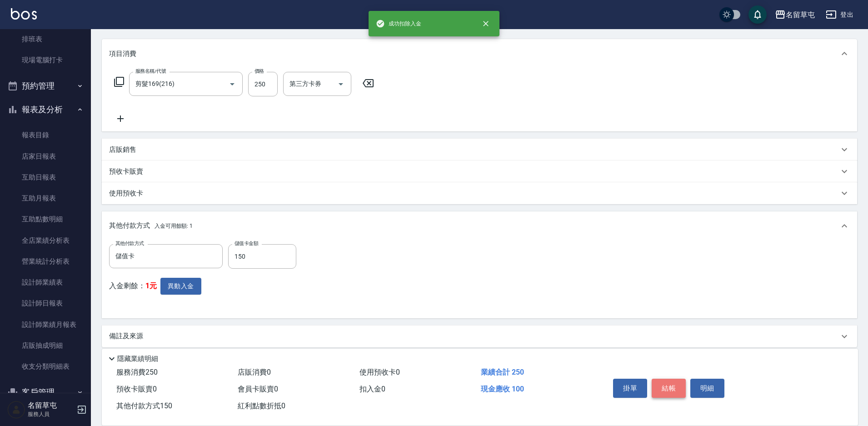
click at [679, 379] on button "結帳" at bounding box center [669, 387] width 34 height 19
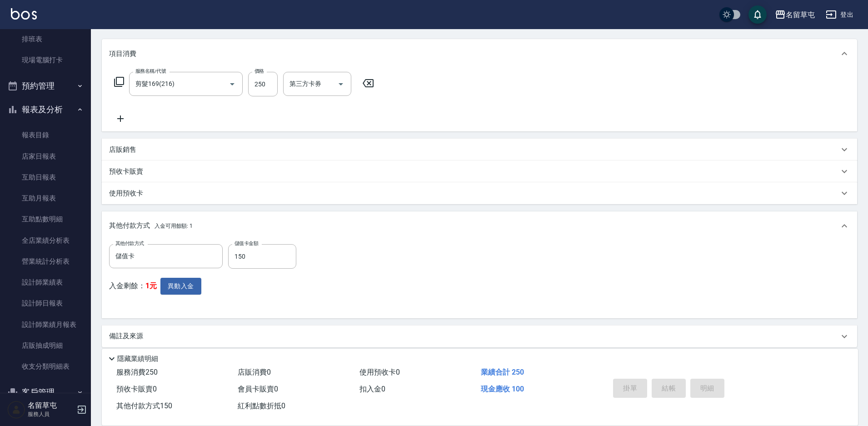
type input "[DATE] 21:02"
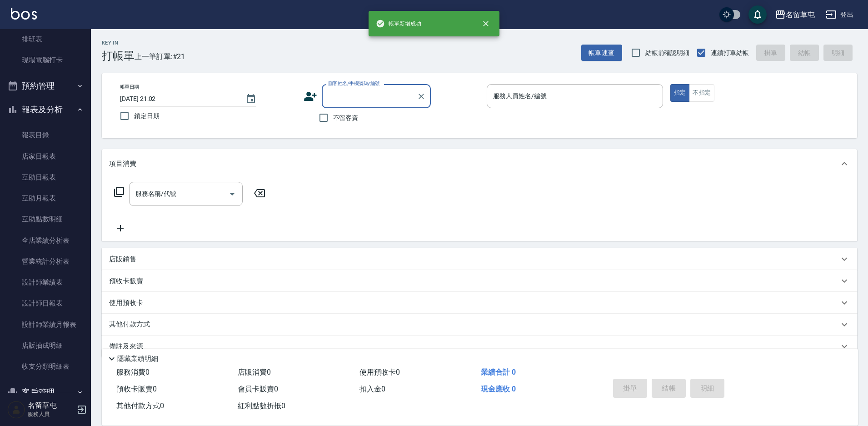
scroll to position [0, 0]
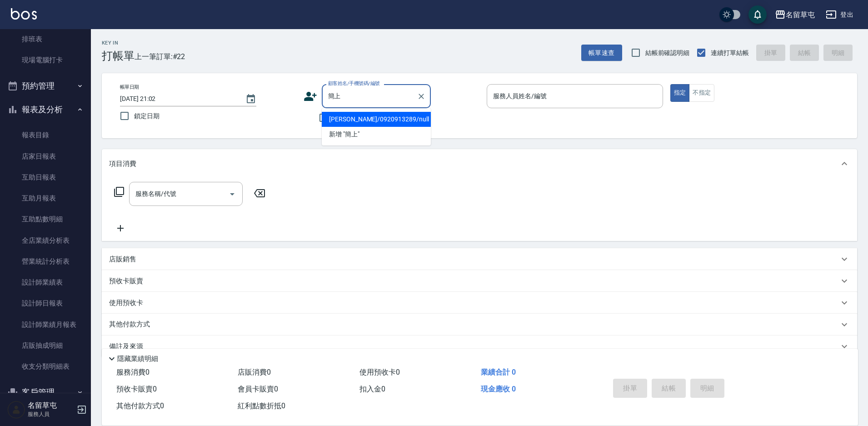
click at [355, 115] on li "[PERSON_NAME]/0920913289/null" at bounding box center [376, 119] width 109 height 15
type input "[PERSON_NAME]/0920913289/null"
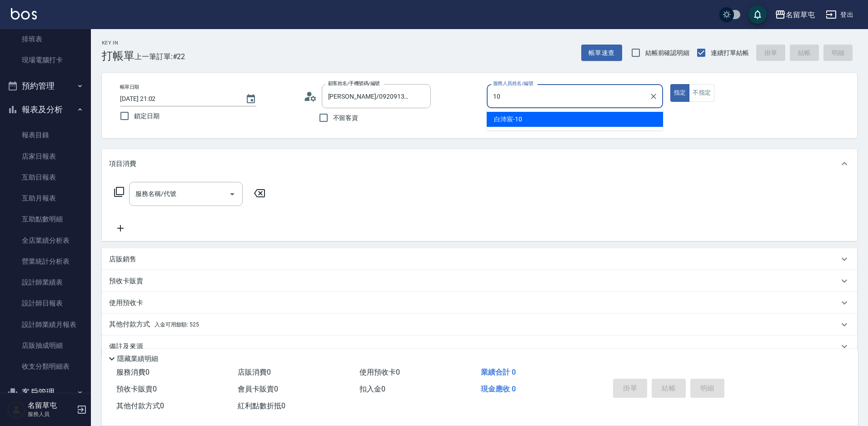
type input "[PERSON_NAME]-10"
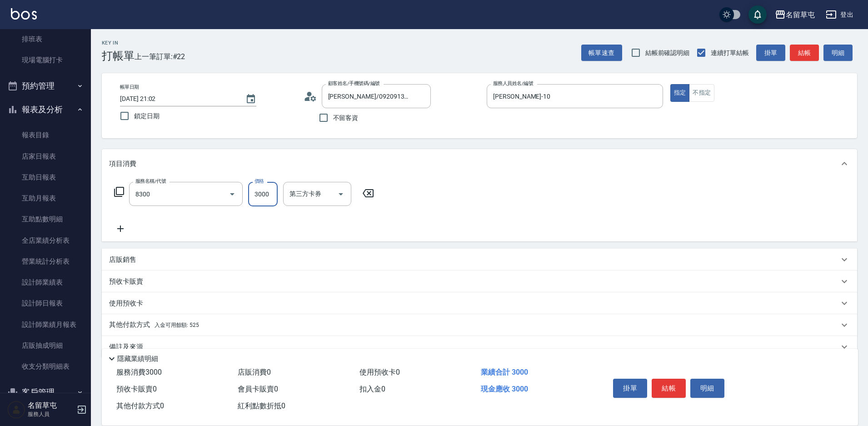
type input "儲3000(8300)"
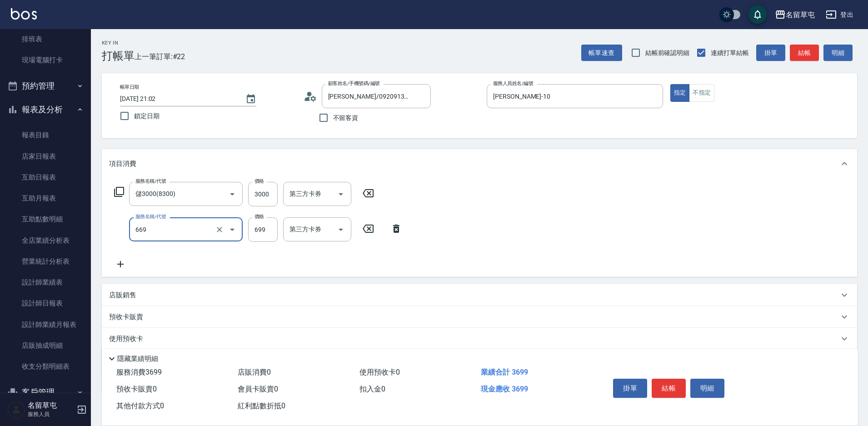
type input "精油699(669)"
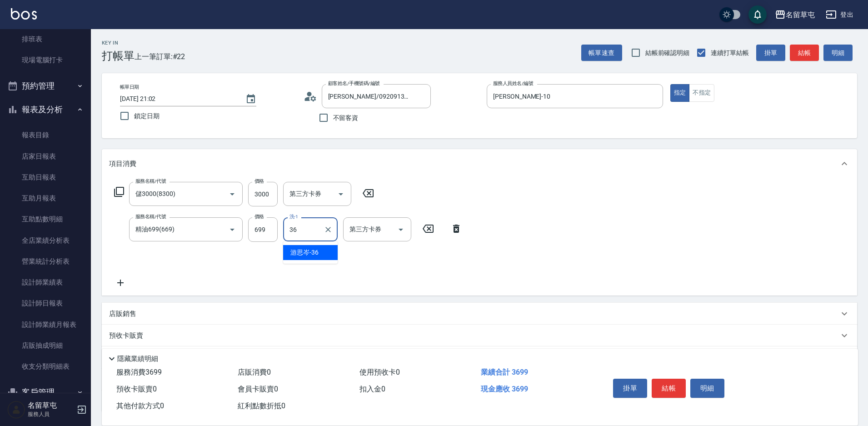
type input "[PERSON_NAME]-36"
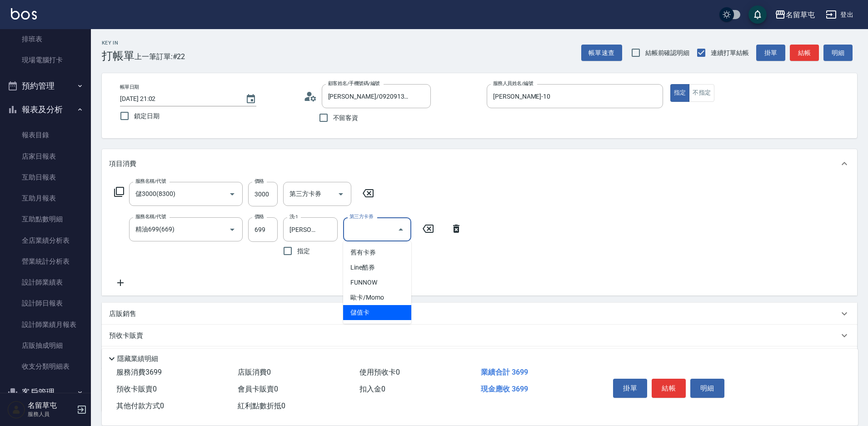
type input "儲值卡"
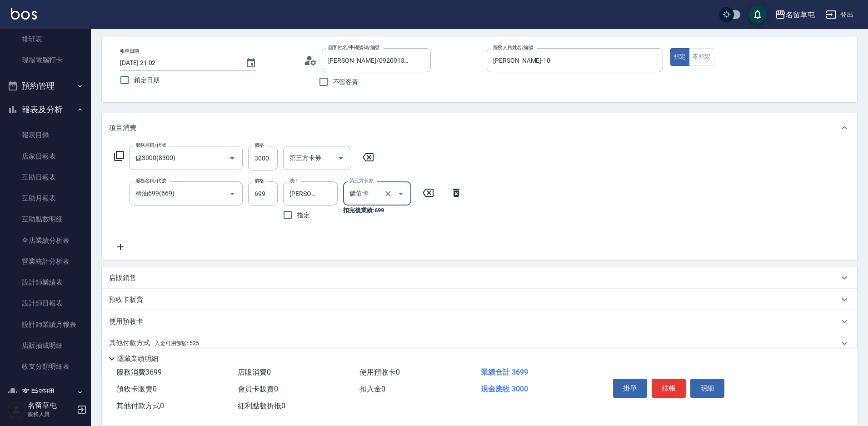
scroll to position [73, 0]
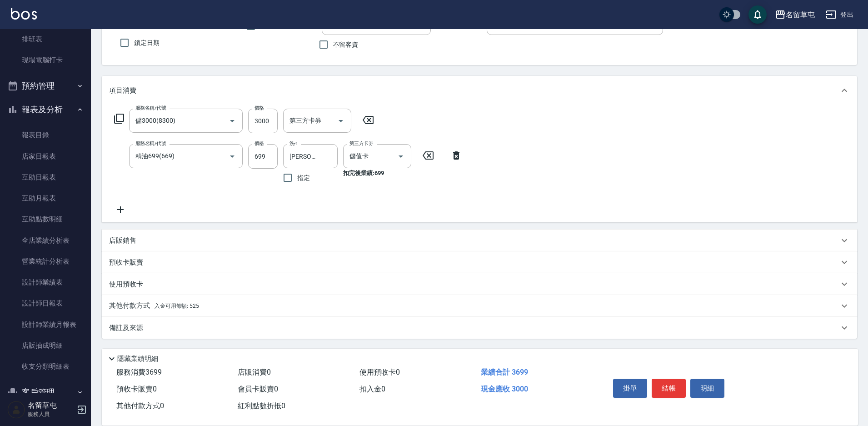
click at [135, 307] on p "其他付款方式 入金可用餘額: 525" at bounding box center [154, 306] width 90 height 10
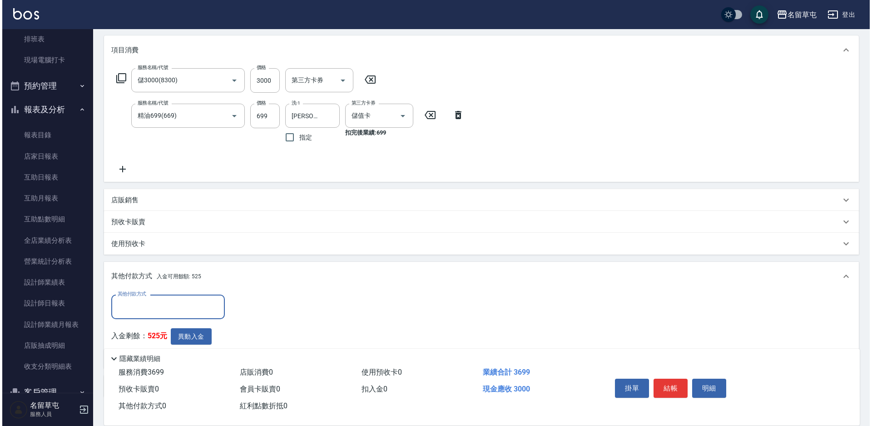
scroll to position [164, 0]
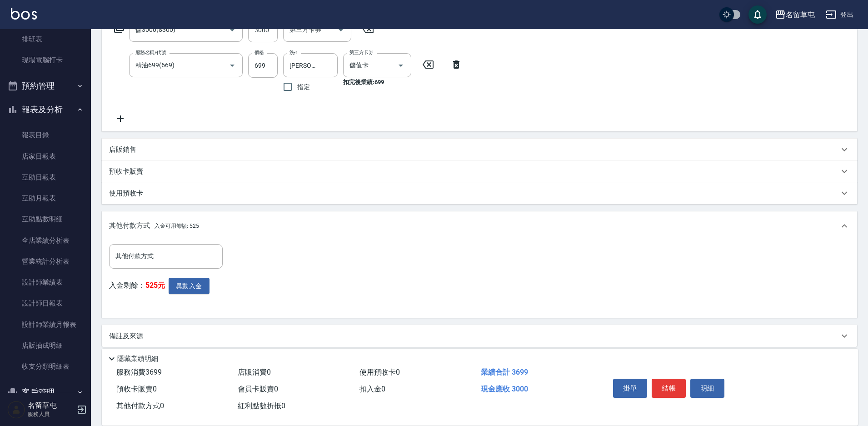
click at [165, 280] on div "入金剩餘： 525元 異動入金" at bounding box center [168, 294] width 119 height 33
click at [184, 281] on button "異動入金" at bounding box center [189, 286] width 41 height 17
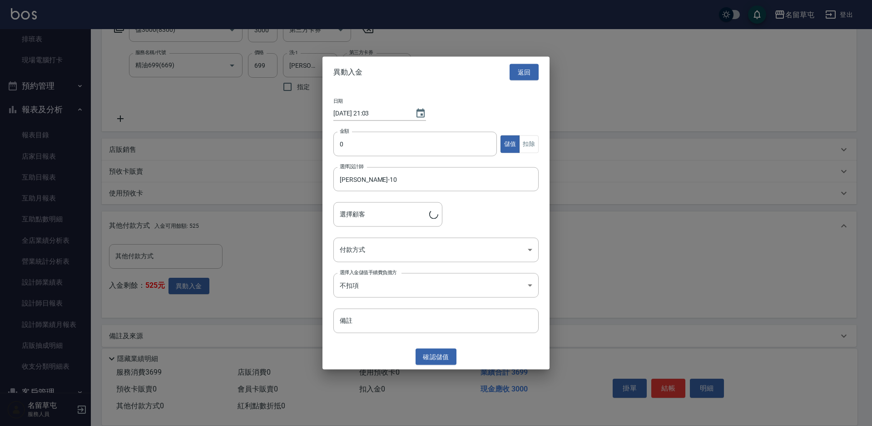
type input "[PERSON_NAME]/0920913289"
click at [367, 149] on input "0" at bounding box center [416, 144] width 164 height 25
type input "3000"
click at [414, 256] on body "名留草屯 登出 櫃檯作業 打帳單 帳單列表 現金收支登錄 材料自購登錄 每日結帳 排班表 現場電腦打卡 預約管理 預約管理 單日預約紀錄 單週預約紀錄 報表及…" at bounding box center [436, 135] width 872 height 598
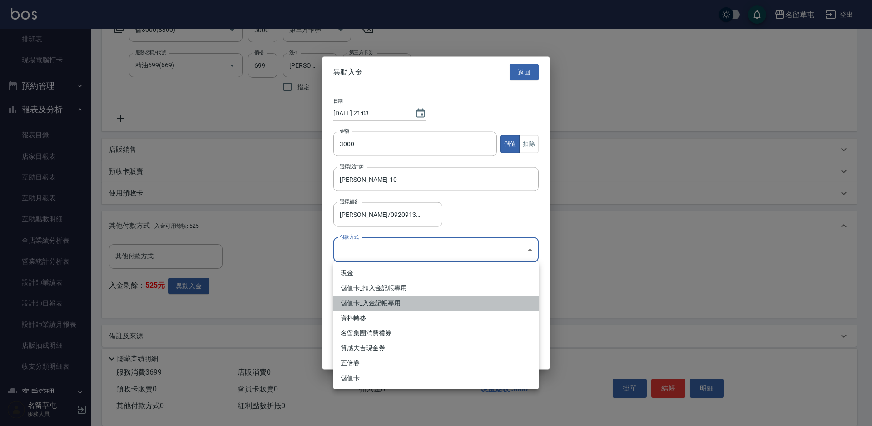
click at [380, 303] on li "儲值卡_入金記帳專用" at bounding box center [436, 302] width 205 height 15
type input "儲值卡_入金記帳專用"
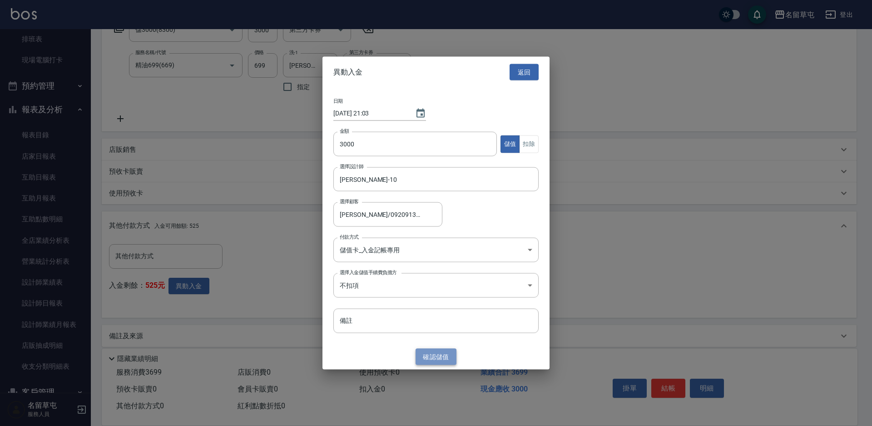
click at [433, 358] on button "確認 儲值" at bounding box center [436, 356] width 41 height 17
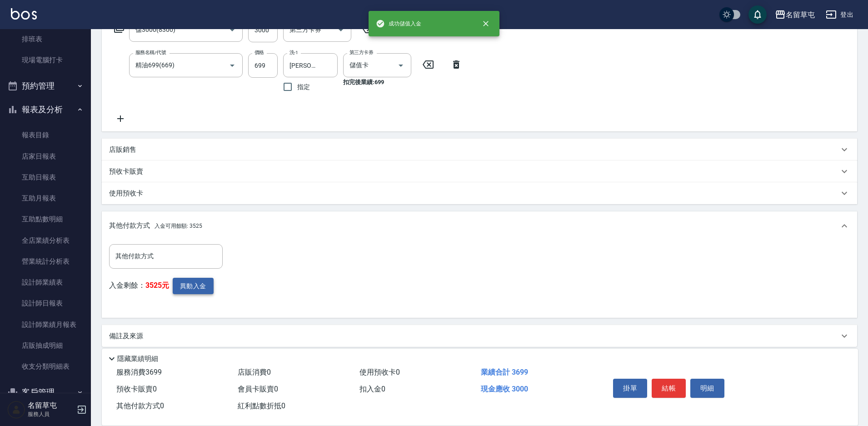
click at [205, 289] on button "異動入金" at bounding box center [193, 286] width 41 height 17
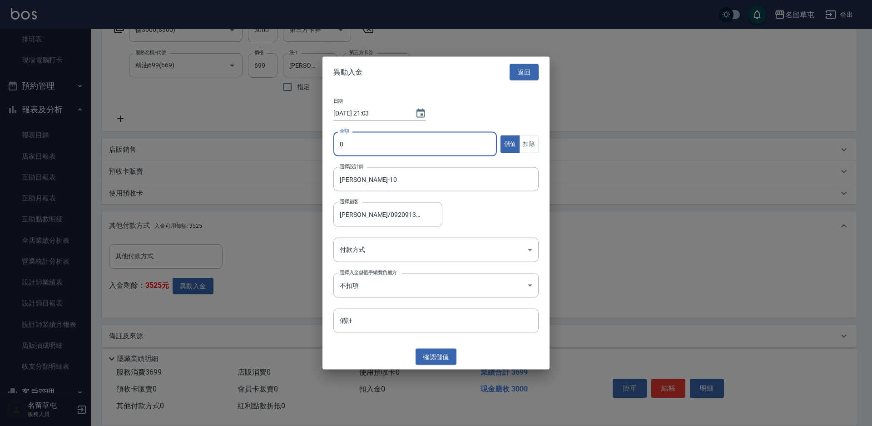
click at [398, 150] on input "0" at bounding box center [416, 144] width 164 height 25
type input "699"
click at [523, 145] on button "扣除" at bounding box center [529, 144] width 20 height 18
click at [395, 248] on body "名留草屯 登出 櫃檯作業 打帳單 帳單列表 現金收支登錄 材料自購登錄 每日結帳 排班表 現場電腦打卡 預約管理 預約管理 單日預約紀錄 單週預約紀錄 報表及…" at bounding box center [436, 135] width 872 height 598
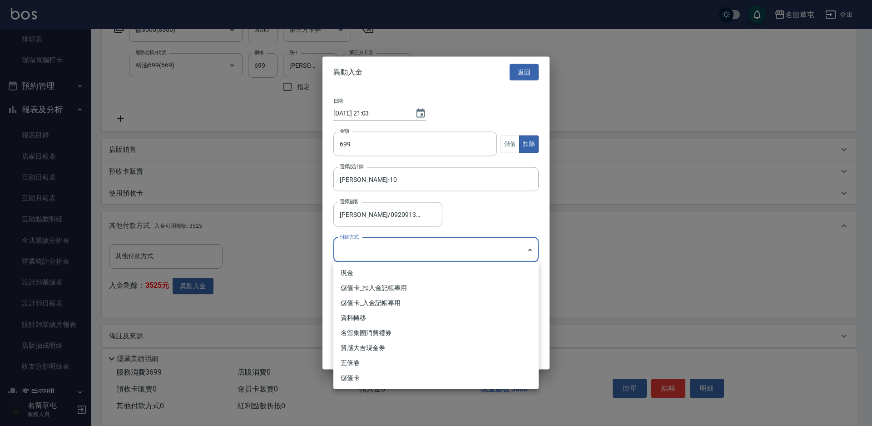
click at [363, 284] on li "儲值卡_扣入金記帳專用" at bounding box center [436, 287] width 205 height 15
type input "儲值卡_扣入金記帳專用"
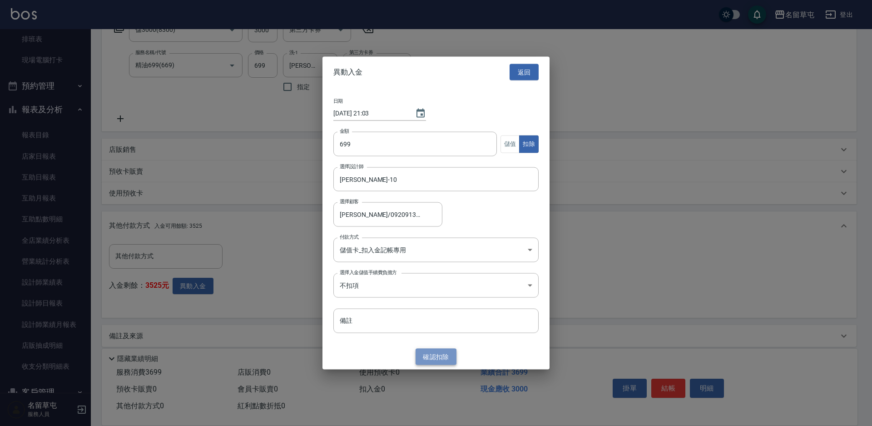
click at [439, 355] on button "確認 扣除" at bounding box center [436, 356] width 41 height 17
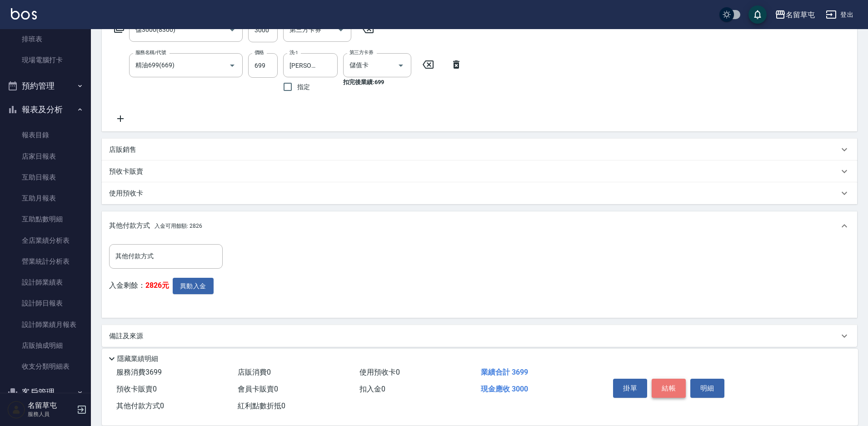
click at [675, 381] on button "結帳" at bounding box center [669, 387] width 34 height 19
type input "[DATE] 21:03"
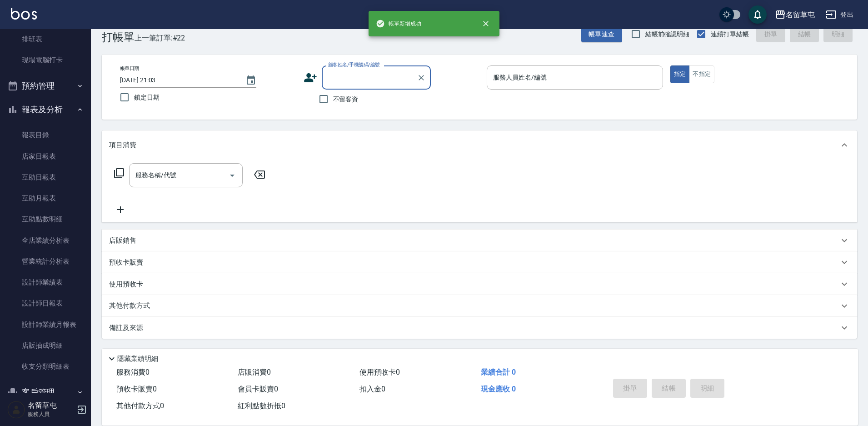
scroll to position [0, 0]
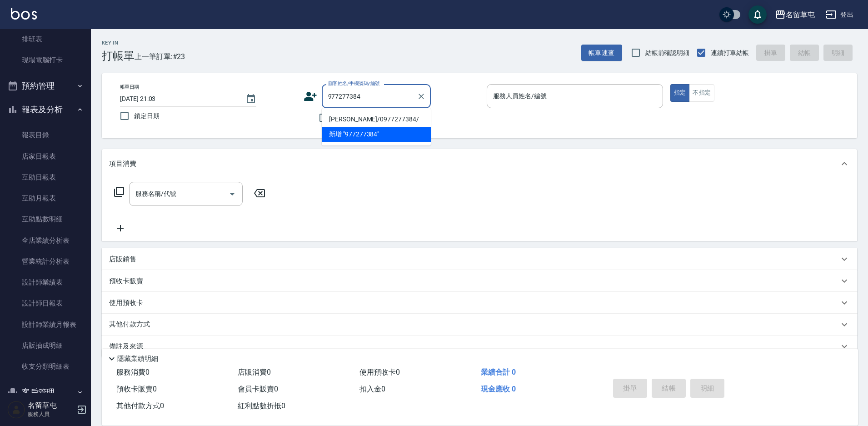
type input "[PERSON_NAME]/0977277384/"
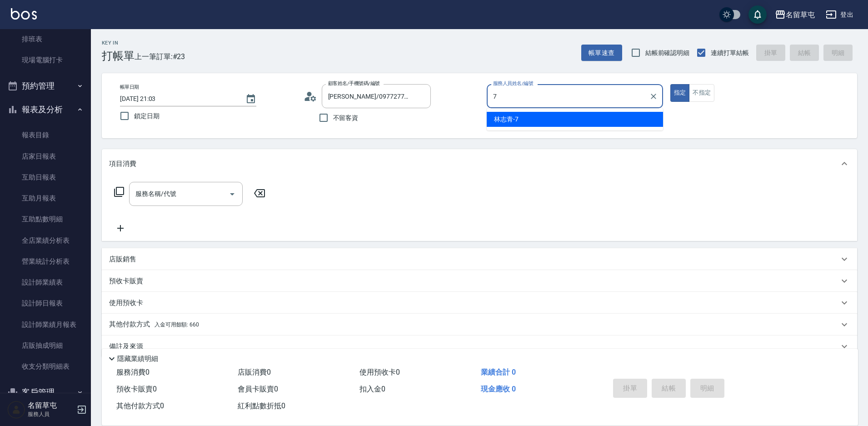
type input "[PERSON_NAME]-7"
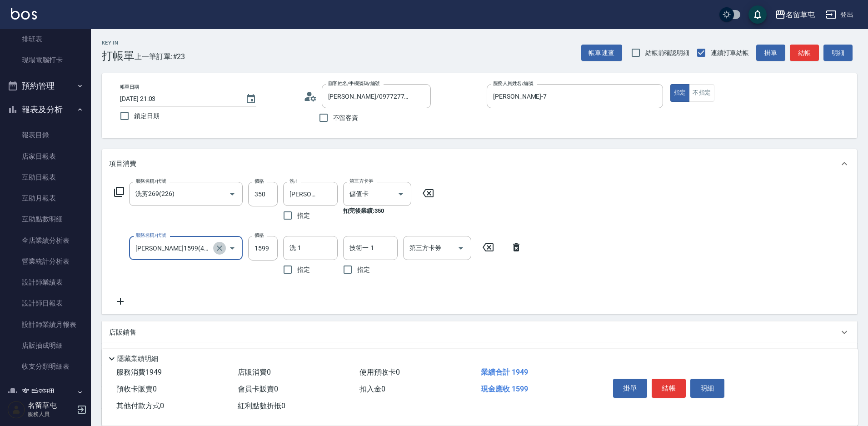
click at [218, 249] on icon "Clear" at bounding box center [219, 248] width 9 height 9
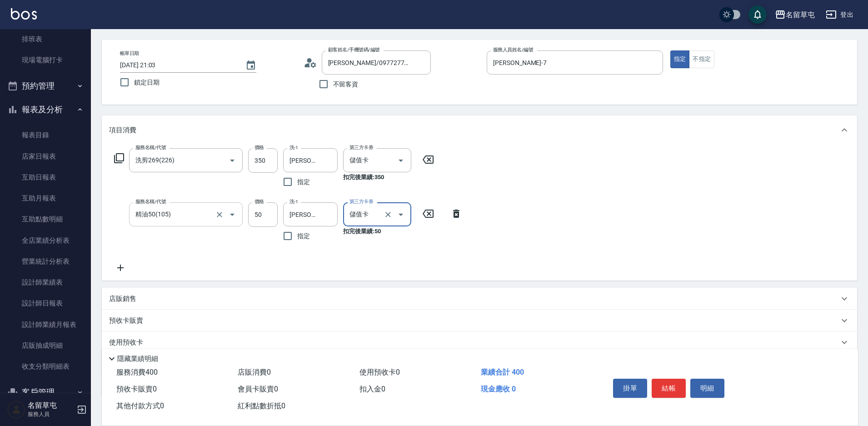
scroll to position [91, 0]
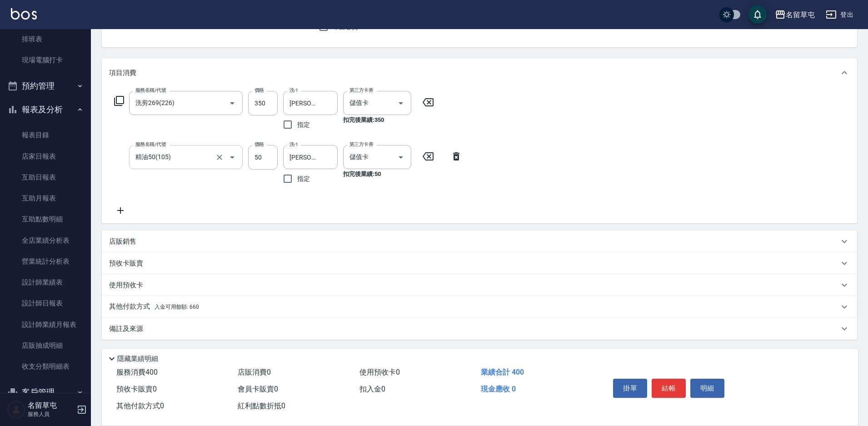
click at [130, 306] on p "其他付款方式 入金可用餘額: 660" at bounding box center [154, 307] width 90 height 10
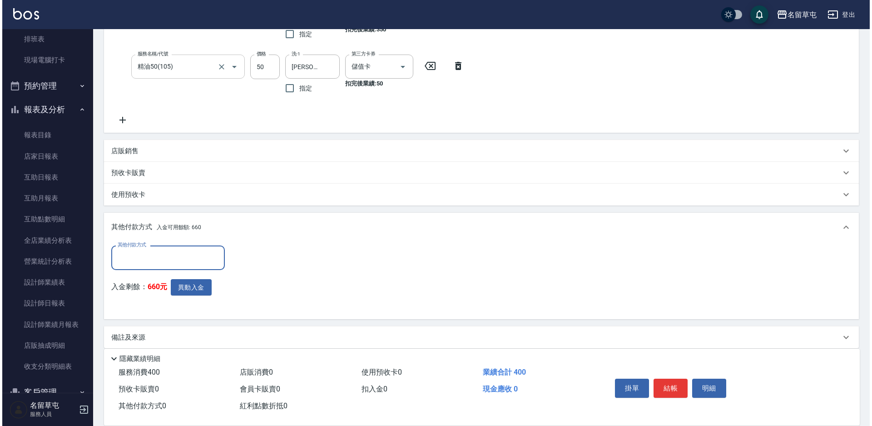
scroll to position [182, 0]
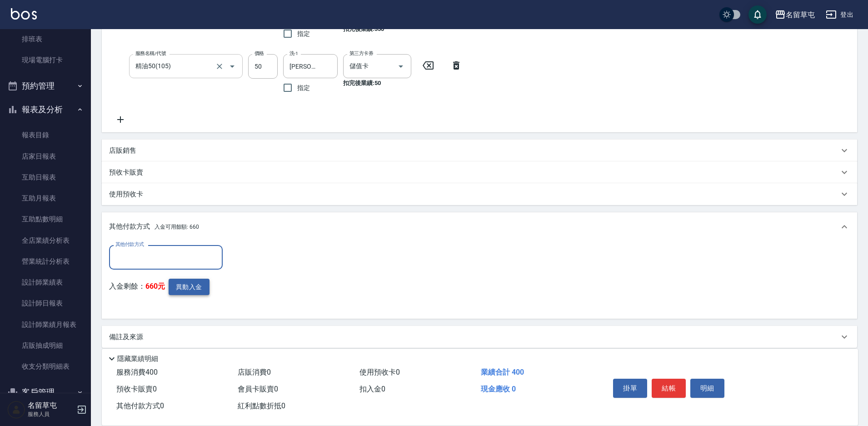
click at [185, 289] on button "異動入金" at bounding box center [189, 287] width 41 height 17
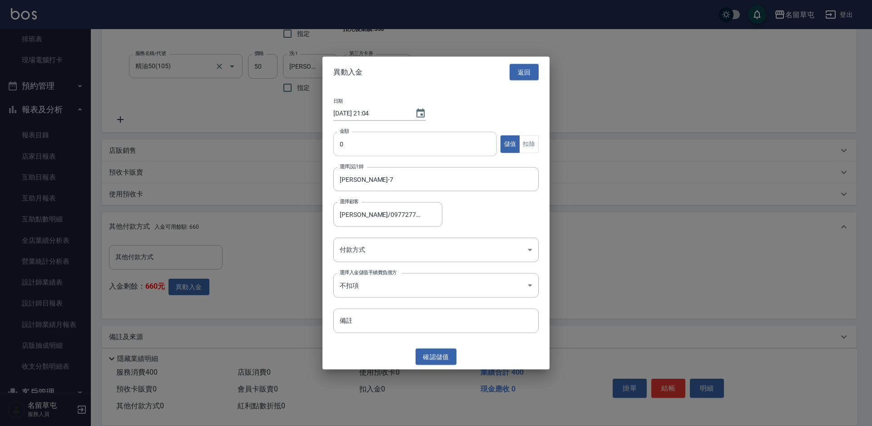
click at [356, 148] on input "0" at bounding box center [416, 144] width 164 height 25
click at [531, 143] on button "扣除" at bounding box center [529, 144] width 20 height 18
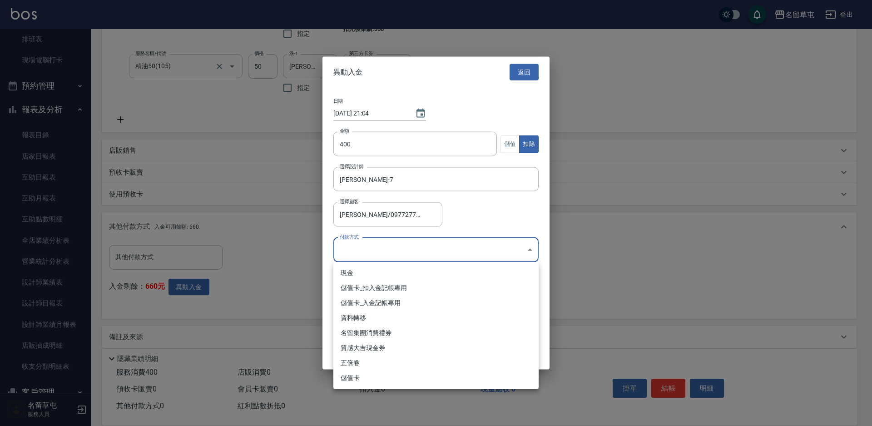
click at [426, 243] on body "名留草屯 登出 櫃檯作業 打帳單 帳單列表 現金收支登錄 材料自購登錄 每日結帳 排班表 現場電腦打卡 預約管理 預約管理 單日預約紀錄 單週預約紀錄 報表及…" at bounding box center [436, 126] width 872 height 617
click at [382, 281] on li "儲值卡_扣入金記帳專用" at bounding box center [436, 287] width 205 height 15
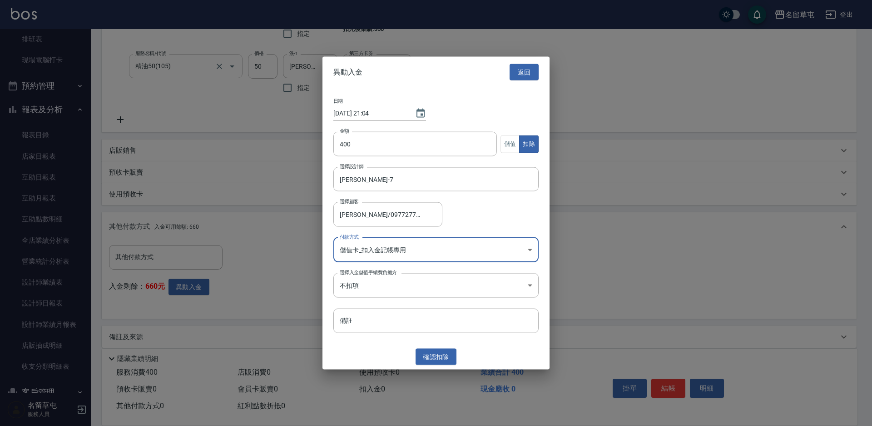
click at [445, 346] on div "異動入金 返回 日期 [DATE] 21:04 金額 400 金額 儲值 扣除 選擇設計師 [PERSON_NAME]-7 選擇設計師 選擇顧客 [PERSO…" at bounding box center [436, 212] width 227 height 313
click at [444, 356] on button "確認 扣除" at bounding box center [436, 356] width 41 height 17
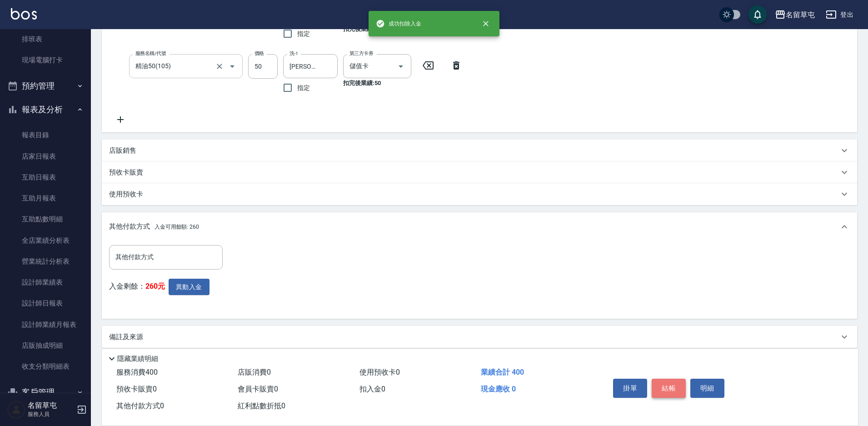
click at [668, 387] on button "結帳" at bounding box center [669, 387] width 34 height 19
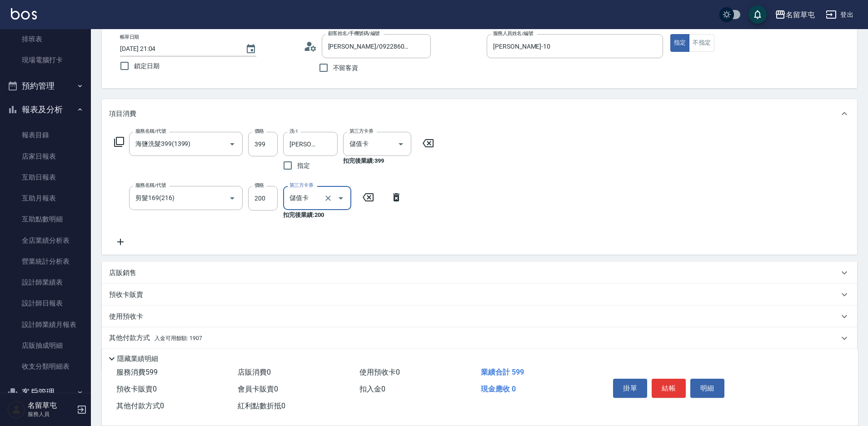
scroll to position [82, 0]
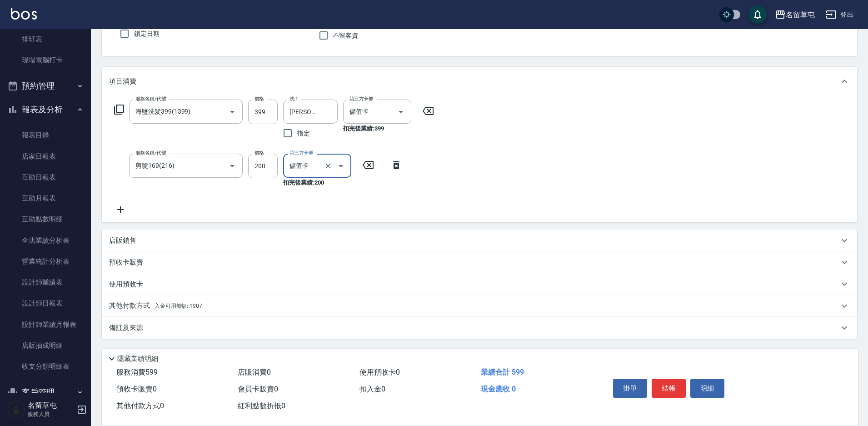
click at [119, 305] on p "其他付款方式 入金可用餘額: 1907" at bounding box center [155, 306] width 93 height 10
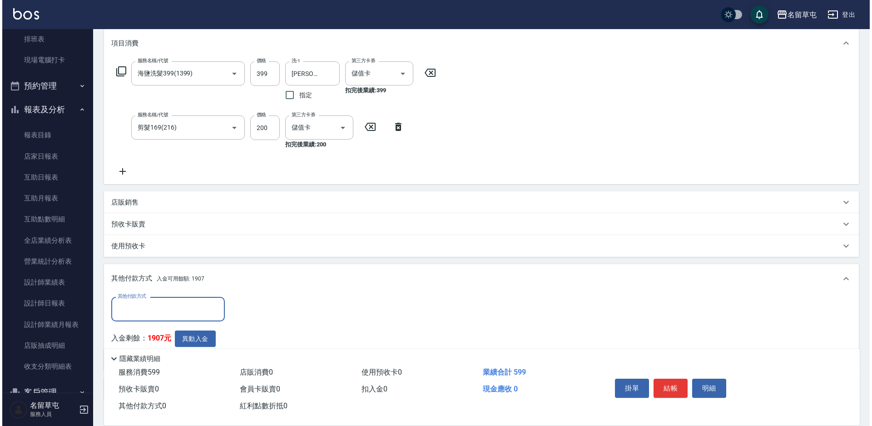
scroll to position [173, 0]
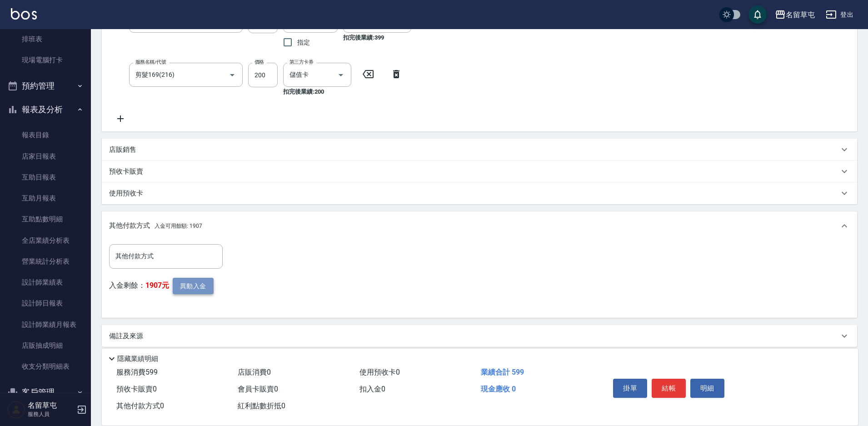
click at [197, 285] on button "異動入金" at bounding box center [193, 286] width 41 height 17
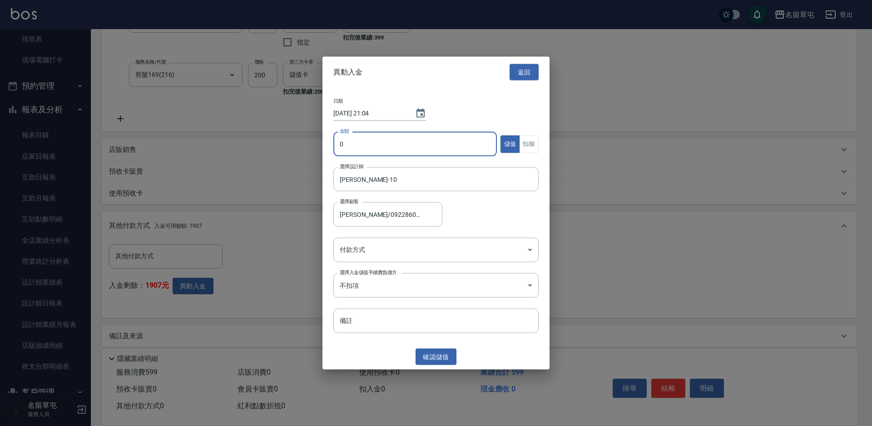
click at [375, 141] on input "0" at bounding box center [416, 144] width 164 height 25
click at [529, 144] on button "扣除" at bounding box center [529, 144] width 20 height 18
click at [392, 254] on body "名留草屯 登出 櫃檯作業 打帳單 帳單列表 現金收支登錄 材料自購登錄 每日結帳 排班表 現場電腦打卡 預約管理 預約管理 單日預約紀錄 單週預約紀錄 報表及…" at bounding box center [436, 130] width 872 height 607
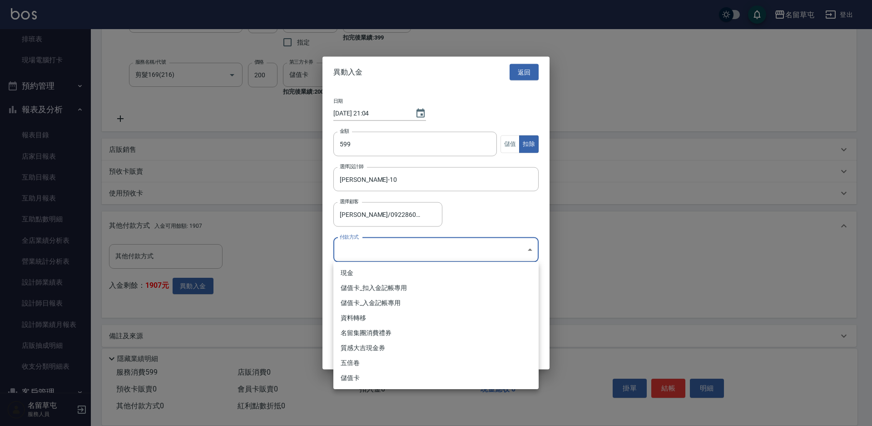
click at [375, 289] on li "儲值卡_扣入金記帳專用" at bounding box center [436, 287] width 205 height 15
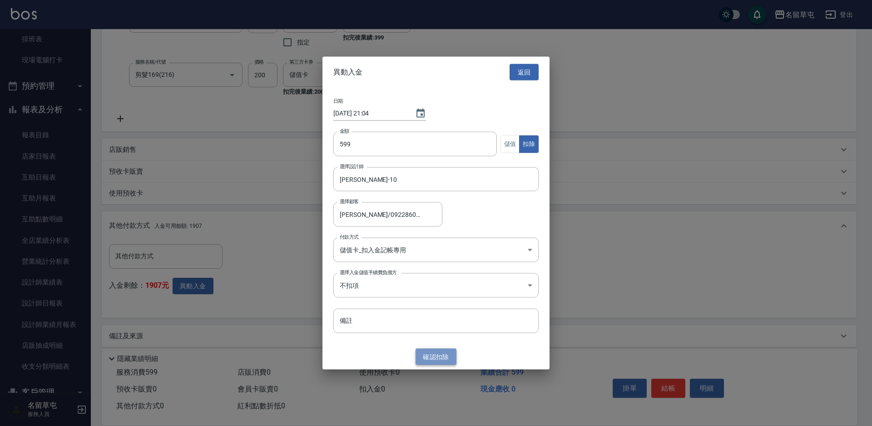
click at [419, 353] on button "確認 扣除" at bounding box center [436, 356] width 41 height 17
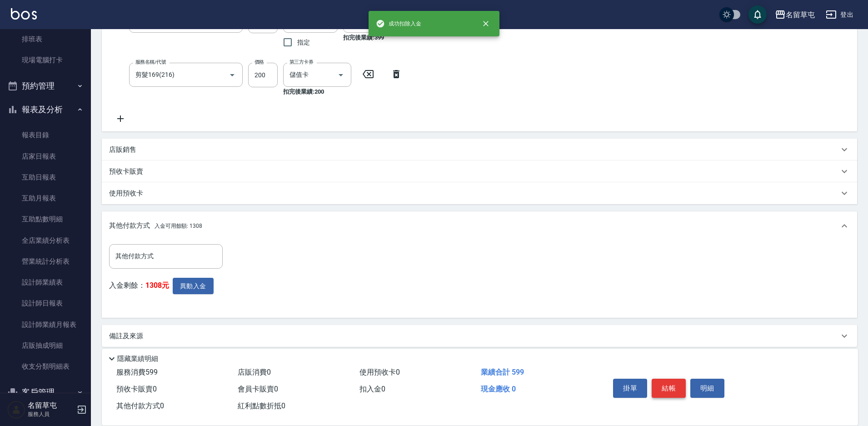
click at [681, 381] on button "結帳" at bounding box center [669, 387] width 34 height 19
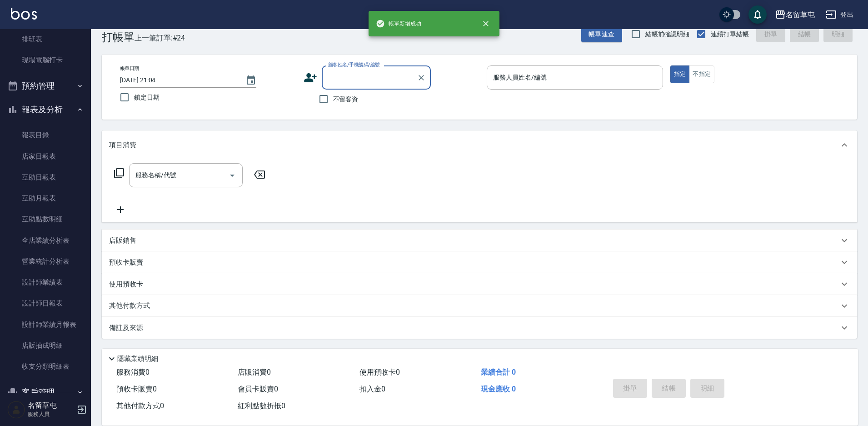
scroll to position [0, 0]
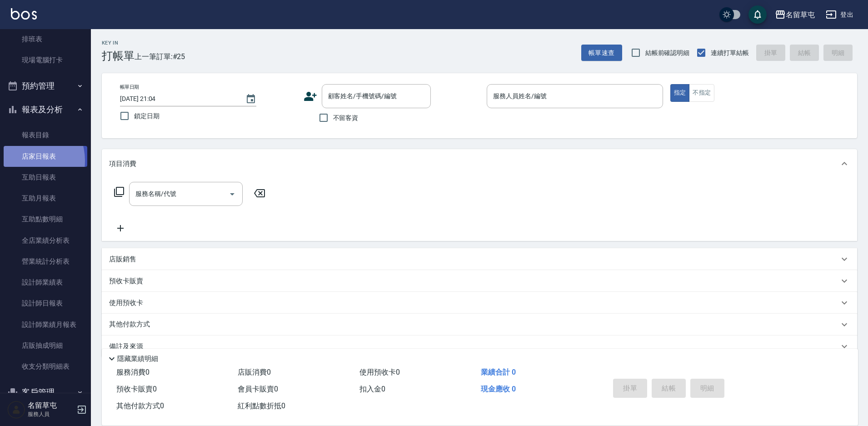
click at [25, 160] on link "店家日報表" at bounding box center [46, 156] width 84 height 21
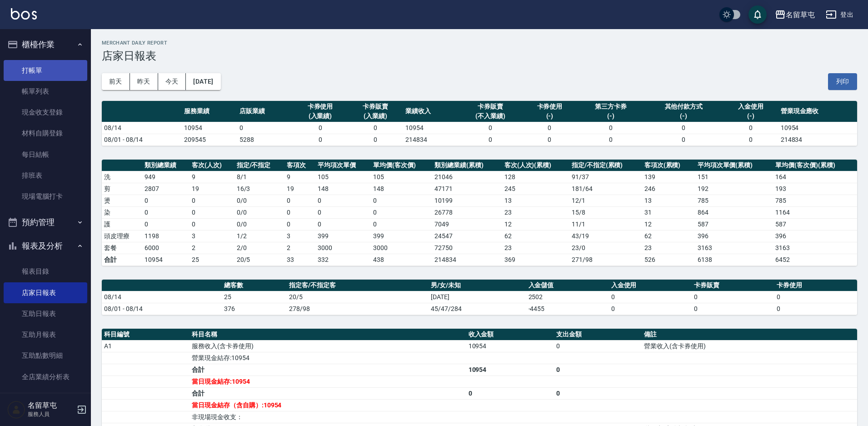
click at [35, 65] on link "打帳單" at bounding box center [46, 70] width 84 height 21
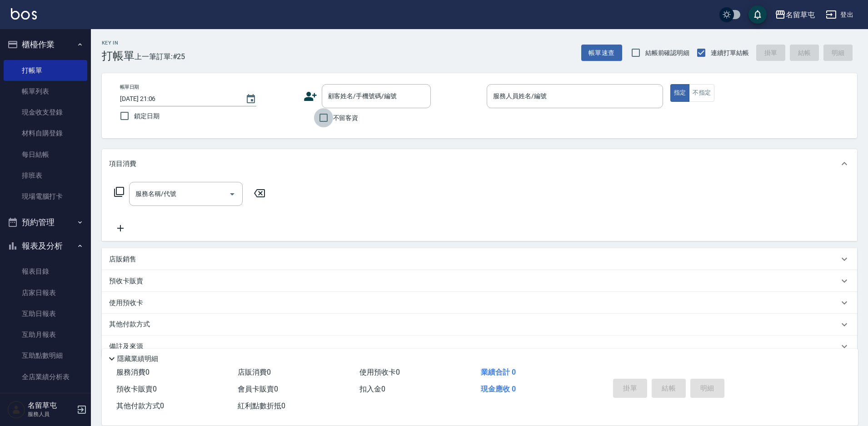
click at [329, 115] on input "不留客資" at bounding box center [323, 117] width 19 height 19
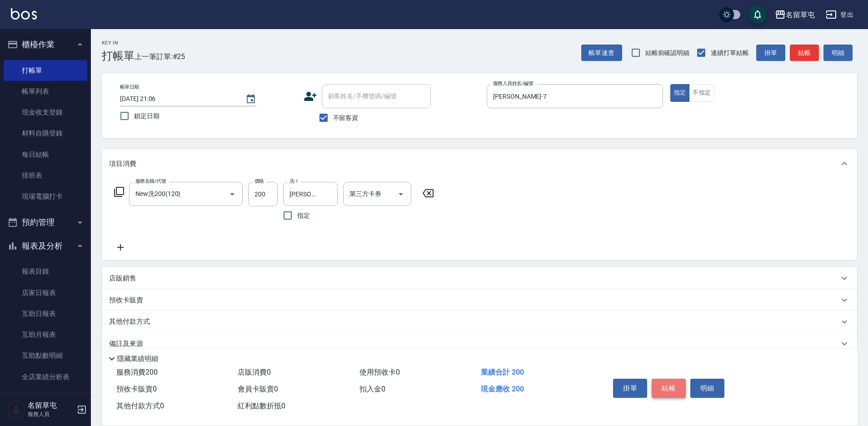
click at [672, 389] on button "結帳" at bounding box center [669, 387] width 34 height 19
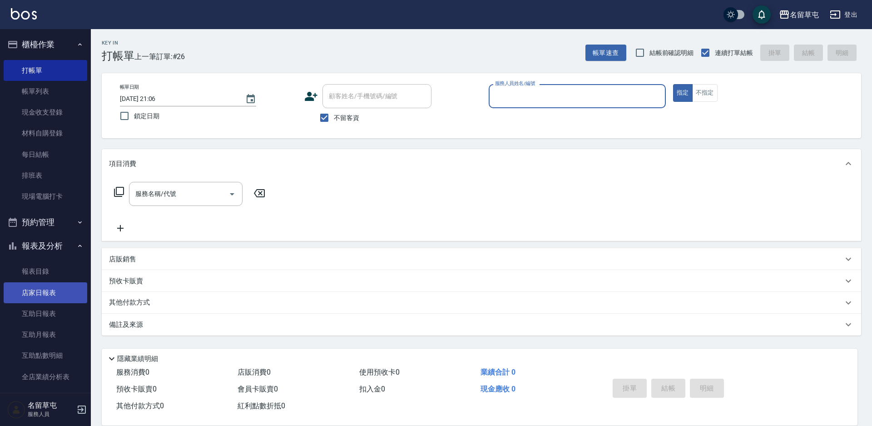
click at [45, 295] on link "店家日報表" at bounding box center [46, 292] width 84 height 21
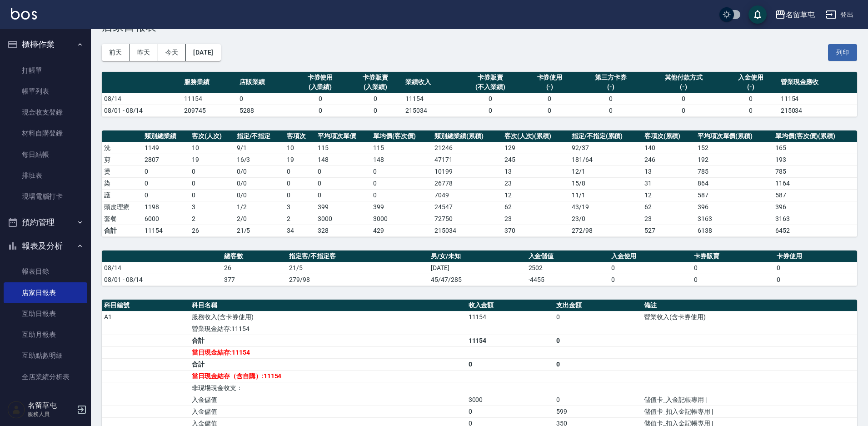
scroll to position [45, 0]
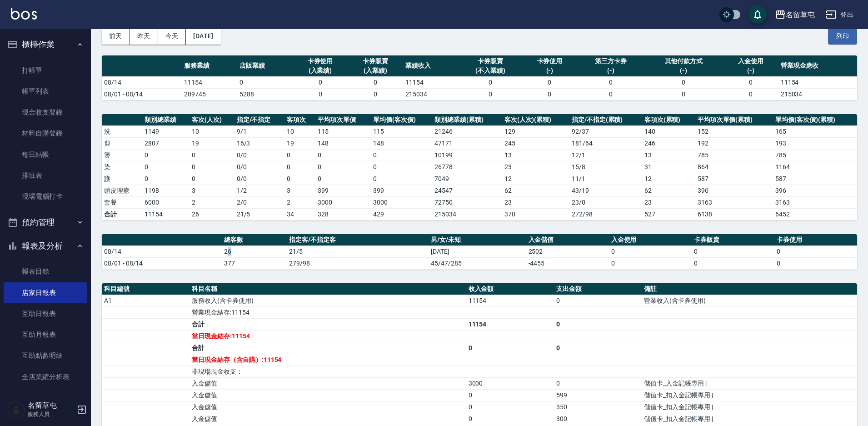
drag, startPoint x: 232, startPoint y: 252, endPoint x: 226, endPoint y: 253, distance: 6.4
click at [226, 253] on td "26" at bounding box center [254, 251] width 65 height 12
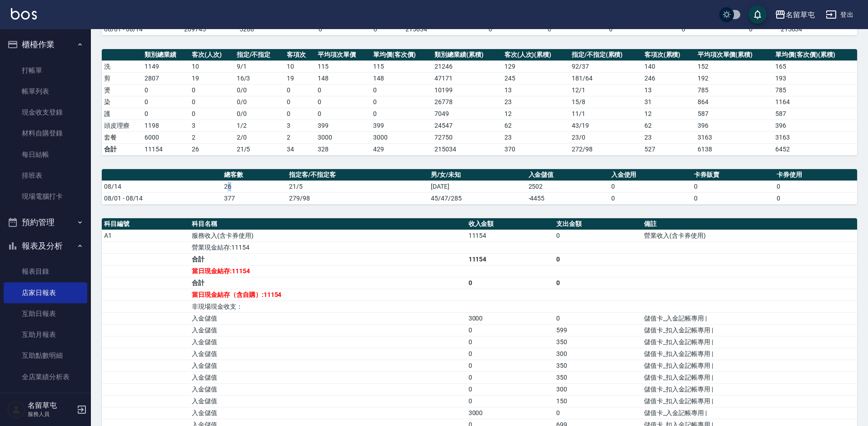
scroll to position [91, 0]
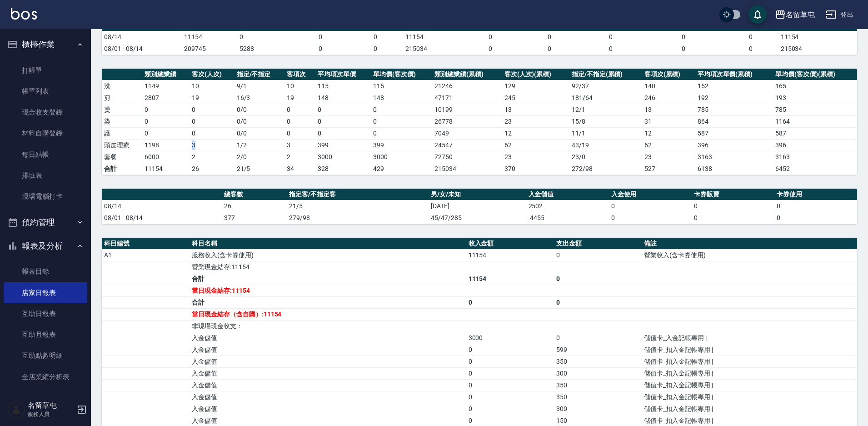
drag, startPoint x: 203, startPoint y: 148, endPoint x: 178, endPoint y: 144, distance: 25.3
click at [178, 144] on tr "頭皮理療 1198 3 1 / 2 3 399 399 24547 62 43 / 19 62 396 396" at bounding box center [479, 145] width 755 height 12
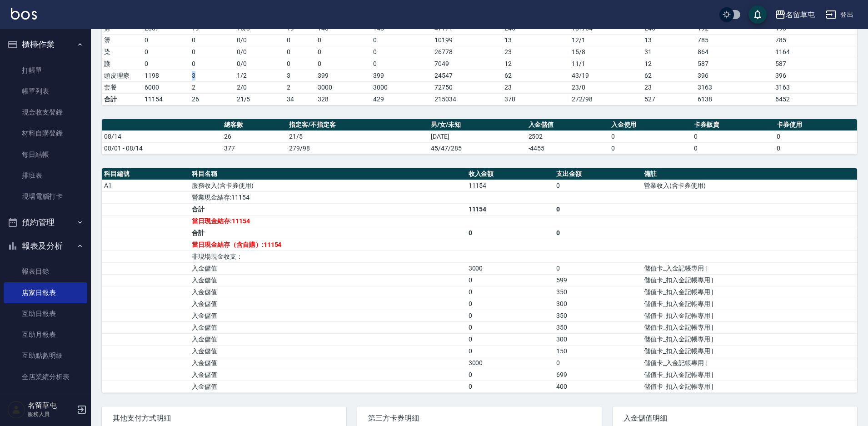
scroll to position [269, 0]
